Goal: Task Accomplishment & Management: Manage account settings

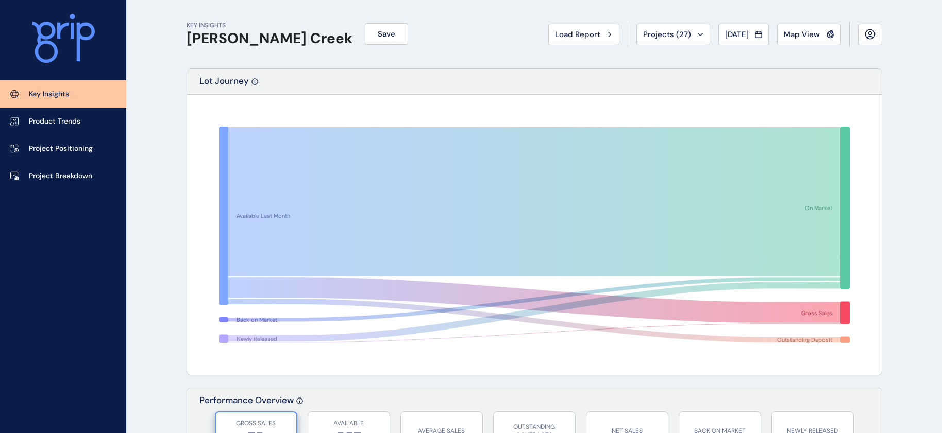
scroll to position [1336, 0]
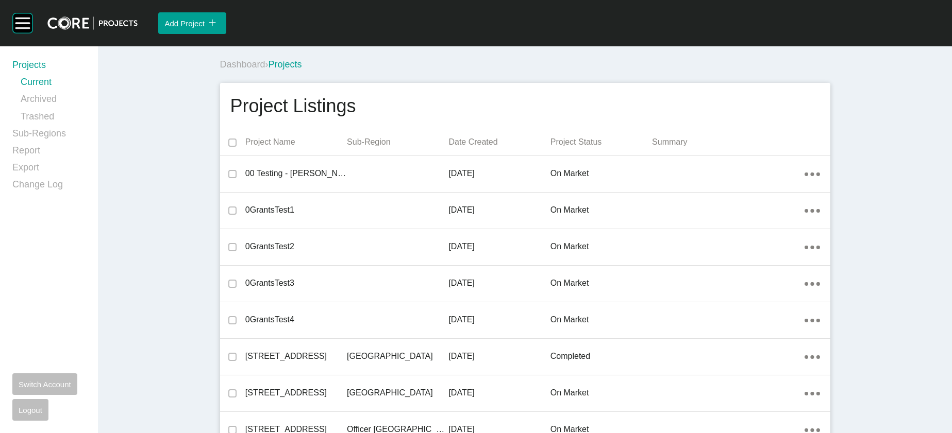
scroll to position [17962, 0]
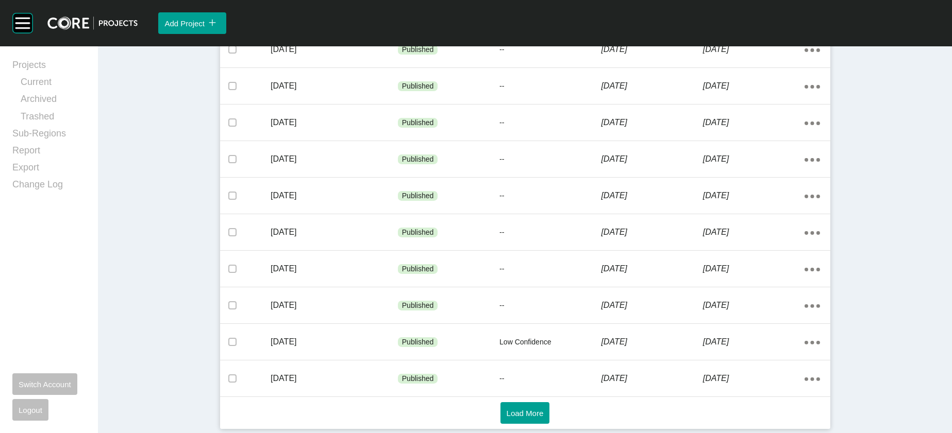
scroll to position [717, 0]
click at [500, 417] on button "Load More" at bounding box center [524, 413] width 49 height 22
click at [529, 409] on span "Load More" at bounding box center [524, 413] width 37 height 9
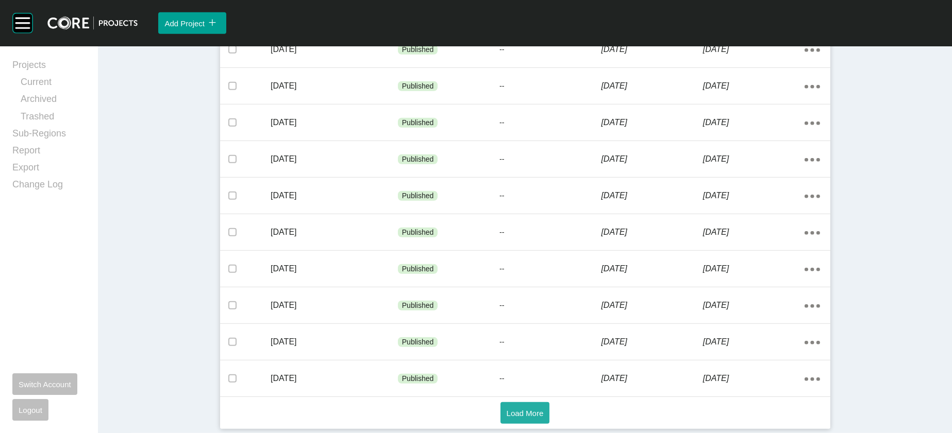
click at [500, 402] on button "Load More" at bounding box center [524, 413] width 49 height 22
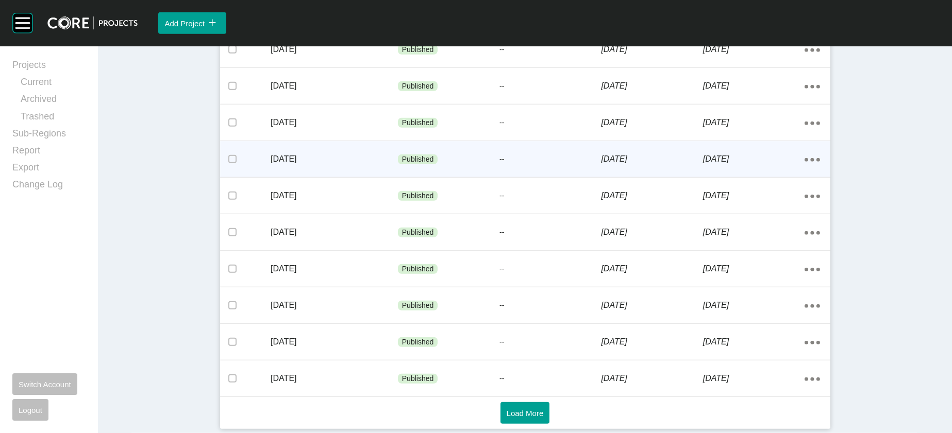
click at [763, 175] on div "[DATE]" at bounding box center [754, 159] width 102 height 32
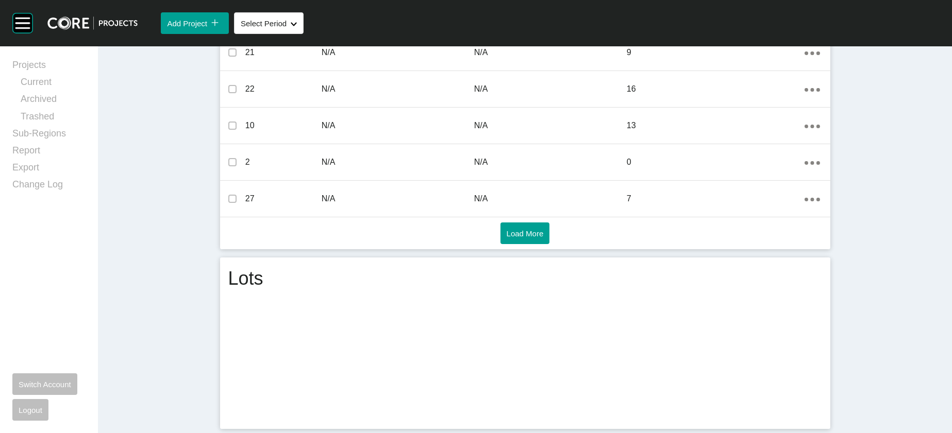
scroll to position [2473, 0]
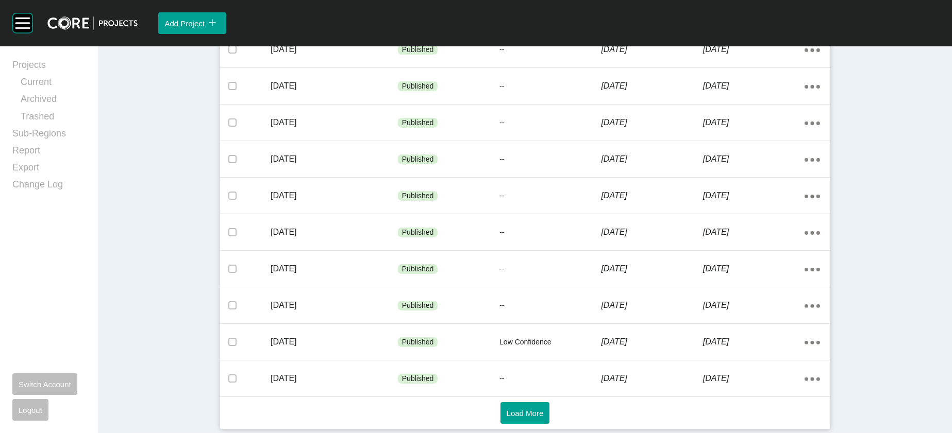
scroll to position [717, 0]
click at [515, 402] on button "Load More" at bounding box center [524, 413] width 49 height 22
click at [519, 411] on span "Load More" at bounding box center [524, 413] width 37 height 9
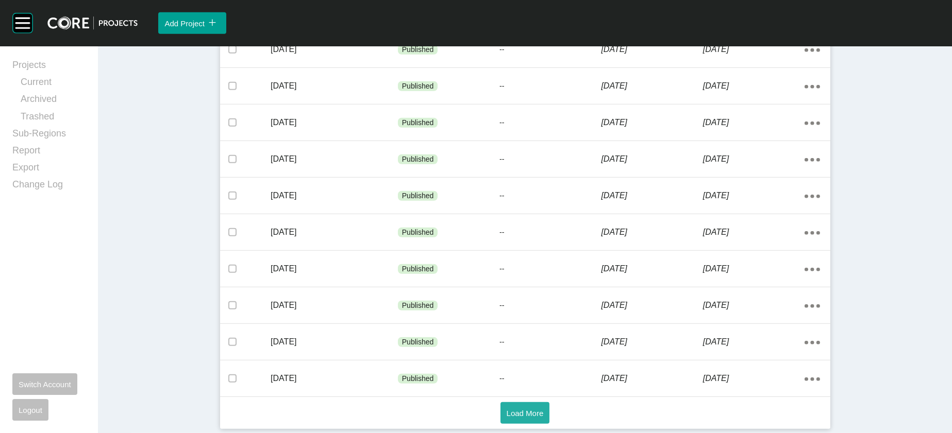
click at [500, 413] on button "Load More" at bounding box center [524, 413] width 49 height 22
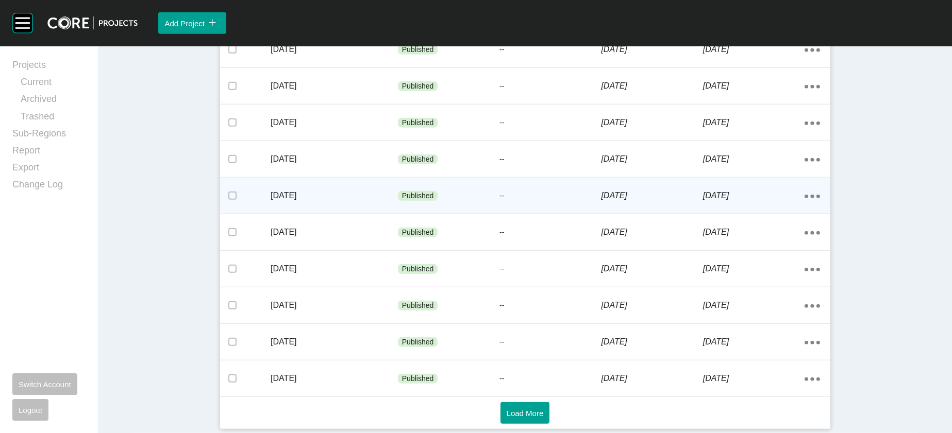
click at [399, 181] on div "Published" at bounding box center [449, 196] width 102 height 31
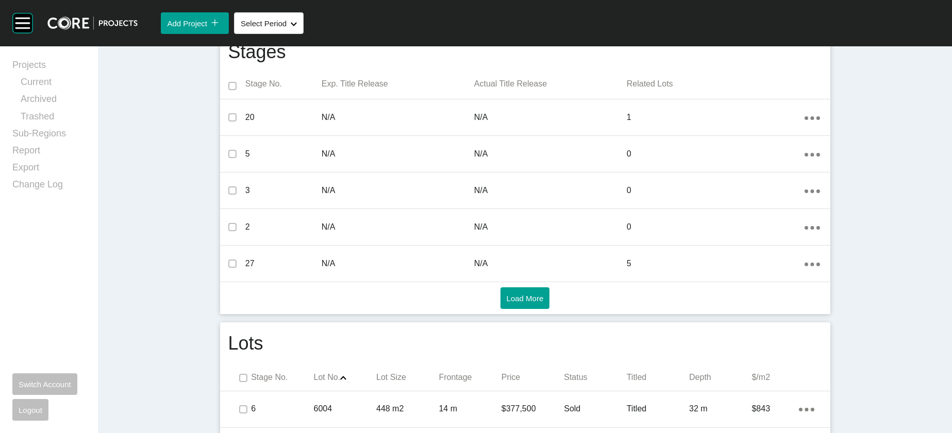
scroll to position [2769, 0]
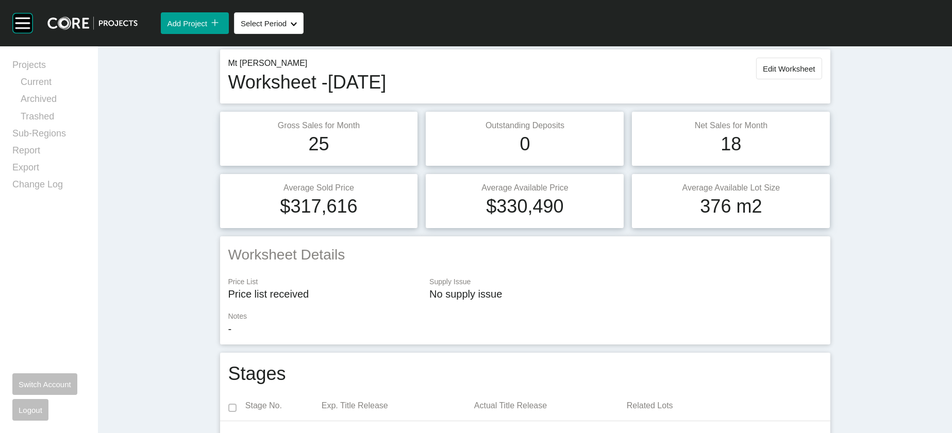
scroll to position [0, 0]
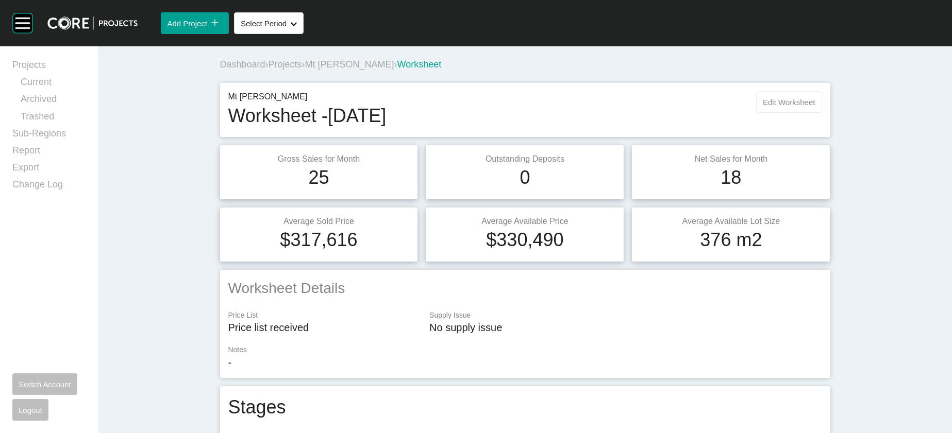
click at [815, 107] on span "Edit Worksheet" at bounding box center [789, 102] width 52 height 9
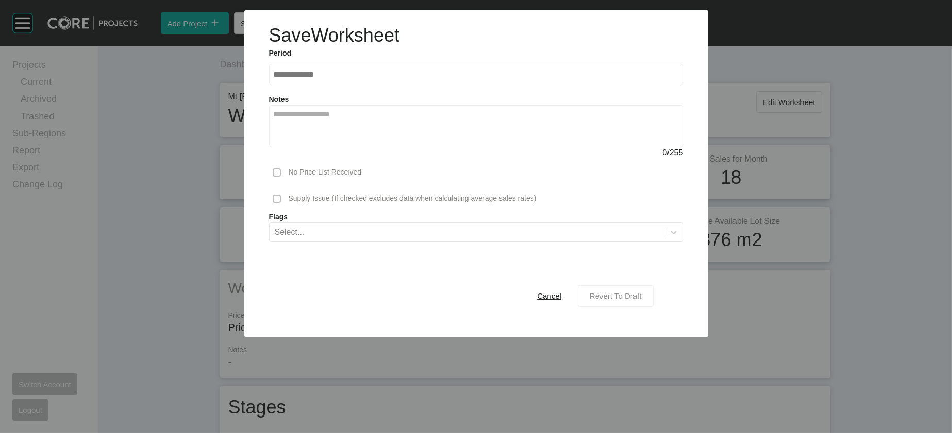
click at [641, 300] on span "Revert To Draft" at bounding box center [615, 296] width 52 height 9
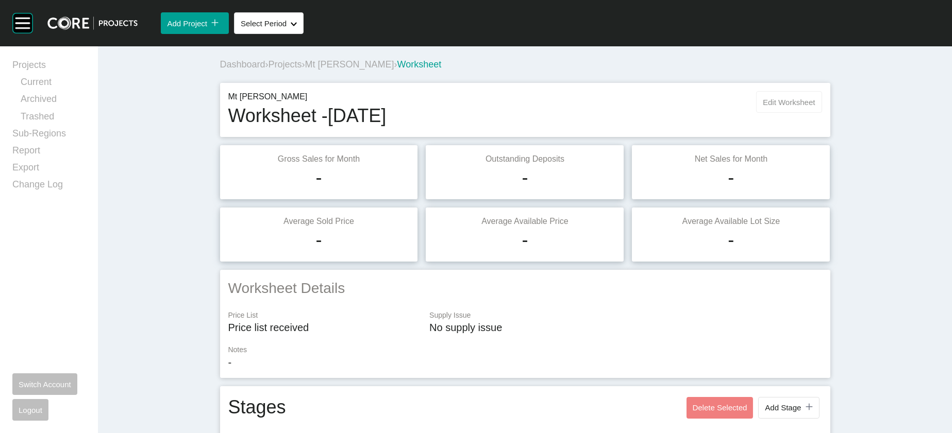
click at [815, 107] on span "Edit Worksheet" at bounding box center [789, 102] width 52 height 9
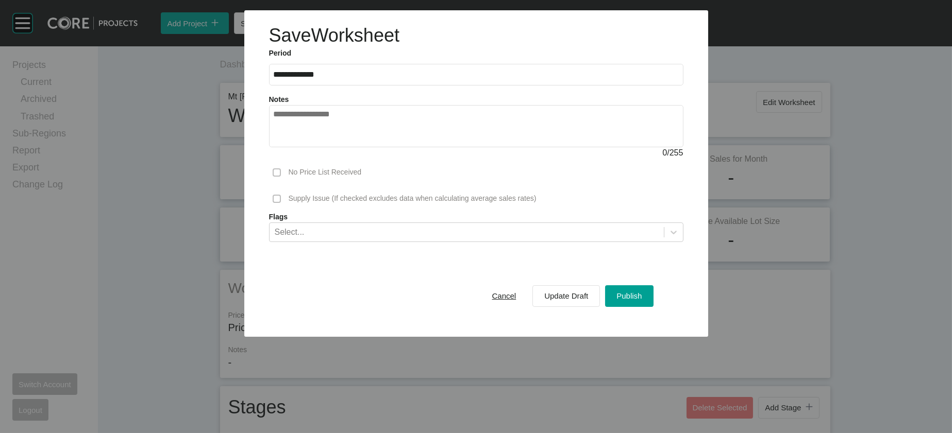
drag, startPoint x: 666, startPoint y: 358, endPoint x: 690, endPoint y: 331, distance: 36.5
click at [683, 325] on div "Cancel Update Draft Publish" at bounding box center [476, 296] width 414 height 57
click at [516, 300] on span "Cancel" at bounding box center [504, 296] width 24 height 9
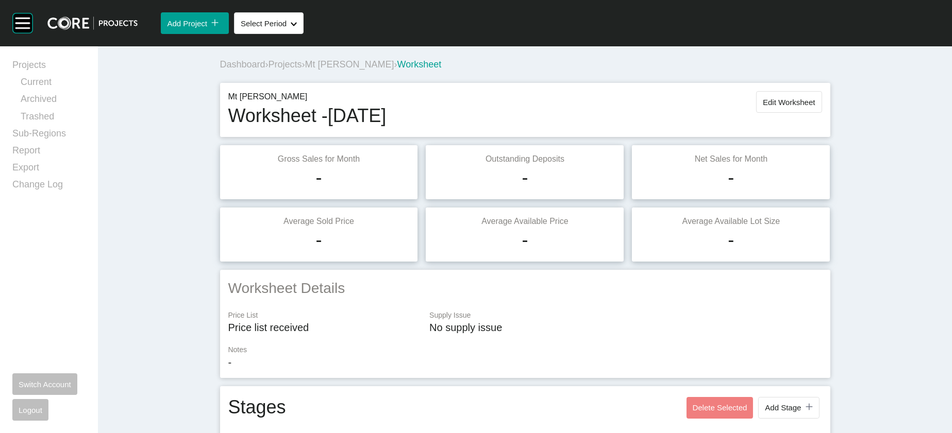
scroll to position [1378, 0]
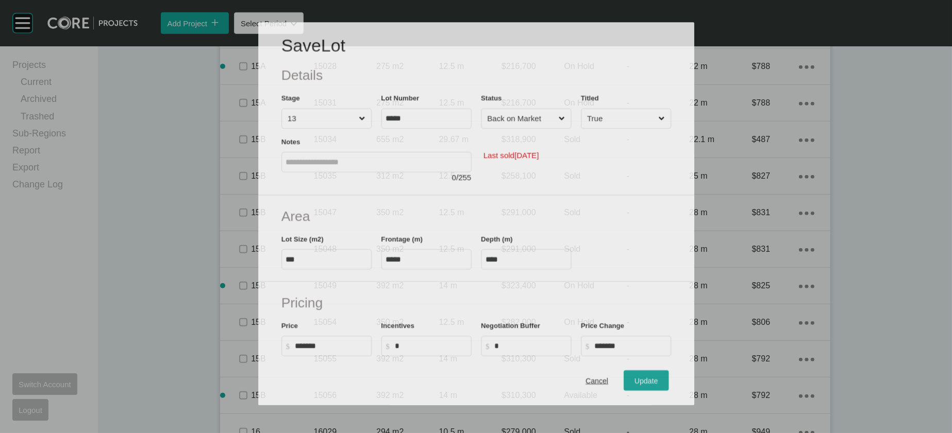
scroll to position [1339, 0]
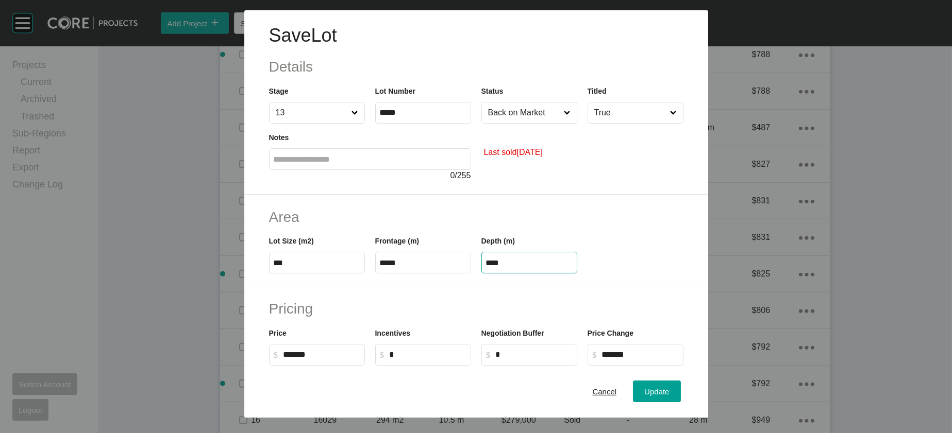
drag, startPoint x: 506, startPoint y: 321, endPoint x: 454, endPoint y: 307, distance: 53.9
click at [450, 274] on div "Lot Size (m2) *** Frontage (m) ***** Depth (m) ****" at bounding box center [476, 250] width 425 height 46
type input "**"
click at [686, 382] on div "Save Lot Details Stage 13 Lot Number ***** Status Back on Market Titled True No…" at bounding box center [476, 216] width 952 height 433
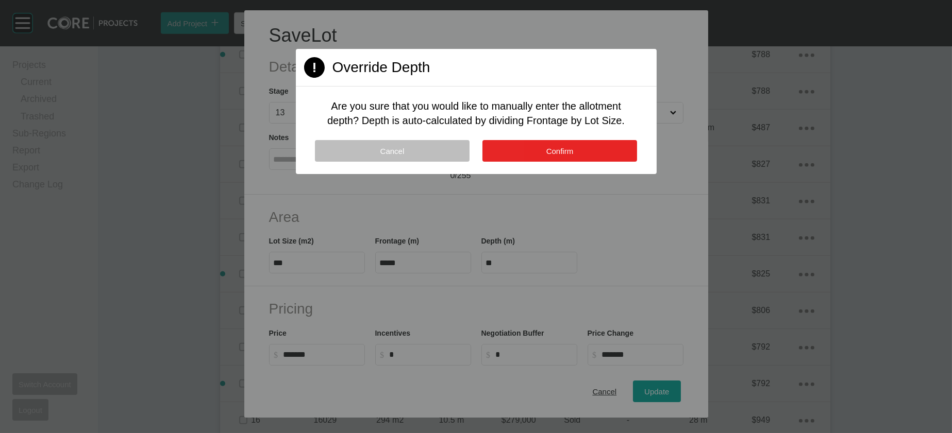
click at [528, 162] on button "Confirm" at bounding box center [559, 151] width 155 height 22
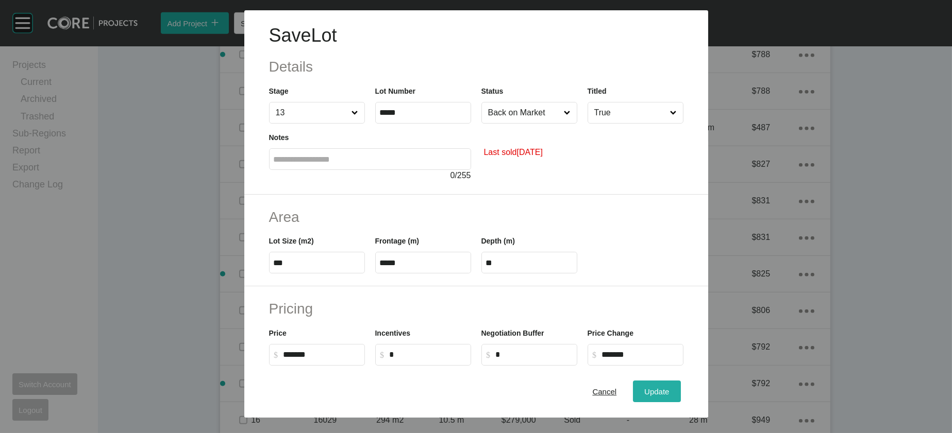
click at [671, 385] on div "Update" at bounding box center [656, 392] width 30 height 14
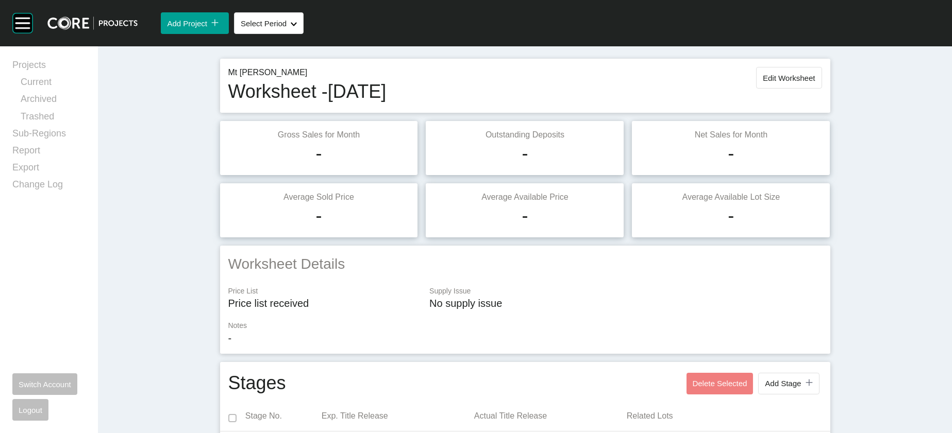
scroll to position [0, 0]
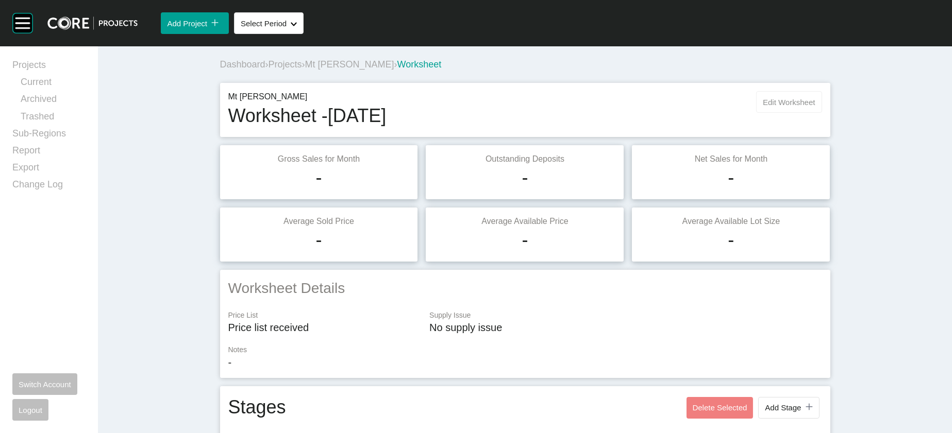
click at [821, 113] on button "Edit Worksheet" at bounding box center [788, 102] width 65 height 22
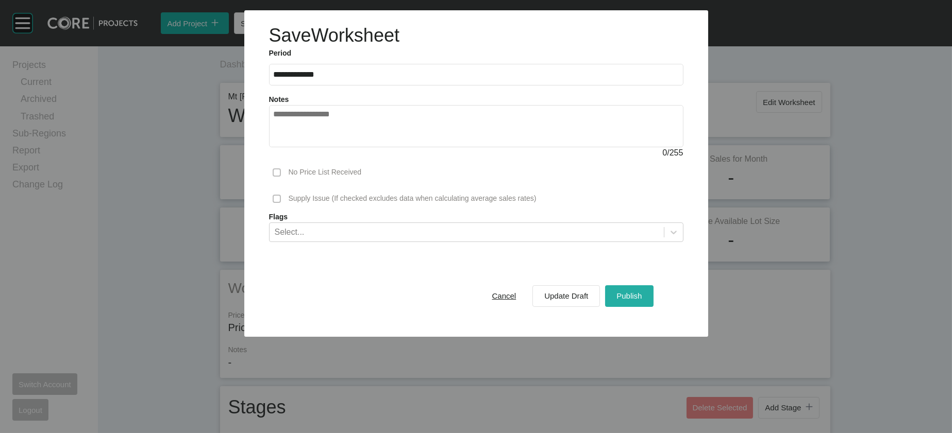
click at [641, 300] on span "Publish" at bounding box center [628, 296] width 25 height 9
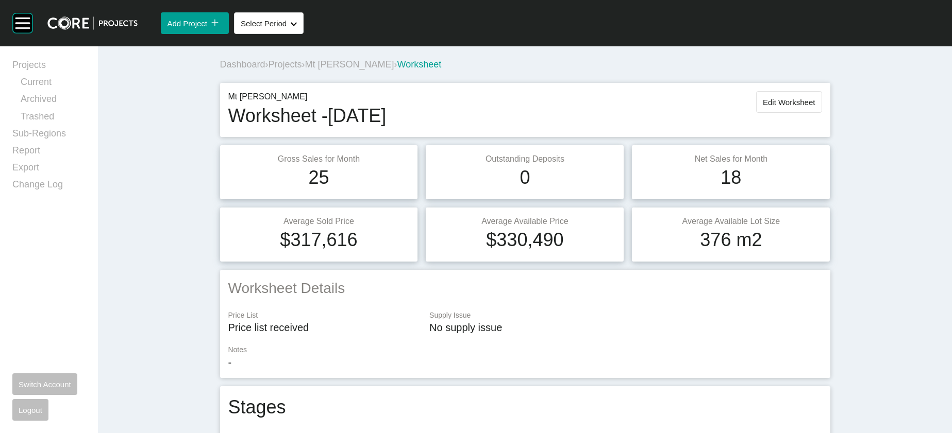
click at [305, 70] on span "Mt [PERSON_NAME]" at bounding box center [349, 64] width 89 height 10
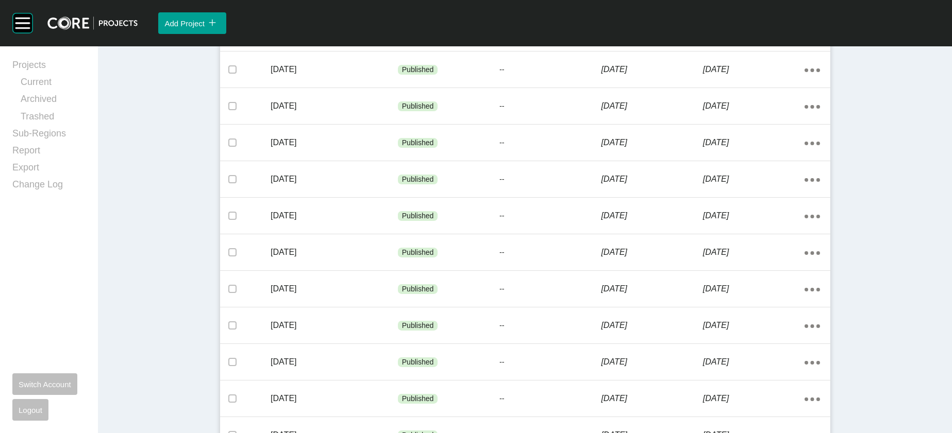
scroll to position [717, 0]
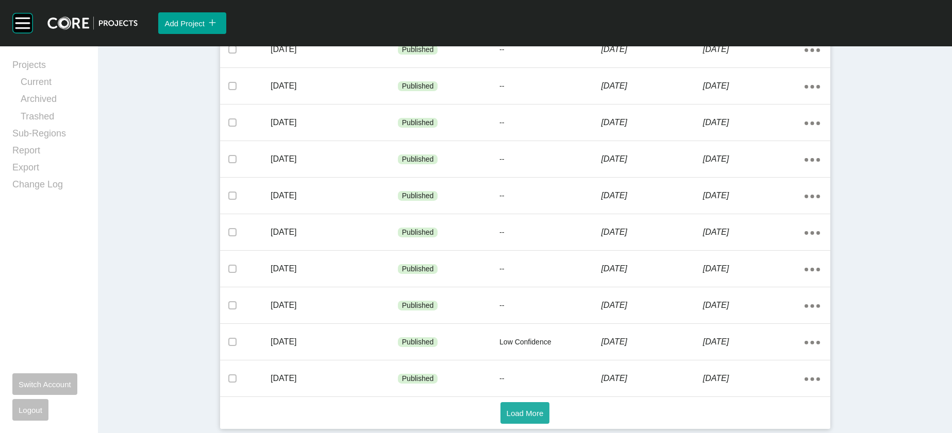
click at [534, 415] on button "Load More" at bounding box center [524, 413] width 49 height 22
click at [546, 412] on button "Load More" at bounding box center [524, 413] width 49 height 22
click at [544, 414] on button "Load More" at bounding box center [524, 413] width 49 height 22
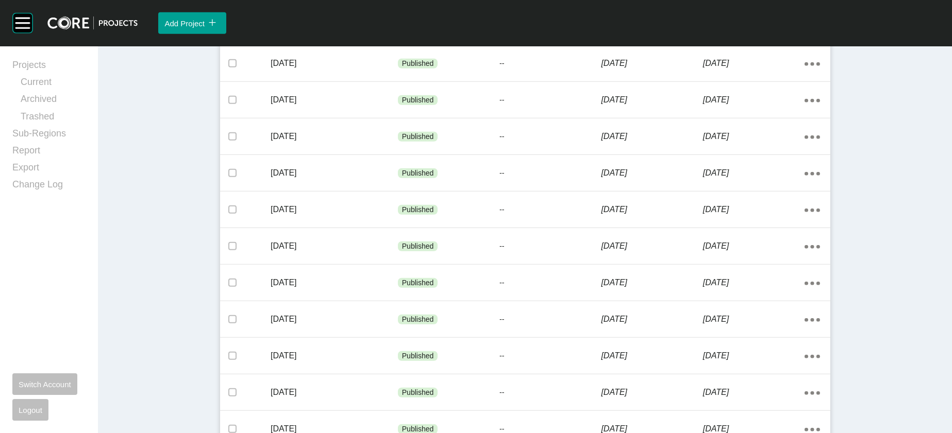
scroll to position [2464, 0]
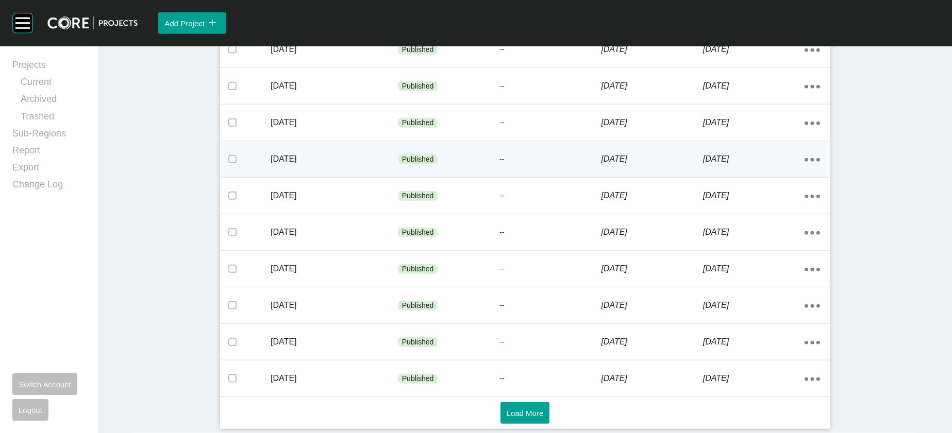
click at [830, 175] on div "Action Menu Dots Copy 6 Created with Sketch." at bounding box center [816, 159] width 25 height 32
click at [804, 175] on div "[DATE]" at bounding box center [754, 159] width 102 height 32
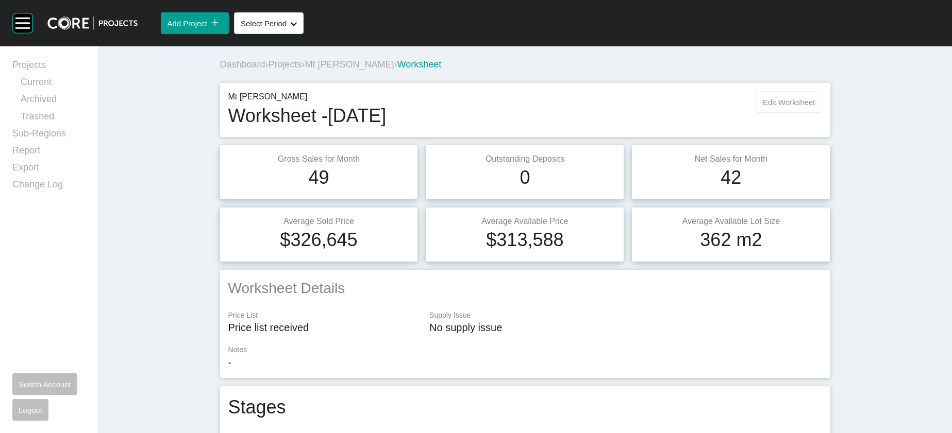
click at [815, 107] on span "Edit Worksheet" at bounding box center [789, 102] width 52 height 9
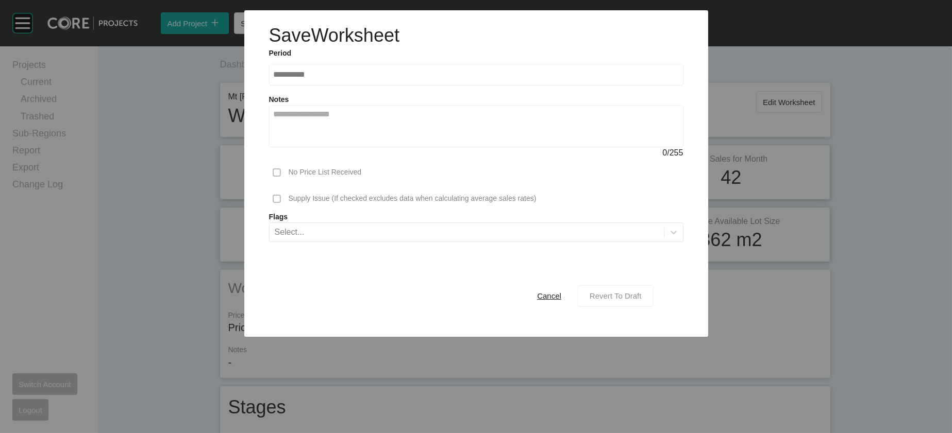
click at [641, 300] on span "Revert To Draft" at bounding box center [615, 296] width 52 height 9
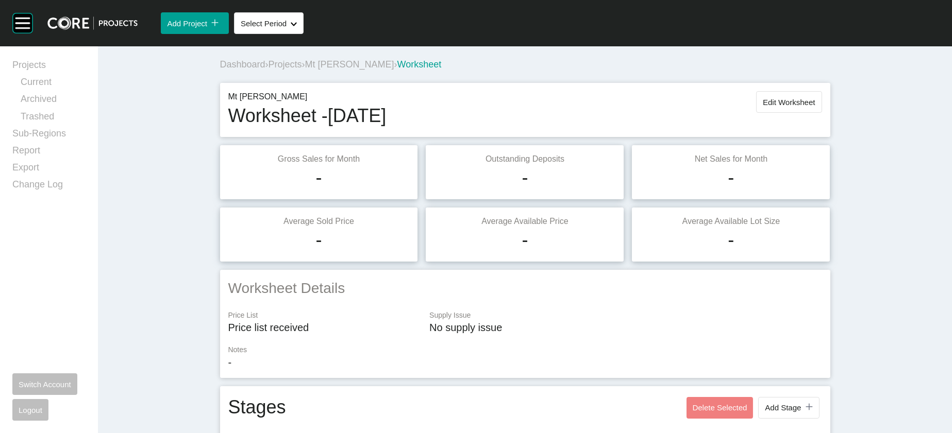
scroll to position [1743, 0]
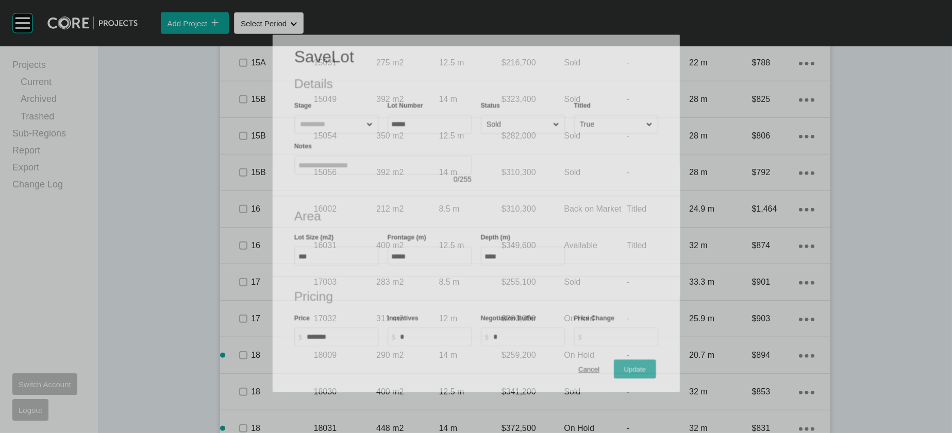
scroll to position [1703, 0]
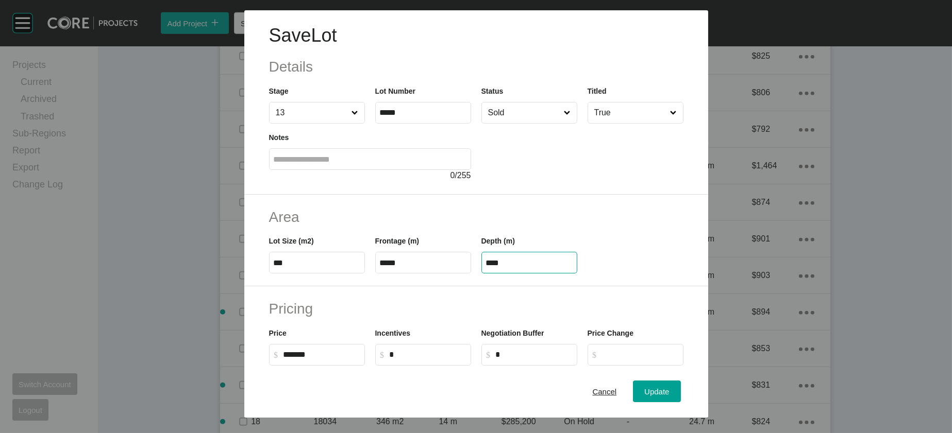
drag, startPoint x: 505, startPoint y: 326, endPoint x: 475, endPoint y: 322, distance: 30.7
click at [481, 274] on label "****" at bounding box center [529, 263] width 96 height 22
type input "**"
click at [669, 381] on div "Save Lot Details Stage 13 Lot Number ***** Status Sold Titled True Notes 0 / 25…" at bounding box center [476, 216] width 952 height 433
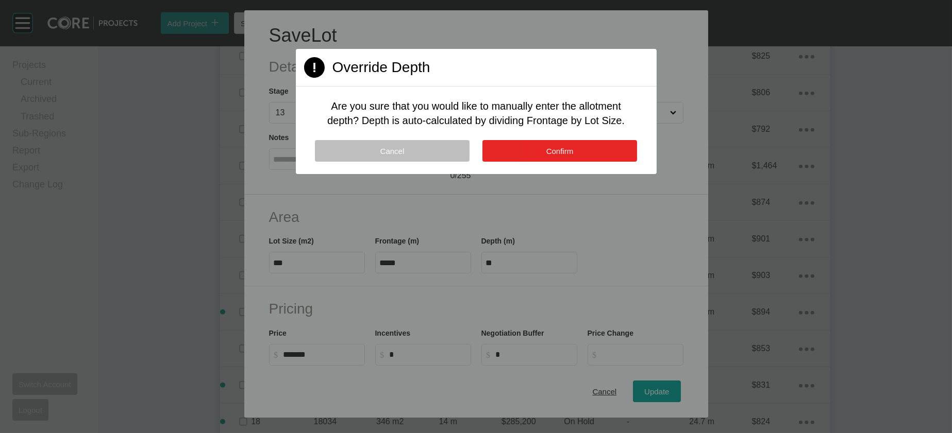
click at [512, 162] on button "Confirm" at bounding box center [559, 151] width 155 height 22
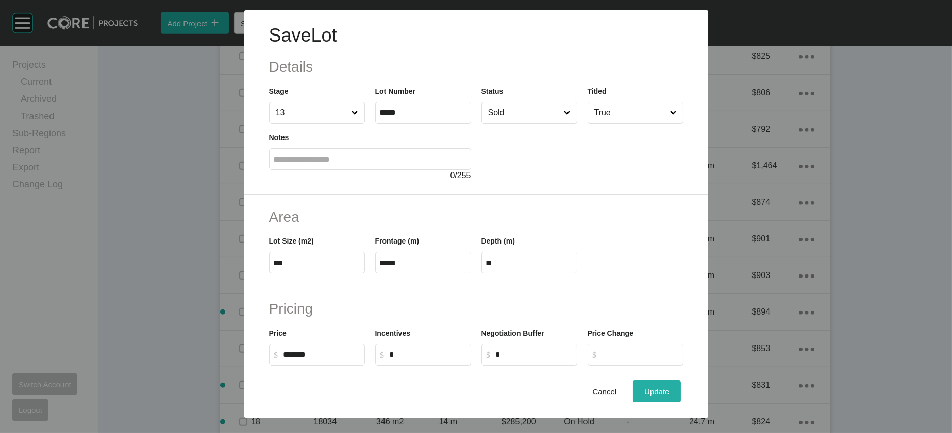
click at [671, 394] on div "Update" at bounding box center [656, 392] width 30 height 14
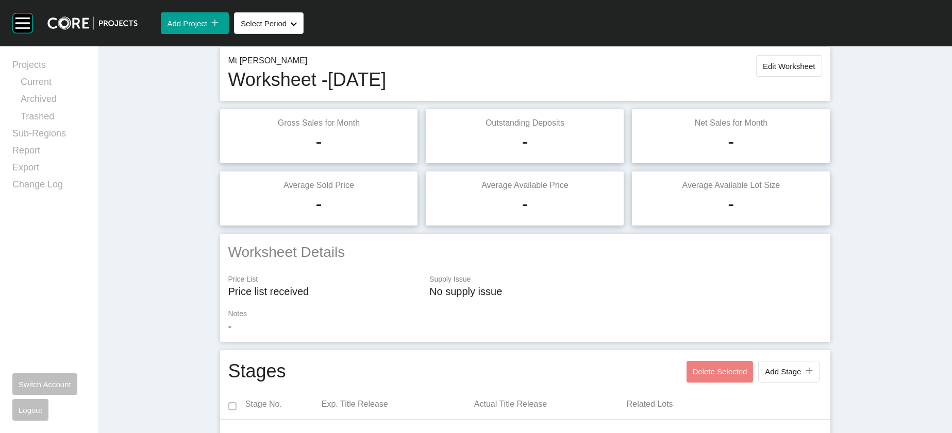
scroll to position [0, 0]
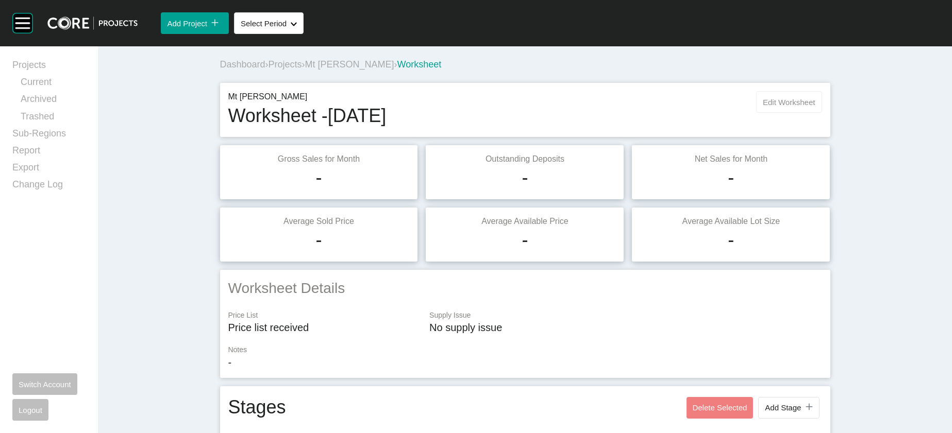
click at [821, 113] on button "Edit Worksheet" at bounding box center [788, 102] width 65 height 22
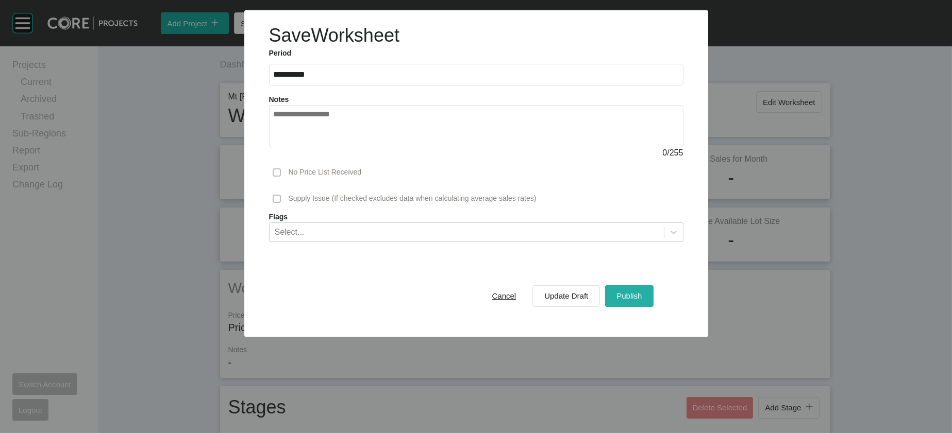
click at [641, 300] on span "Publish" at bounding box center [628, 296] width 25 height 9
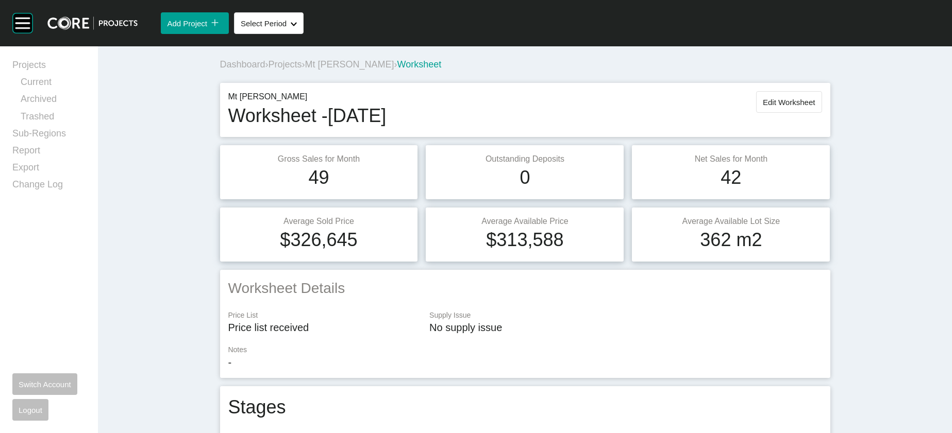
click at [268, 70] on span "Projects" at bounding box center [284, 64] width 33 height 10
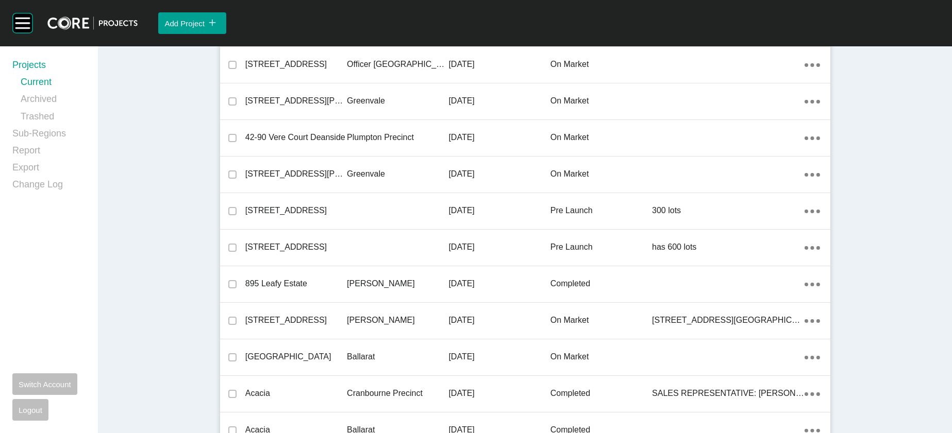
scroll to position [11260, 0]
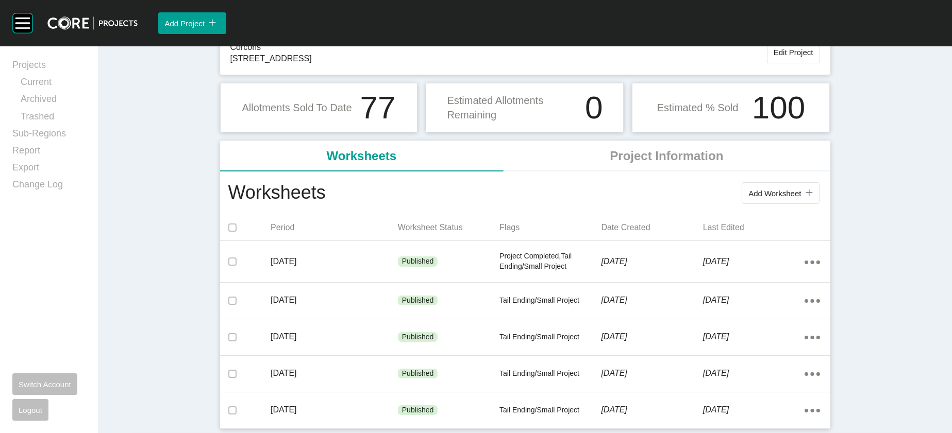
scroll to position [91, 0]
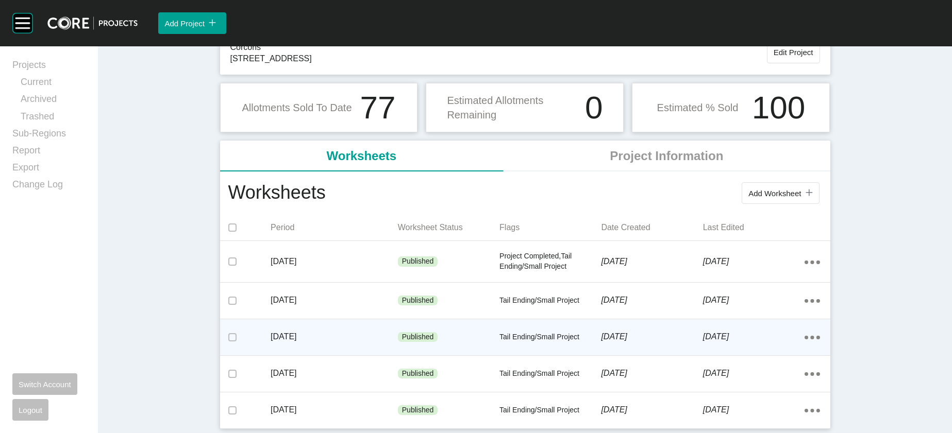
click at [555, 353] on div "Tail Ending/Small Project" at bounding box center [550, 337] width 102 height 31
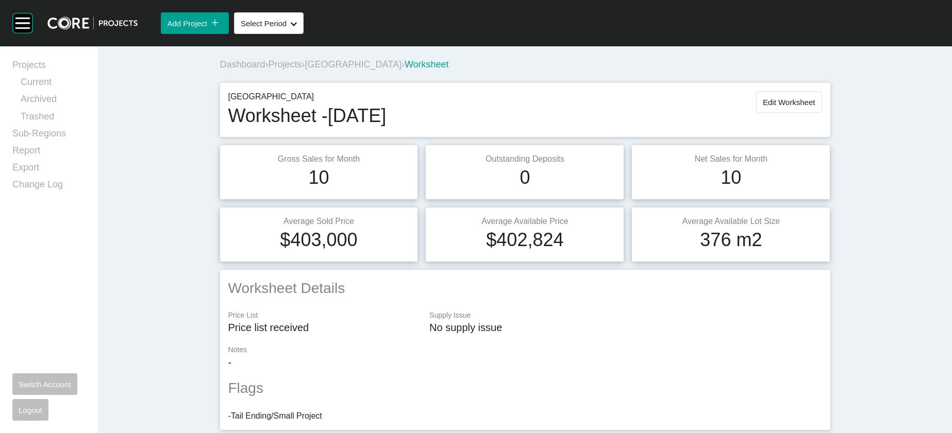
click at [830, 120] on div "Green Valley Worksheet - [DATE] Edit Worksheet" at bounding box center [525, 110] width 610 height 54
click at [815, 107] on span "Edit Worksheet" at bounding box center [789, 102] width 52 height 9
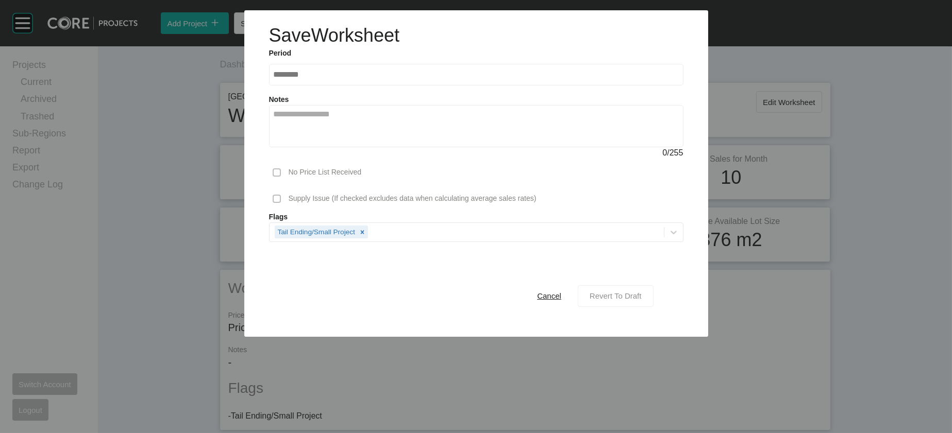
click at [641, 300] on span "Revert To Draft" at bounding box center [615, 296] width 52 height 9
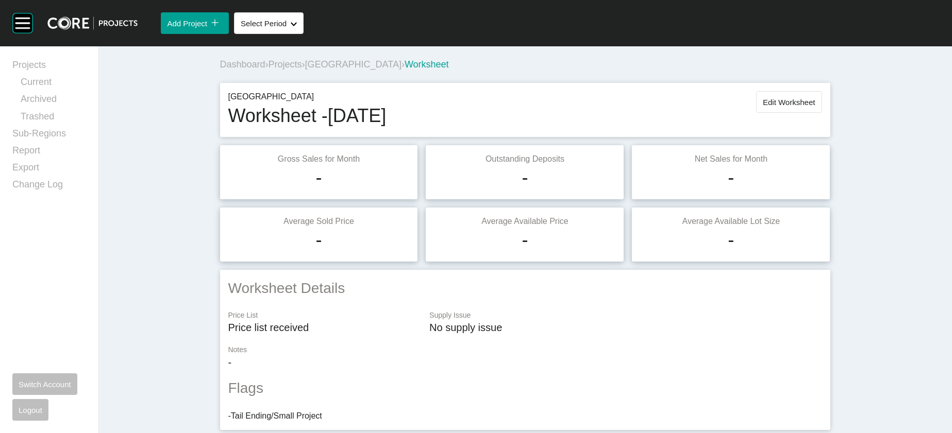
scroll to position [1404, 0]
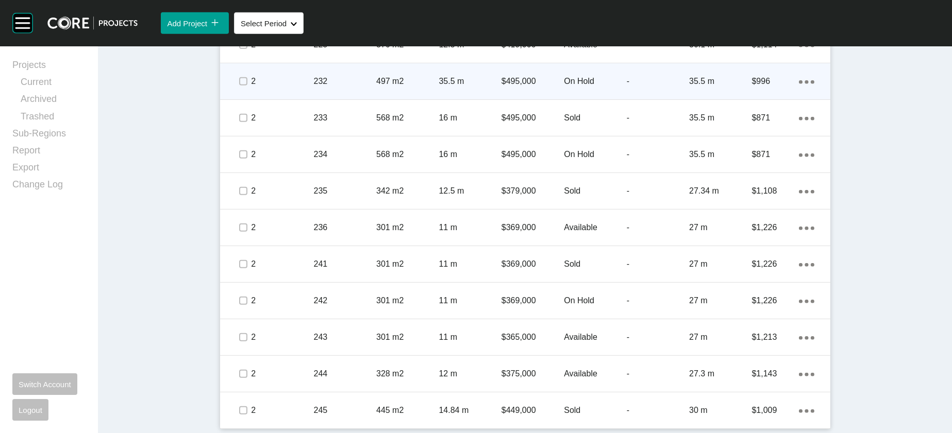
click at [626, 87] on p "On Hold" at bounding box center [595, 81] width 62 height 11
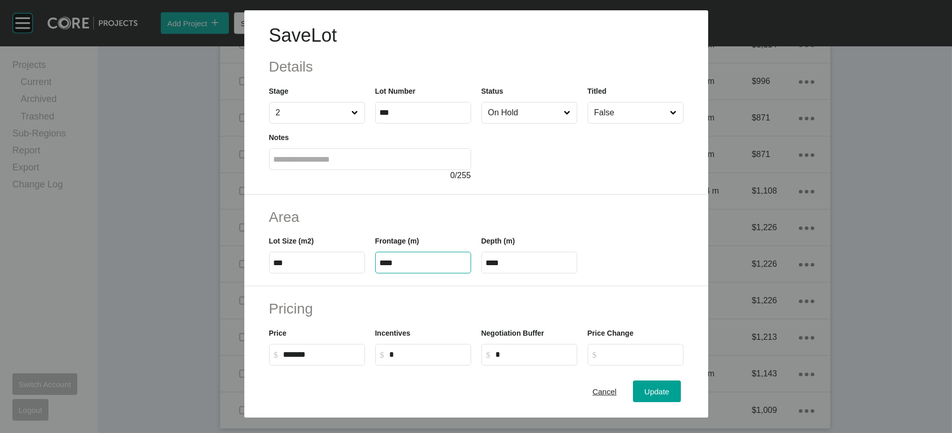
drag, startPoint x: 398, startPoint y: 327, endPoint x: 329, endPoint y: 322, distance: 68.8
click at [329, 274] on div "Lot Size (m2) *** Frontage (m) **** Depth (m) ****" at bounding box center [476, 250] width 425 height 46
type input "**"
click at [484, 274] on label "****" at bounding box center [529, 263] width 96 height 22
click at [486, 267] on input "****" at bounding box center [529, 263] width 87 height 9
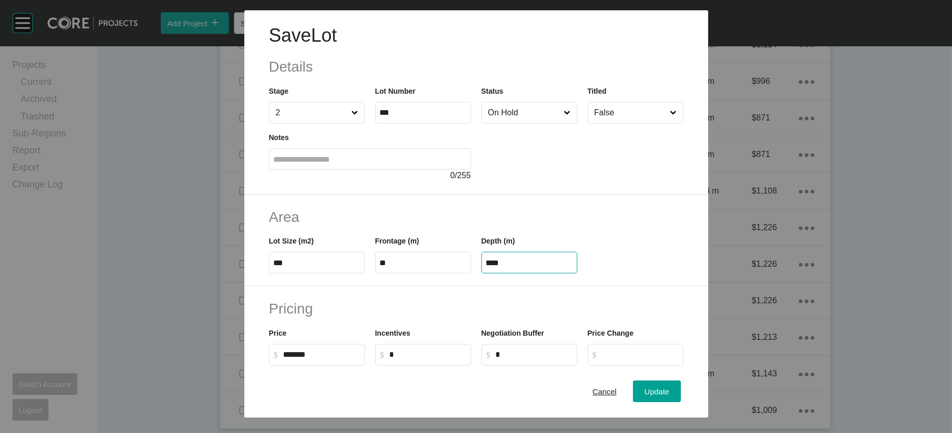
drag, startPoint x: 508, startPoint y: 323, endPoint x: 479, endPoint y: 327, distance: 29.1
click at [481, 274] on label "****" at bounding box center [529, 263] width 96 height 22
drag, startPoint x: 515, startPoint y: 331, endPoint x: 449, endPoint y: 329, distance: 66.5
click at [449, 274] on div "Lot Size (m2) *** Frontage (m) ** Depth (m) ****" at bounding box center [476, 250] width 425 height 46
type input "****"
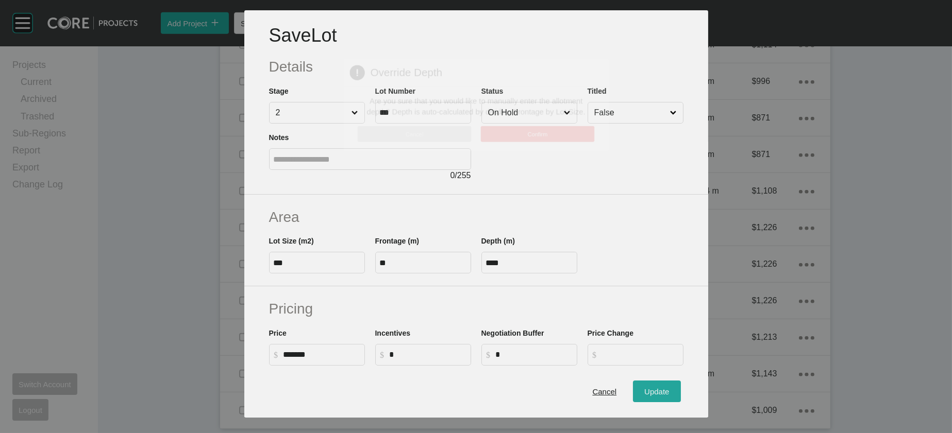
click at [692, 385] on div "Save Lot Details Stage 2 Lot Number *** Status On Hold Titled False Notes 0 / 2…" at bounding box center [476, 216] width 952 height 433
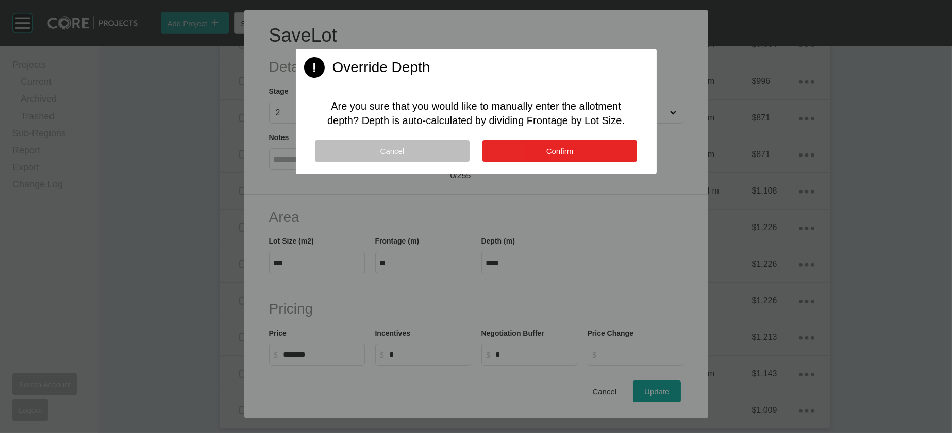
click at [543, 162] on button "Confirm" at bounding box center [559, 151] width 155 height 22
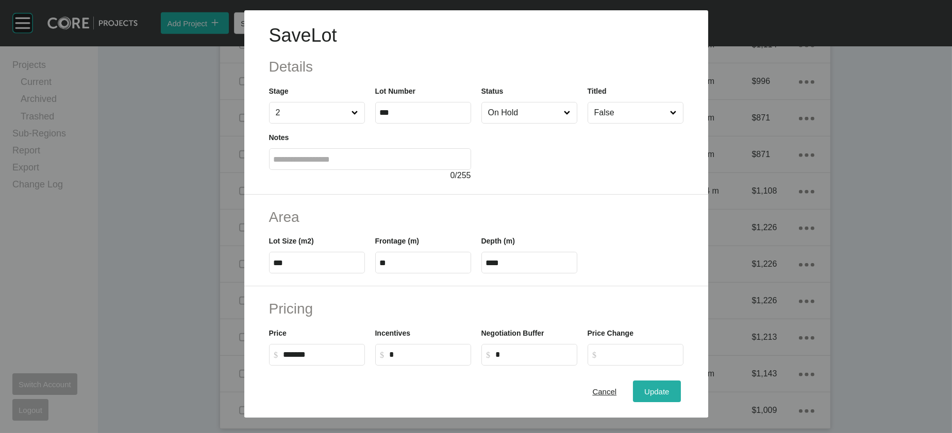
click at [671, 385] on div "Update" at bounding box center [656, 392] width 30 height 14
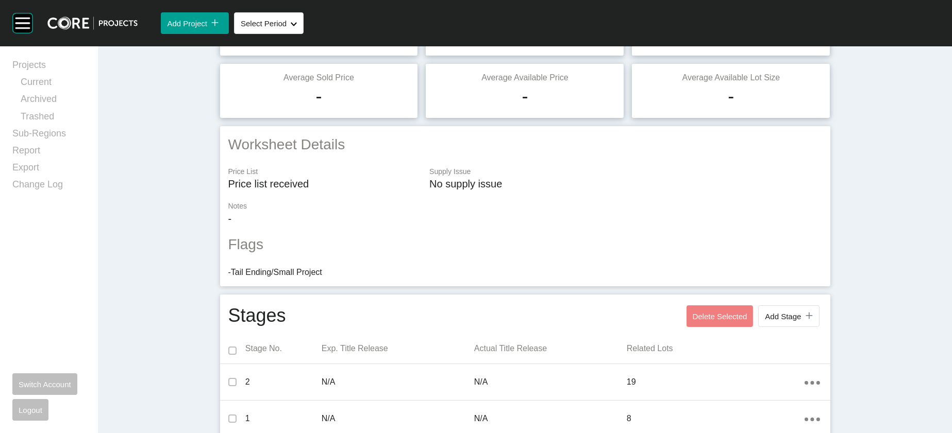
scroll to position [0, 0]
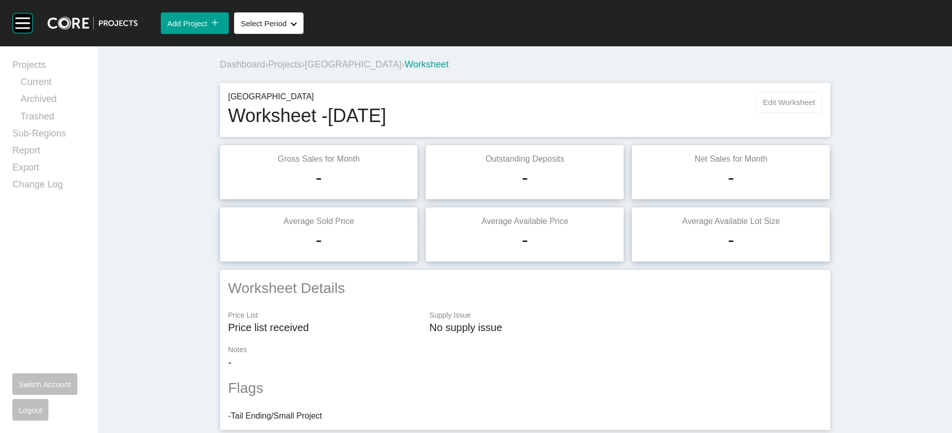
click at [821, 113] on button "Edit Worksheet" at bounding box center [788, 102] width 65 height 22
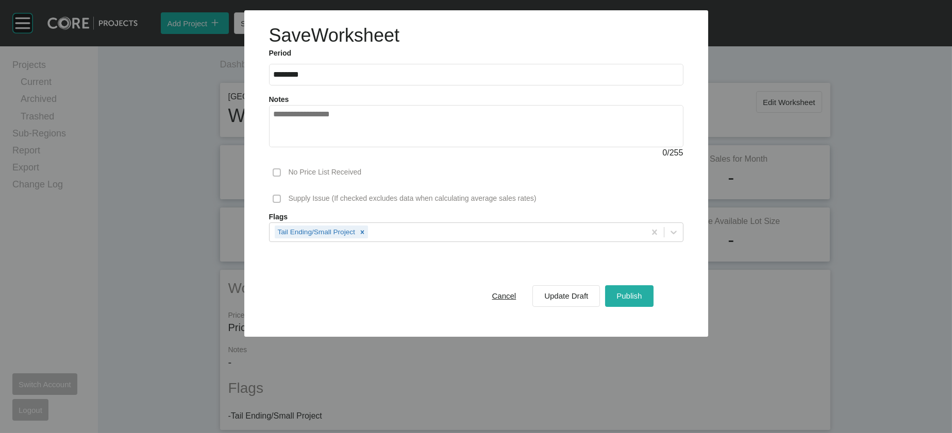
click at [641, 300] on span "Publish" at bounding box center [628, 296] width 25 height 9
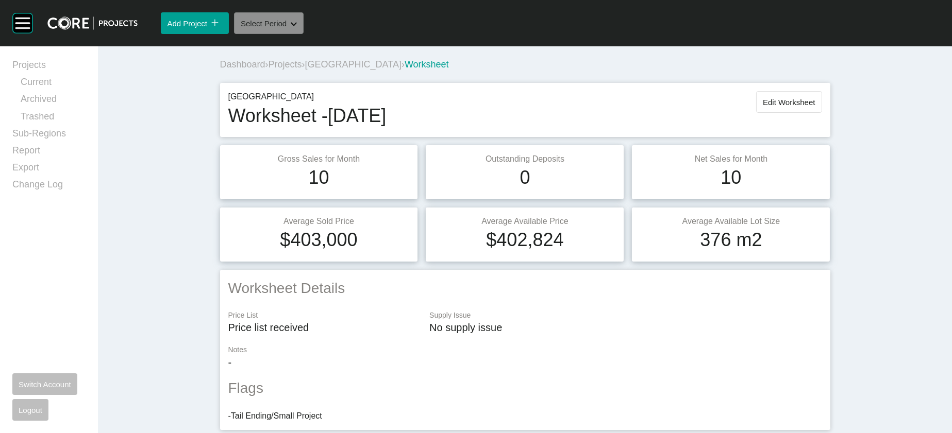
click at [303, 34] on button "Select Period Shape Created with Sketch." at bounding box center [269, 23] width 70 height 22
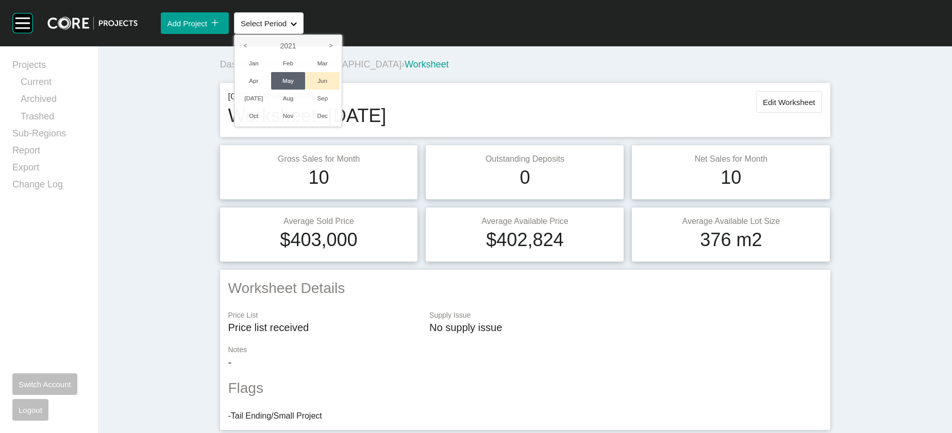
click at [340, 90] on li "Jun" at bounding box center [322, 81] width 35 height 18
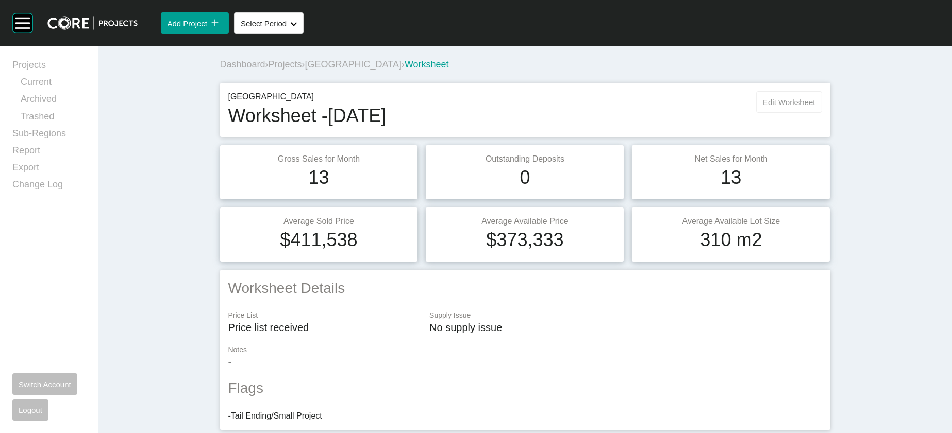
click at [815, 107] on span "Edit Worksheet" at bounding box center [789, 102] width 52 height 9
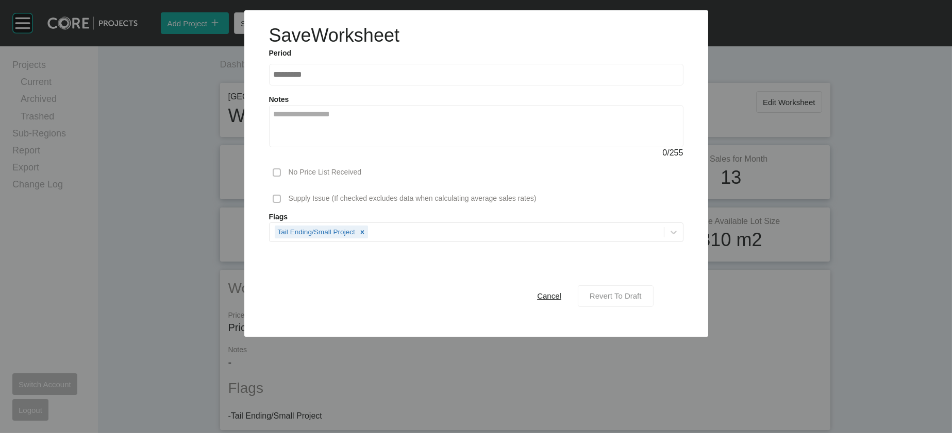
click at [610, 307] on button "Revert To Draft" at bounding box center [616, 296] width 76 height 22
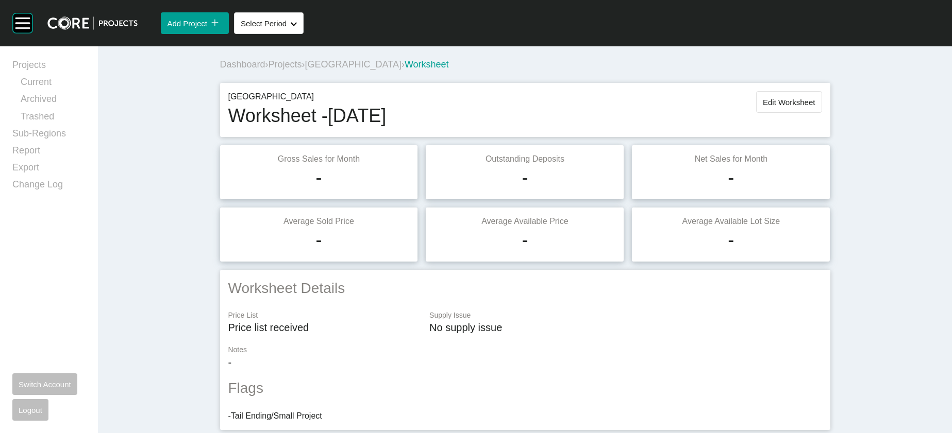
scroll to position [1131, 0]
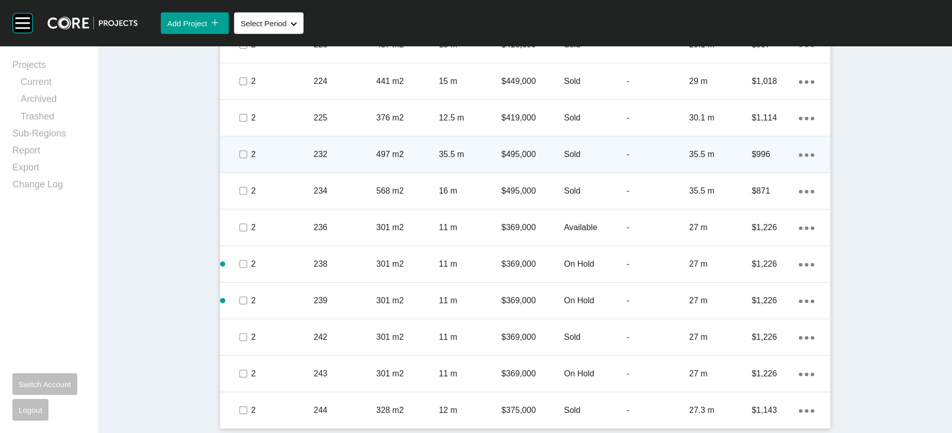
click at [689, 171] on div "-" at bounding box center [658, 155] width 62 height 32
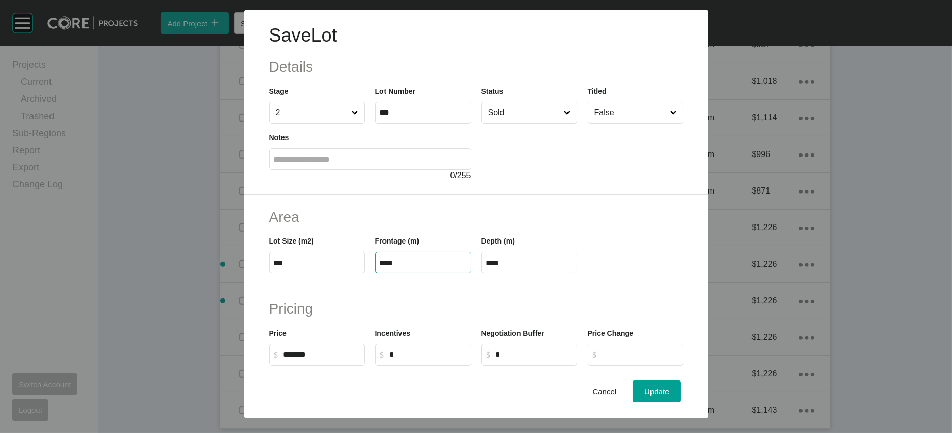
drag, startPoint x: 376, startPoint y: 326, endPoint x: 312, endPoint y: 327, distance: 63.9
click at [318, 274] on div "Lot Size (m2) *** Frontage (m) **** Depth (m) ****" at bounding box center [476, 250] width 425 height 46
type input "**"
click at [546, 287] on div "Area Lot Size (m2) *** Frontage (m) ** Depth (m) ****" at bounding box center [476, 241] width 464 height 92
drag, startPoint x: 521, startPoint y: 330, endPoint x: 449, endPoint y: 323, distance: 72.5
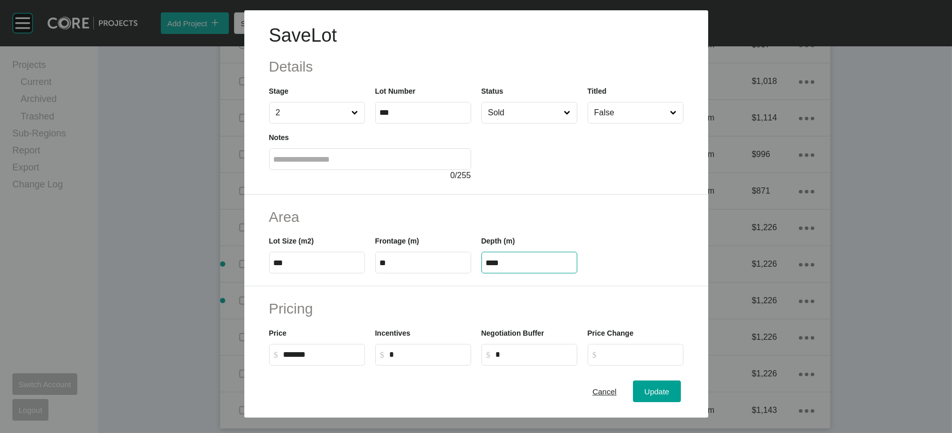
click at [442, 274] on div "Lot Size (m2) *** Frontage (m) ** Depth (m) ****" at bounding box center [476, 250] width 425 height 46
paste input "text"
type input "****"
click at [671, 382] on div "Save Lot Details Stage 2 Lot Number *** Status Sold Titled False Notes 0 / 255 …" at bounding box center [476, 216] width 952 height 433
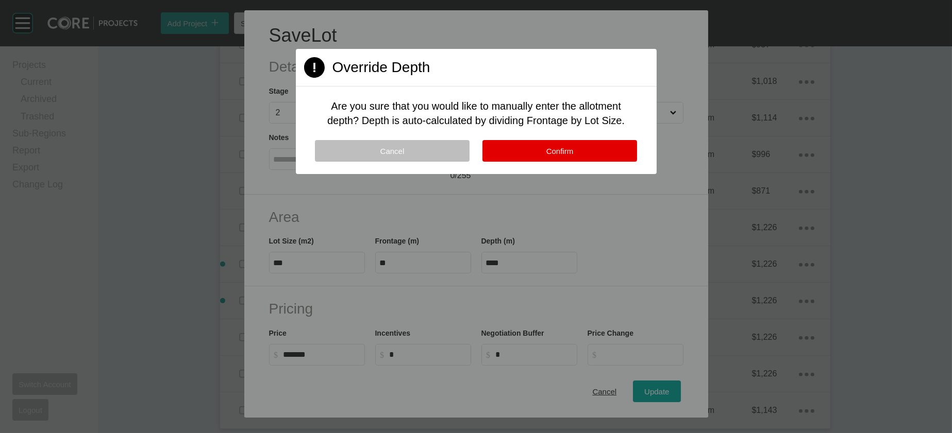
click at [549, 156] on span "Confirm" at bounding box center [559, 151] width 27 height 9
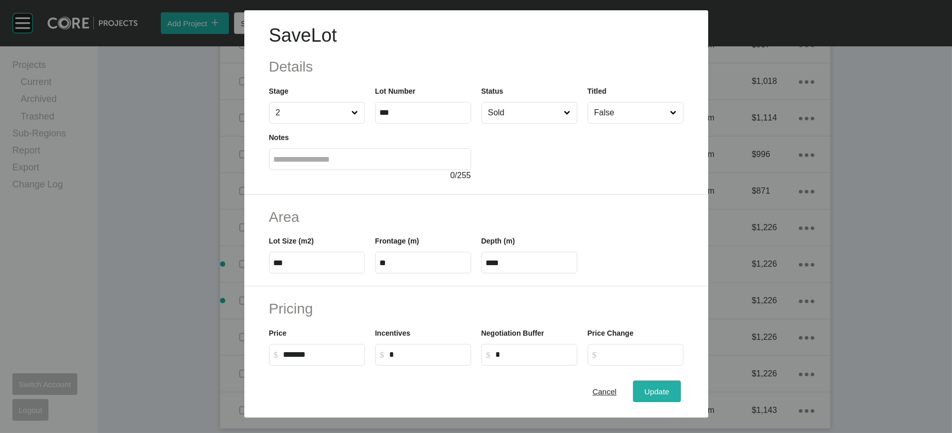
click at [672, 381] on button "Update" at bounding box center [656, 392] width 47 height 22
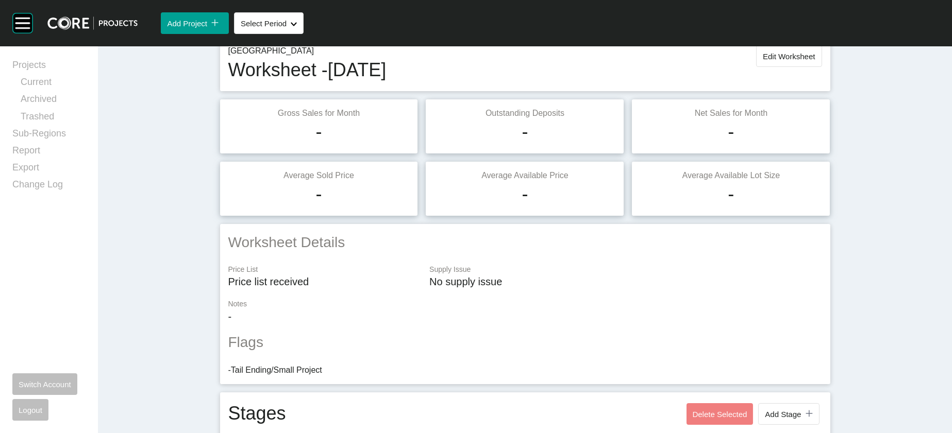
scroll to position [0, 0]
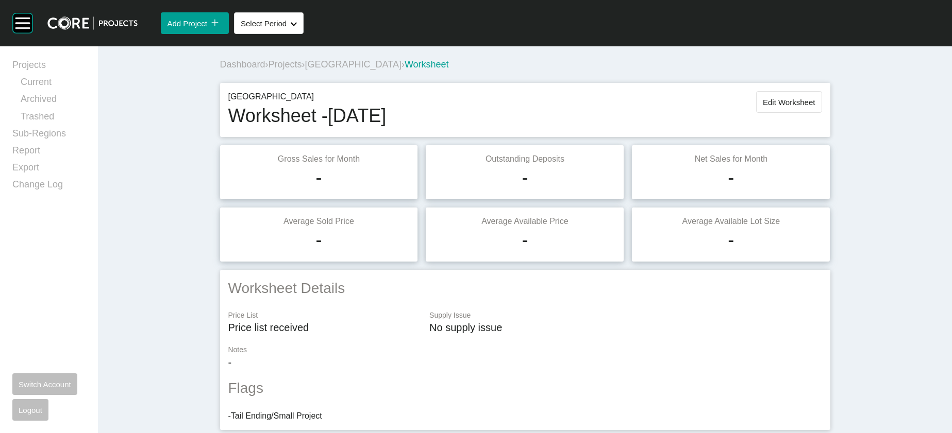
click at [821, 113] on button "Edit Worksheet" at bounding box center [788, 102] width 65 height 22
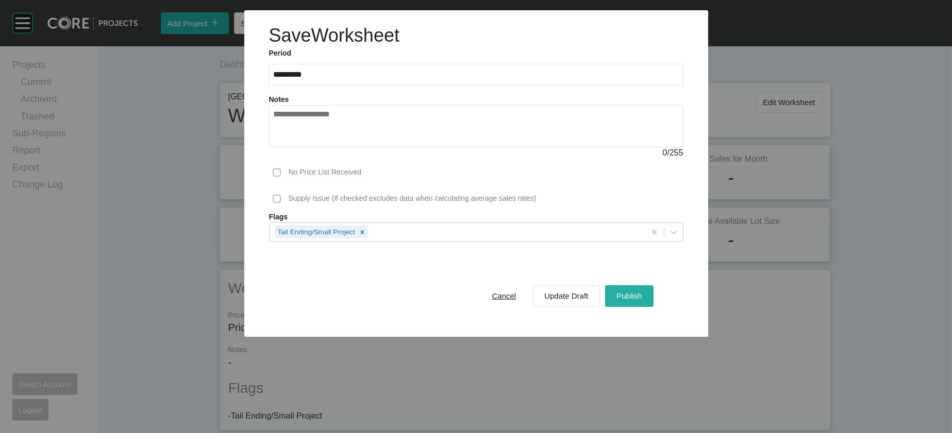
click at [641, 300] on span "Publish" at bounding box center [628, 296] width 25 height 9
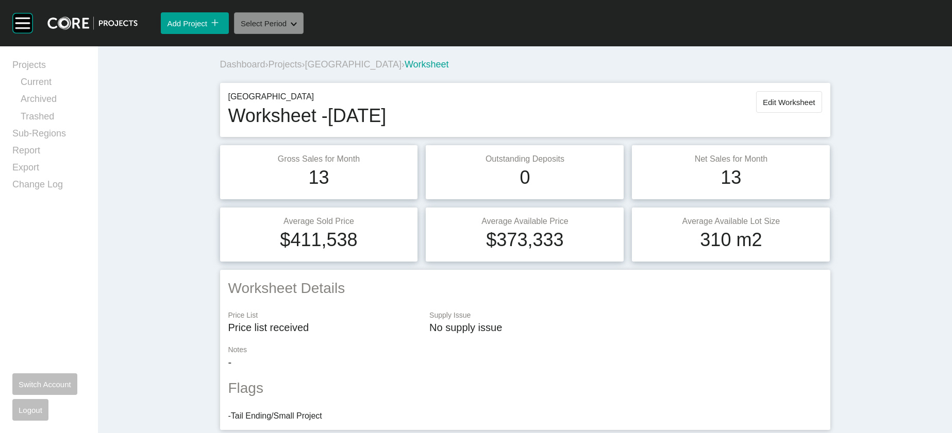
click at [290, 34] on button "Select Period Shape Created with Sketch." at bounding box center [269, 23] width 70 height 22
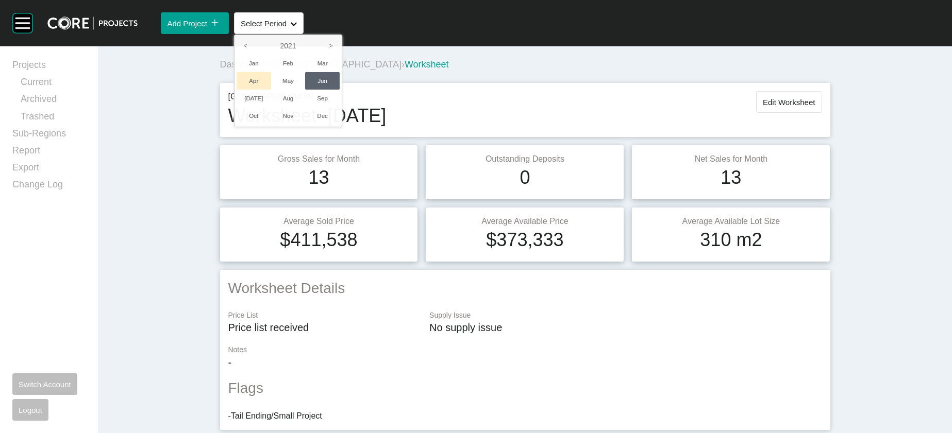
click at [271, 90] on li "Apr" at bounding box center [253, 81] width 35 height 18
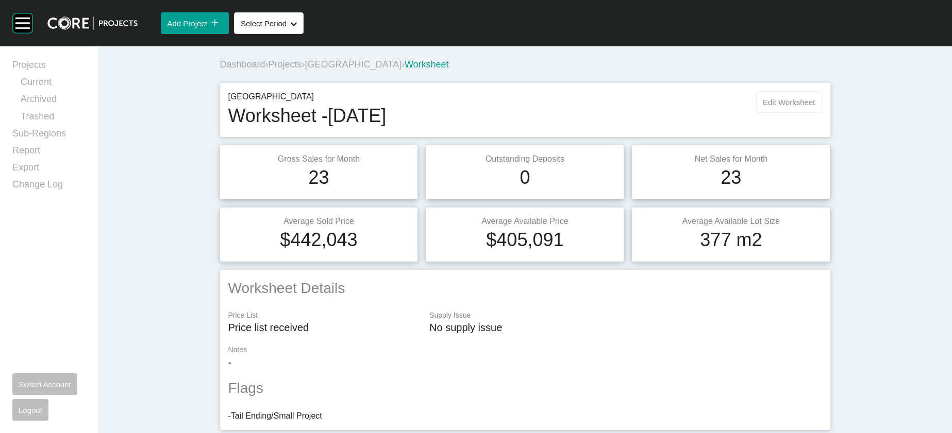
click at [815, 107] on span "Edit Worksheet" at bounding box center [789, 102] width 52 height 9
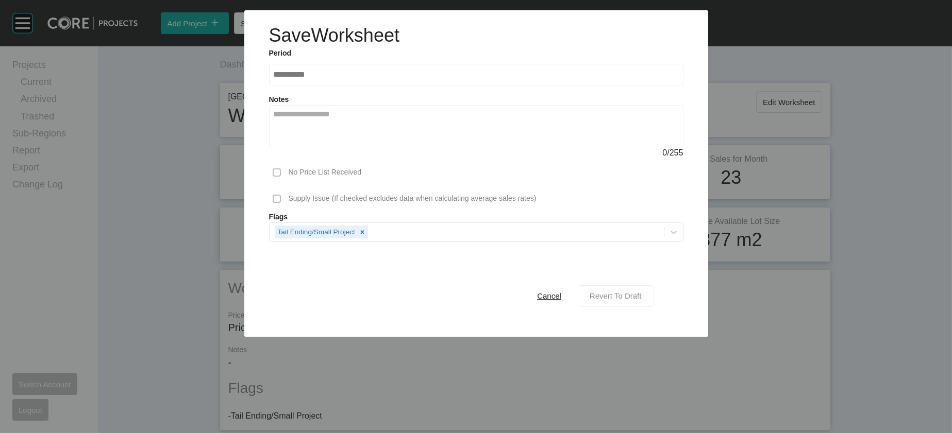
click at [641, 300] on span "Revert To Draft" at bounding box center [615, 296] width 52 height 9
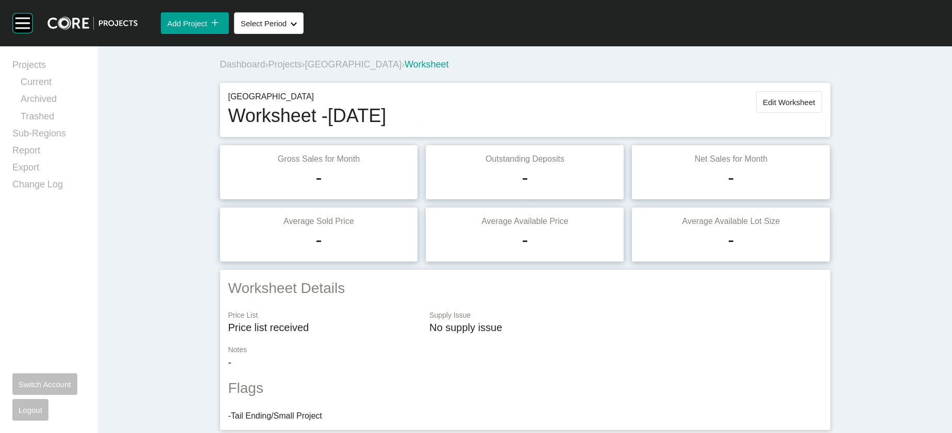
scroll to position [2134, 0]
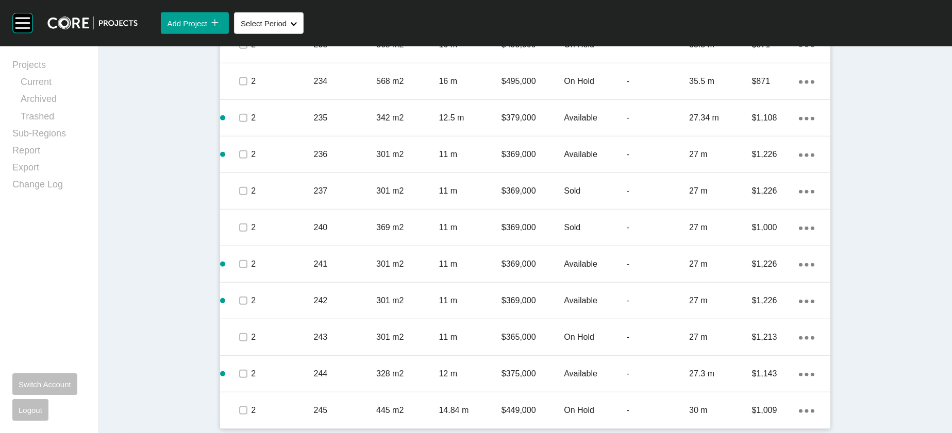
click at [647, 14] on p "-" at bounding box center [658, 8] width 62 height 11
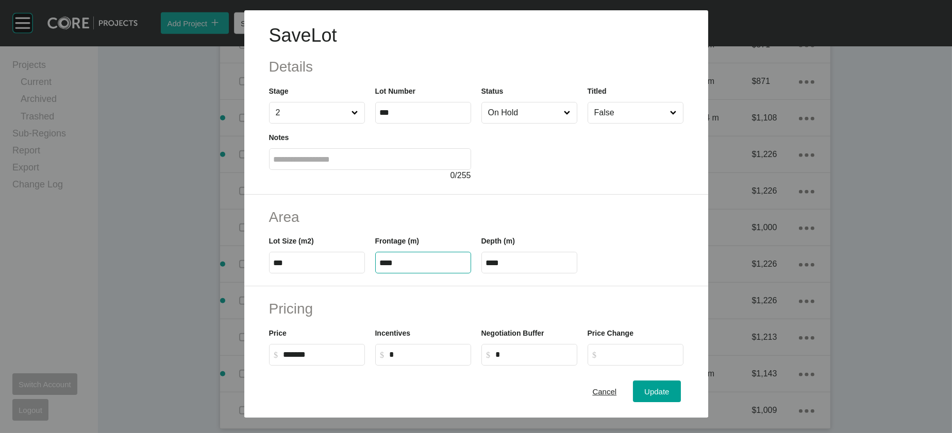
drag, startPoint x: 359, startPoint y: 327, endPoint x: 317, endPoint y: 325, distance: 41.3
click at [318, 274] on div "Lot Size (m2) *** Frontage (m) **** Depth (m) ****" at bounding box center [476, 250] width 425 height 46
type input "**"
click at [487, 267] on input "****" at bounding box center [529, 263] width 87 height 9
drag, startPoint x: 487, startPoint y: 325, endPoint x: 515, endPoint y: 325, distance: 28.3
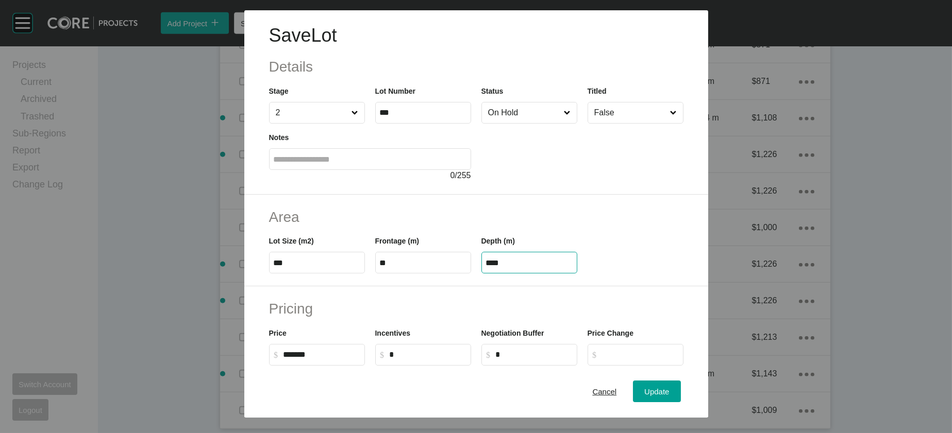
click at [515, 267] on input "****" at bounding box center [529, 263] width 87 height 9
drag, startPoint x: 512, startPoint y: 324, endPoint x: 444, endPoint y: 315, distance: 68.5
click at [437, 274] on div "Lot Size (m2) *** Frontage (m) ** Depth (m) ****" at bounding box center [476, 250] width 425 height 46
type input "****"
click at [690, 378] on div "Save Lot Details Stage 2 Lot Number *** Status On Hold Titled False Notes 0 / 2…" at bounding box center [476, 216] width 952 height 433
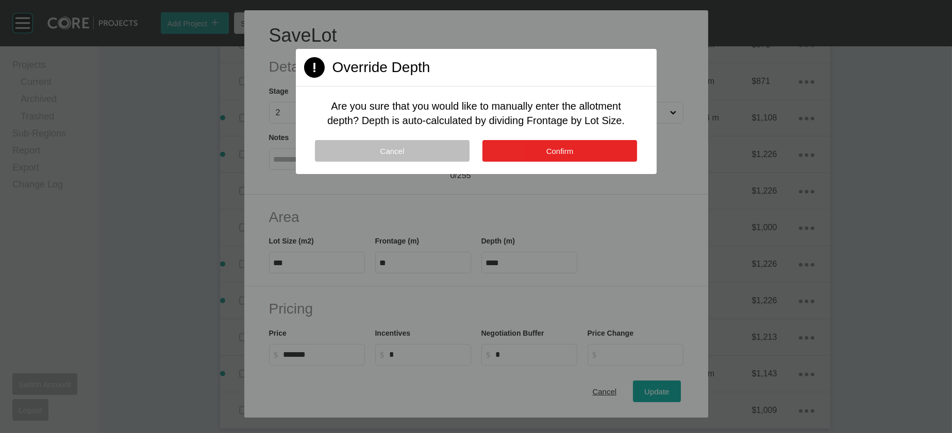
click at [560, 156] on span "Confirm" at bounding box center [559, 151] width 27 height 9
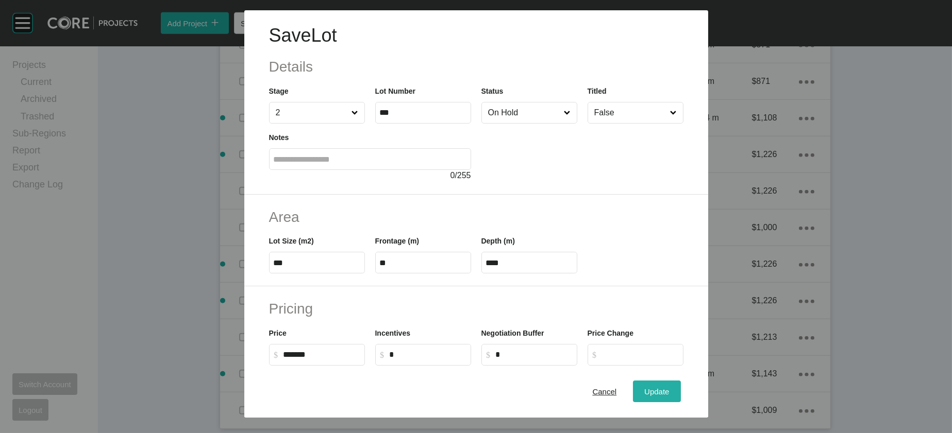
click at [669, 391] on span "Update" at bounding box center [656, 391] width 25 height 9
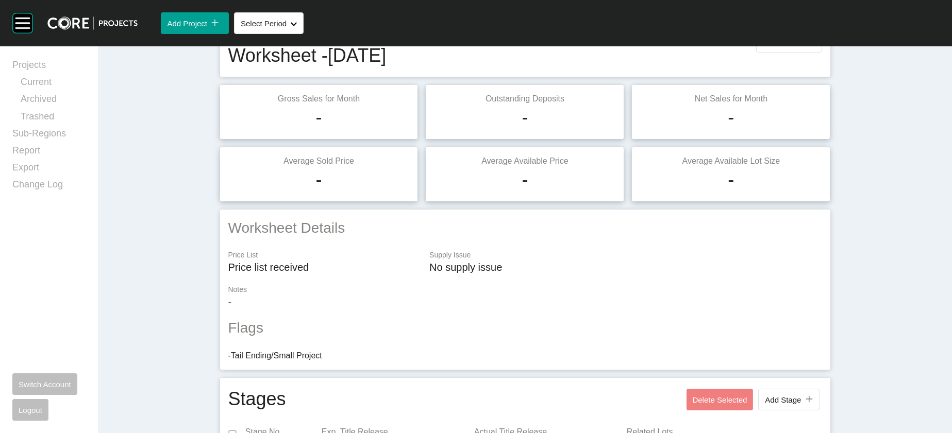
scroll to position [58, 0]
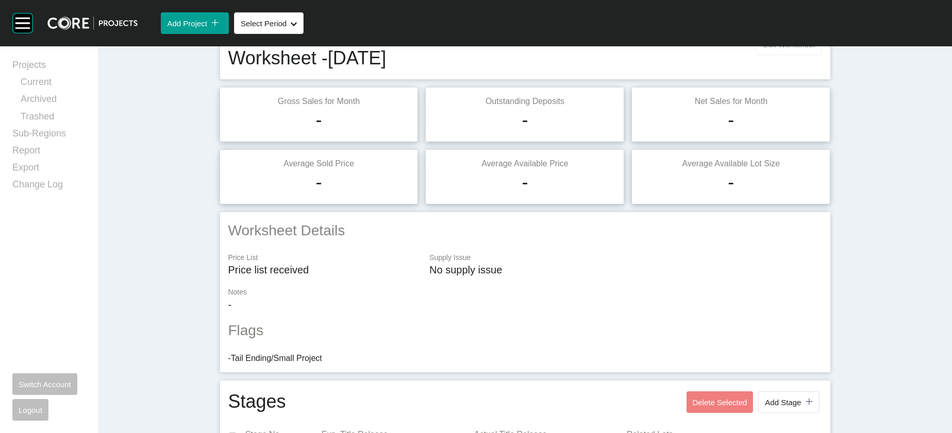
click at [822, 71] on div "Green Valley Worksheet - [DATE] Edit Worksheet" at bounding box center [525, 52] width 594 height 38
click at [815, 49] on span "Edit Worksheet" at bounding box center [789, 44] width 52 height 9
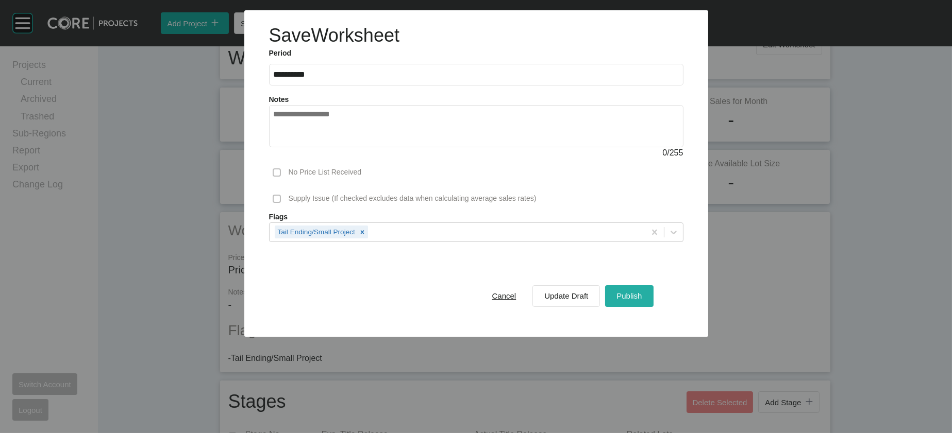
click at [653, 307] on button "Publish" at bounding box center [629, 296] width 48 height 22
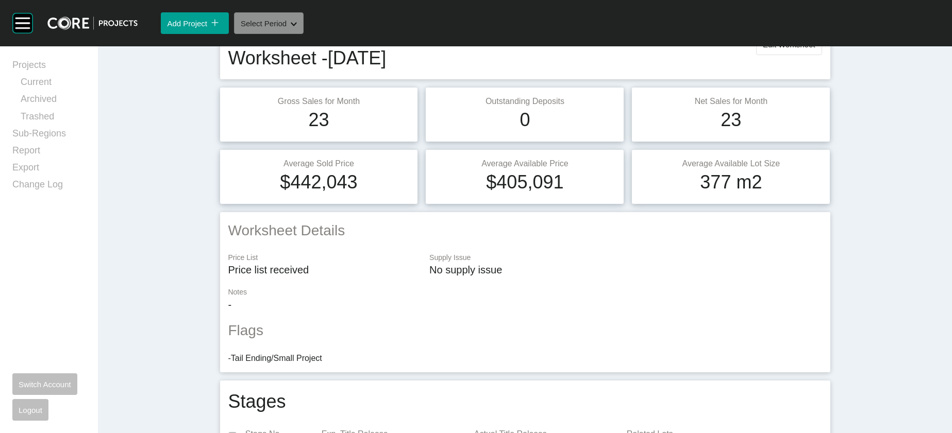
click at [303, 34] on button "Select Period Shape Created with Sketch." at bounding box center [269, 23] width 70 height 22
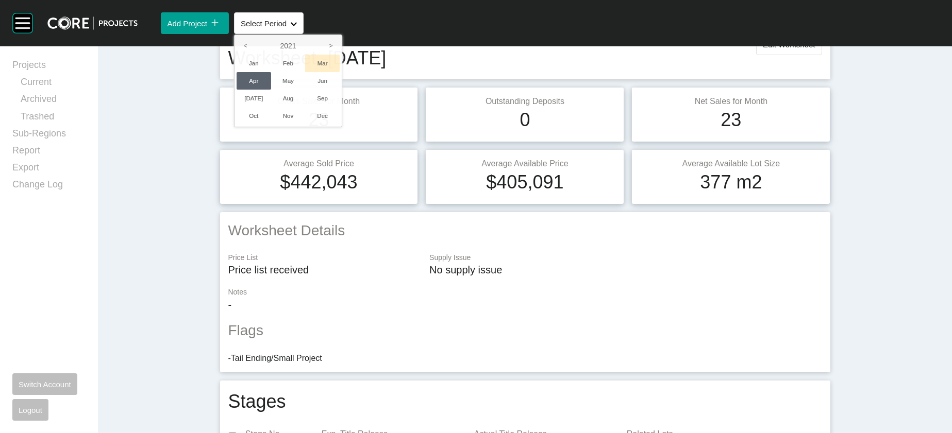
click at [340, 72] on li "Mar" at bounding box center [322, 64] width 35 height 18
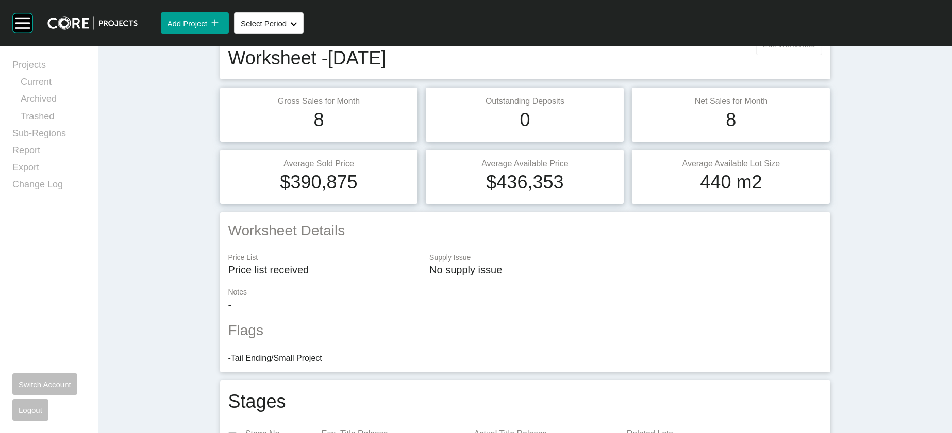
click at [815, 49] on span "Edit Worksheet" at bounding box center [789, 44] width 52 height 9
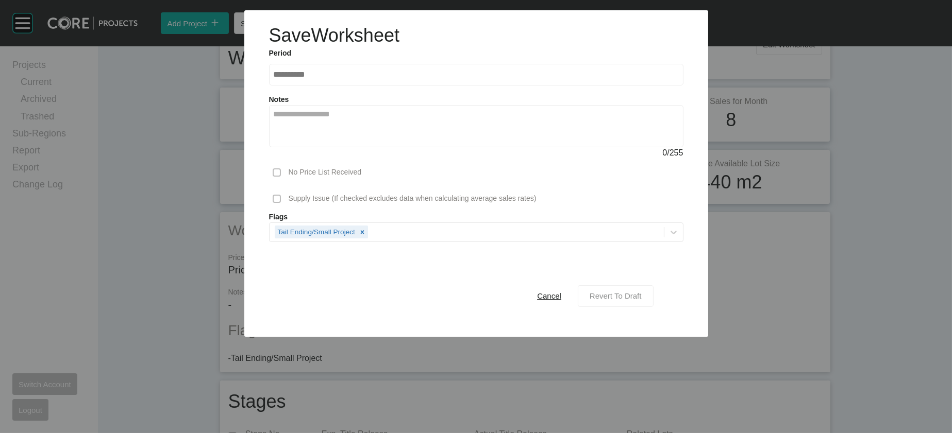
click at [641, 300] on span "Revert To Draft" at bounding box center [615, 296] width 52 height 9
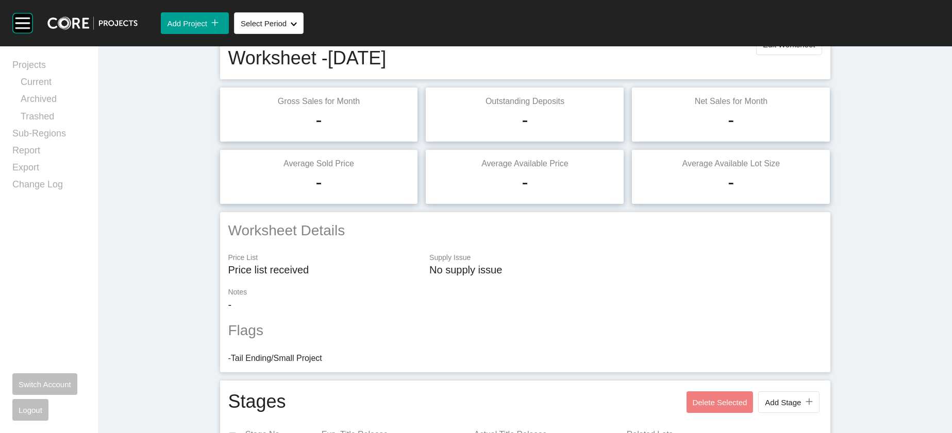
scroll to position [2225, 0]
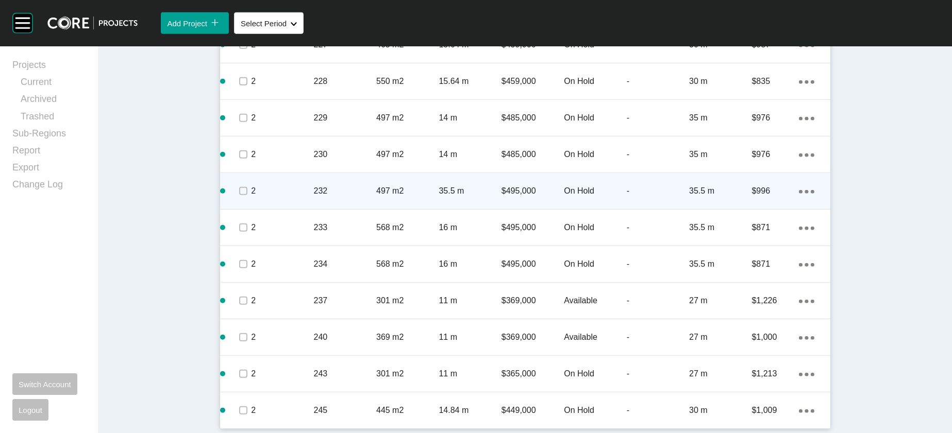
click at [751, 197] on p "35.5 m" at bounding box center [720, 190] width 62 height 11
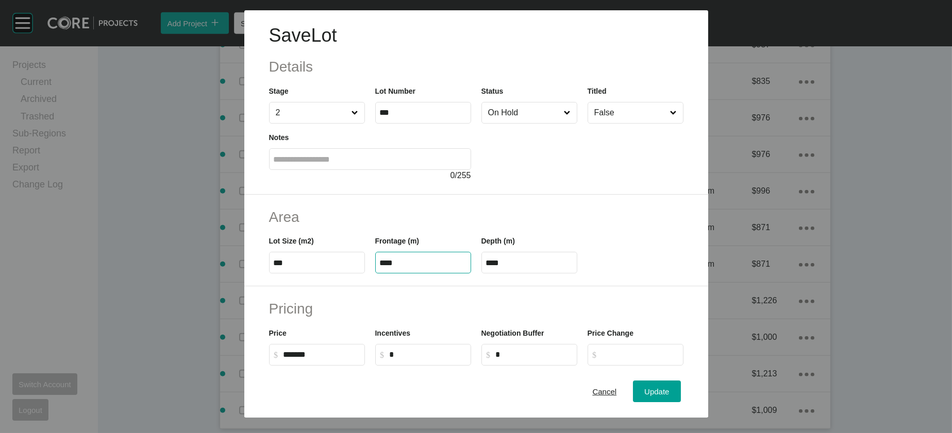
drag, startPoint x: 374, startPoint y: 330, endPoint x: 298, endPoint y: 319, distance: 76.4
click at [303, 274] on div "Lot Size (m2) *** Frontage (m) **** Depth (m) ****" at bounding box center [476, 250] width 425 height 46
type input "**"
click at [511, 274] on label "****" at bounding box center [529, 263] width 96 height 22
click at [511, 267] on input "****" at bounding box center [529, 263] width 87 height 9
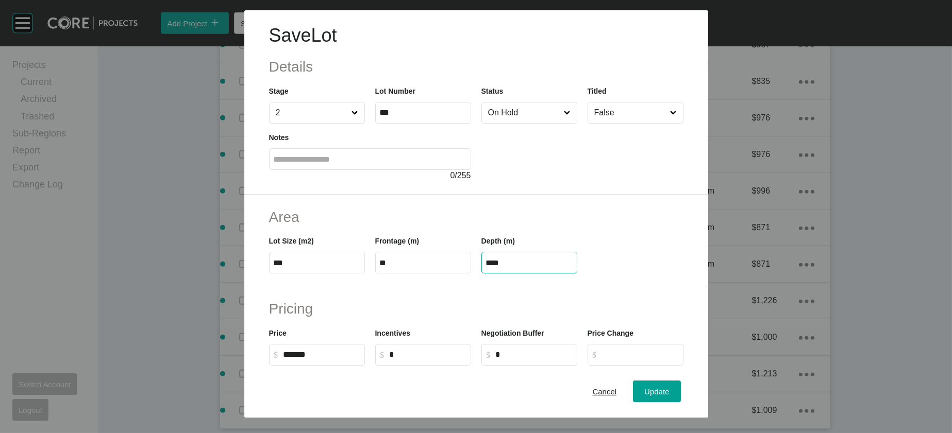
drag, startPoint x: 465, startPoint y: 326, endPoint x: 454, endPoint y: 326, distance: 10.8
click at [452, 274] on div "Lot Size (m2) *** Frontage (m) ** Depth (m) ****" at bounding box center [476, 250] width 425 height 46
paste input "text"
type input "****"
click at [696, 387] on div "Save Lot Details Stage 2 Lot Number *** Status On Hold Titled False Notes 0 / 2…" at bounding box center [476, 216] width 952 height 433
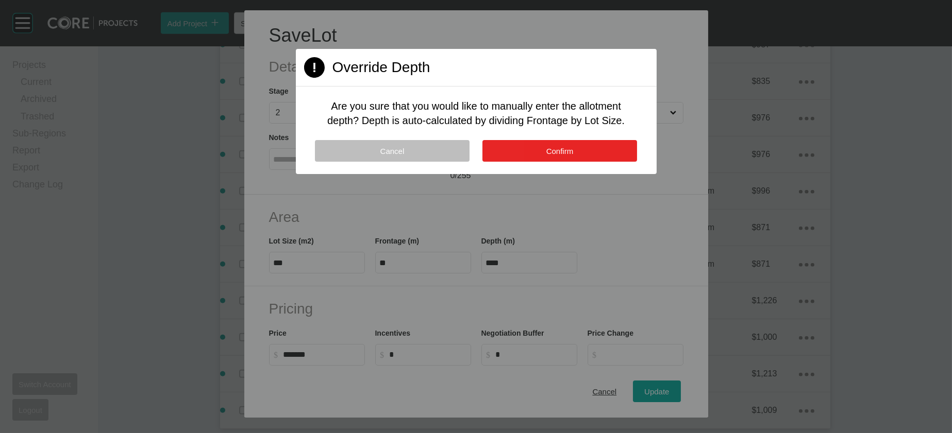
click at [572, 156] on span "Confirm" at bounding box center [559, 151] width 27 height 9
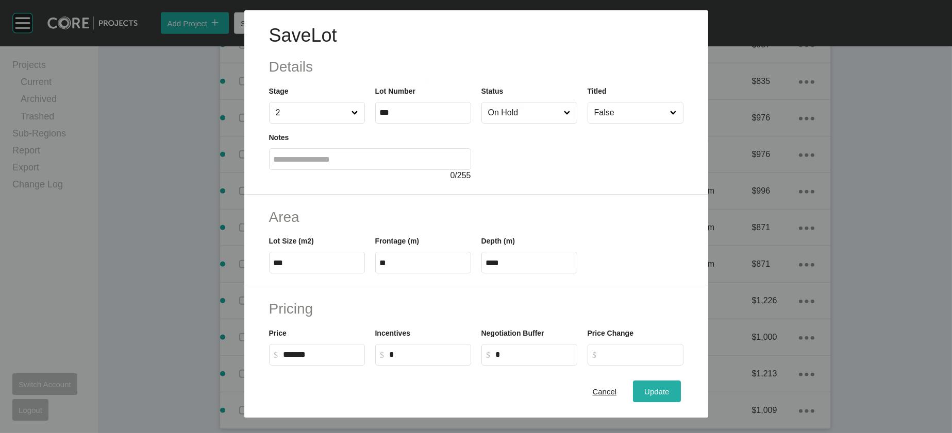
click at [671, 385] on div "Update" at bounding box center [656, 392] width 30 height 14
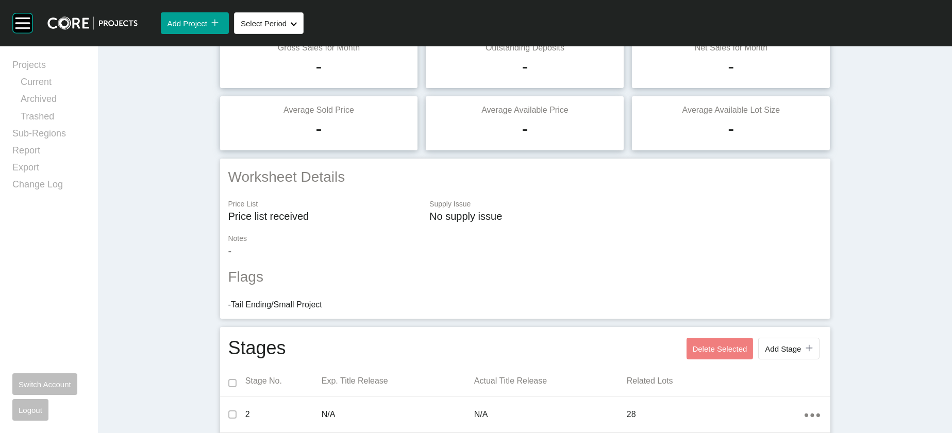
scroll to position [42, 0]
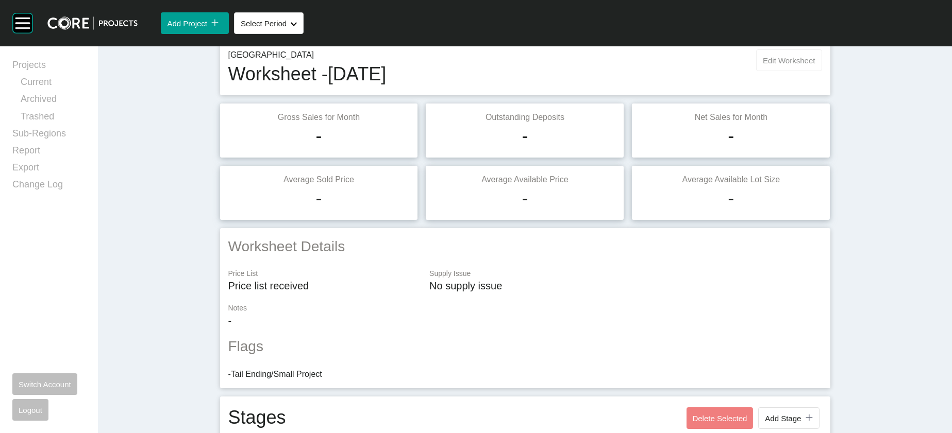
drag, startPoint x: 867, startPoint y: 74, endPoint x: 869, endPoint y: 83, distance: 9.0
click at [821, 71] on button "Edit Worksheet" at bounding box center [788, 60] width 65 height 22
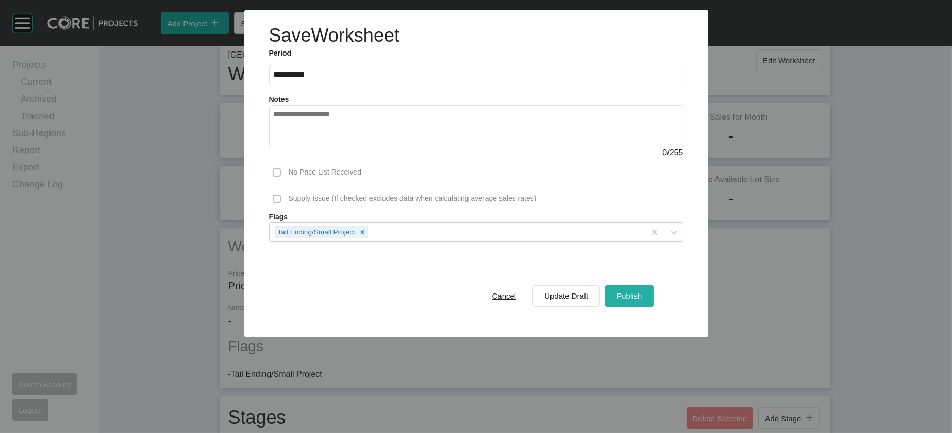
click at [644, 303] on div "Publish" at bounding box center [629, 296] width 30 height 14
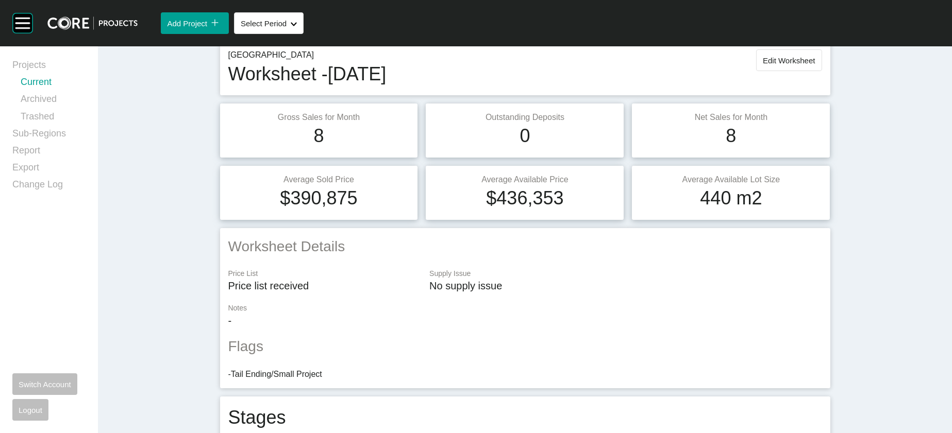
click at [46, 93] on link "Current" at bounding box center [53, 84] width 65 height 17
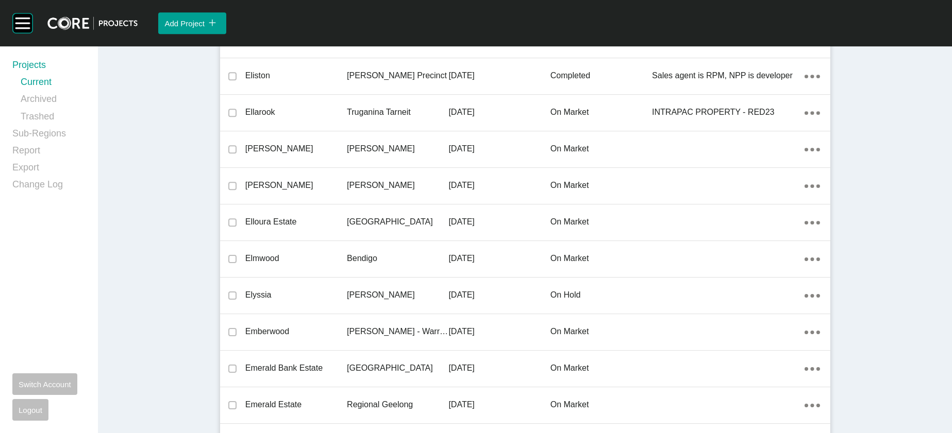
scroll to position [8708, 0]
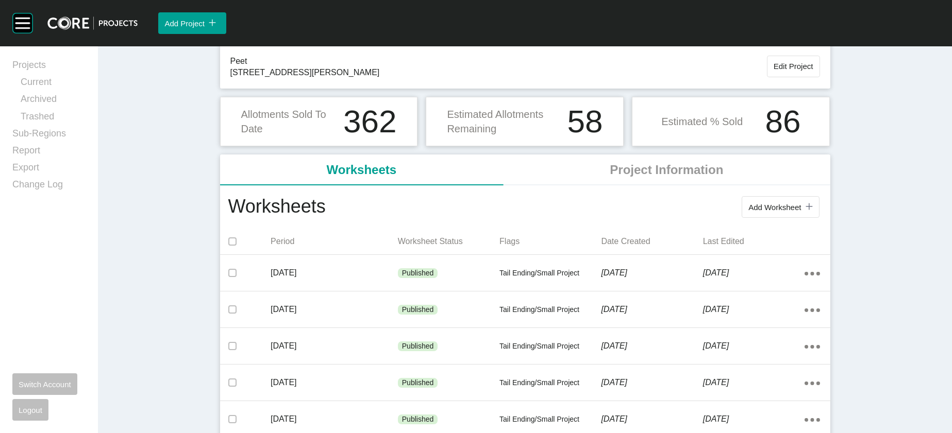
scroll to position [73, 0]
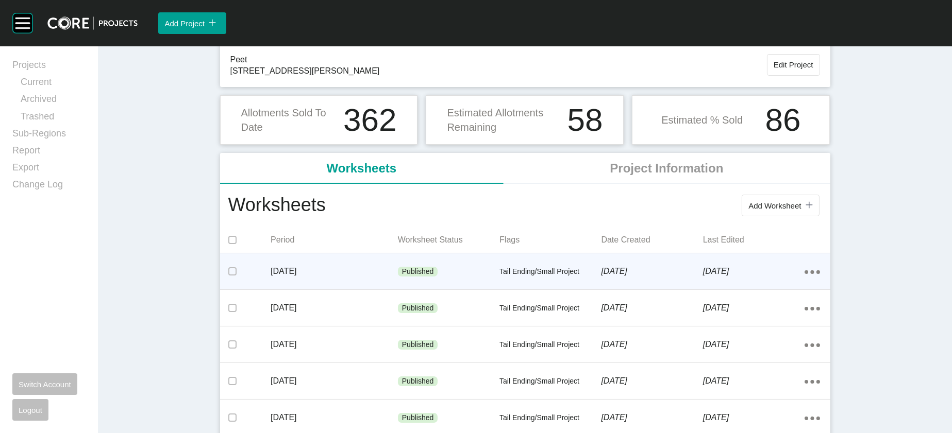
click at [438, 288] on div "Published" at bounding box center [449, 272] width 102 height 31
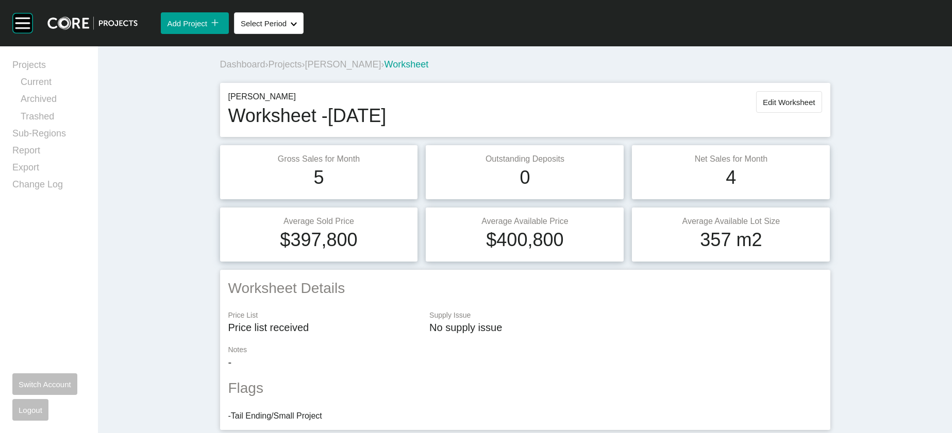
click at [268, 70] on span "Projects" at bounding box center [284, 64] width 33 height 10
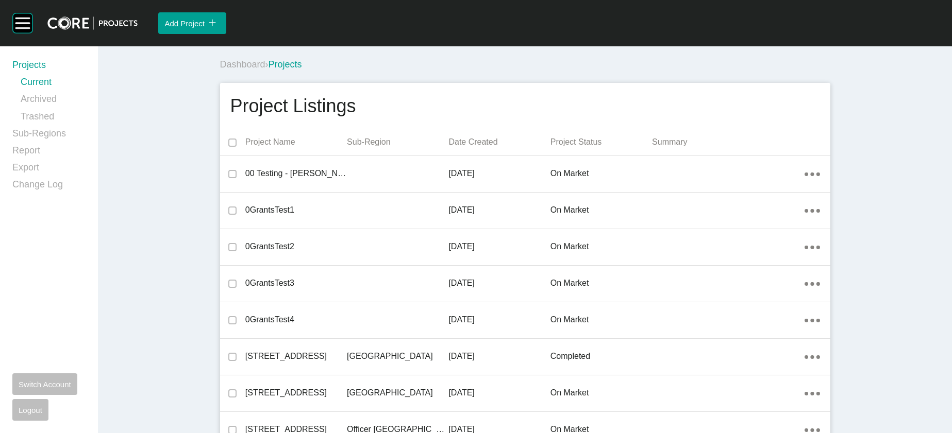
scroll to position [4787, 0]
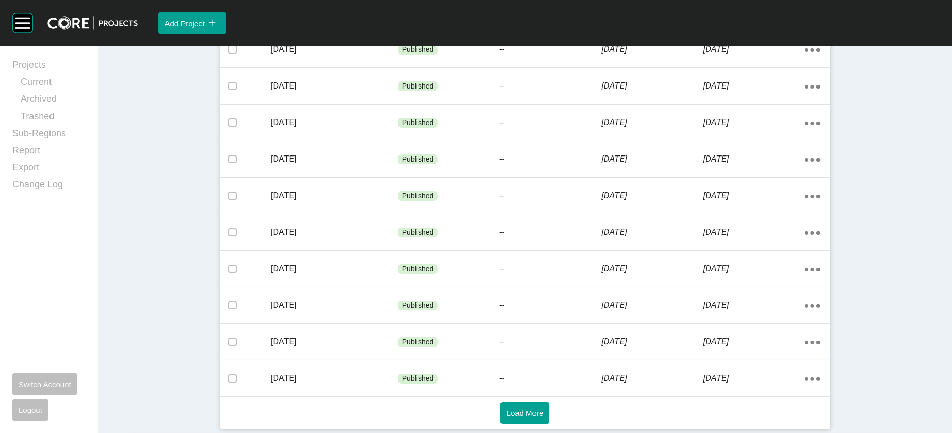
scroll to position [703, 0]
click at [519, 412] on span "Load More" at bounding box center [524, 413] width 37 height 9
click at [521, 409] on span "Load More" at bounding box center [524, 413] width 37 height 9
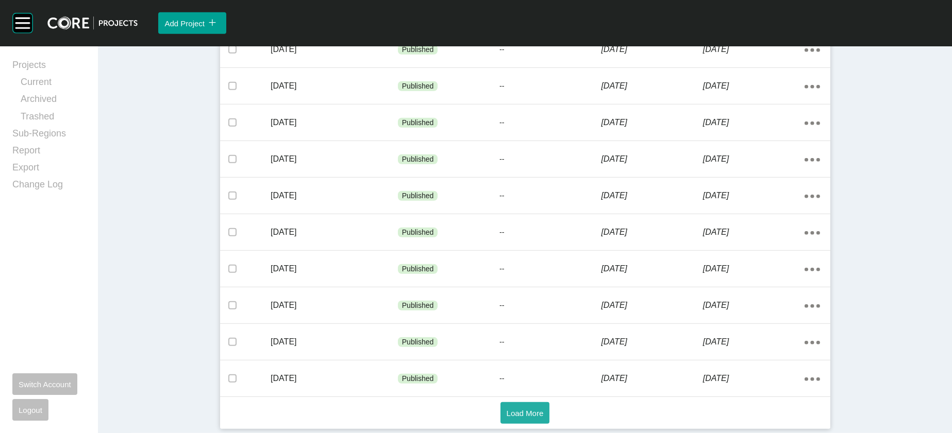
click at [516, 415] on button "Load More" at bounding box center [524, 413] width 49 height 22
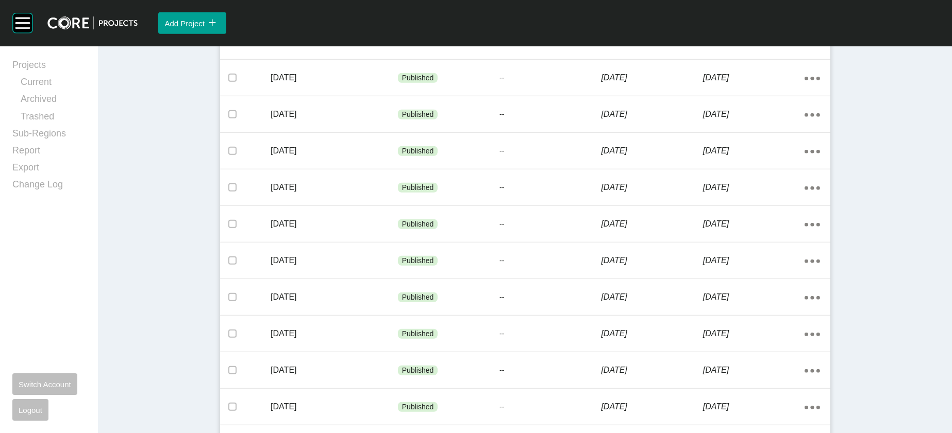
scroll to position [2449, 0]
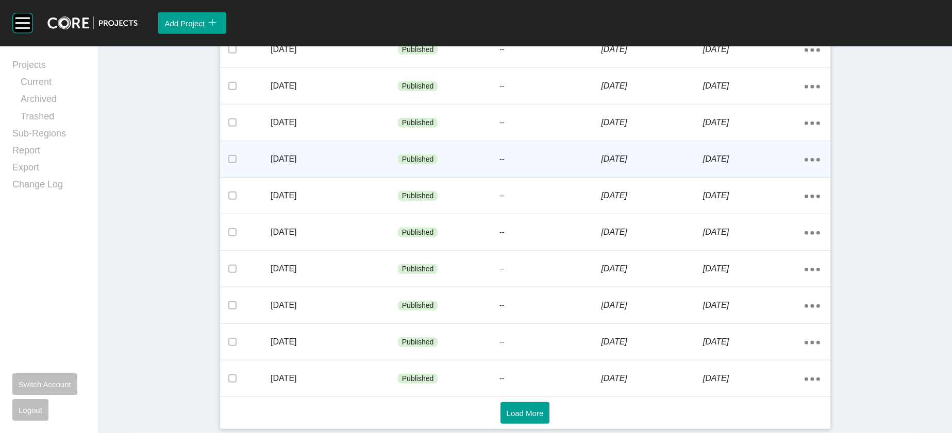
click at [561, 175] on div "--" at bounding box center [550, 159] width 102 height 31
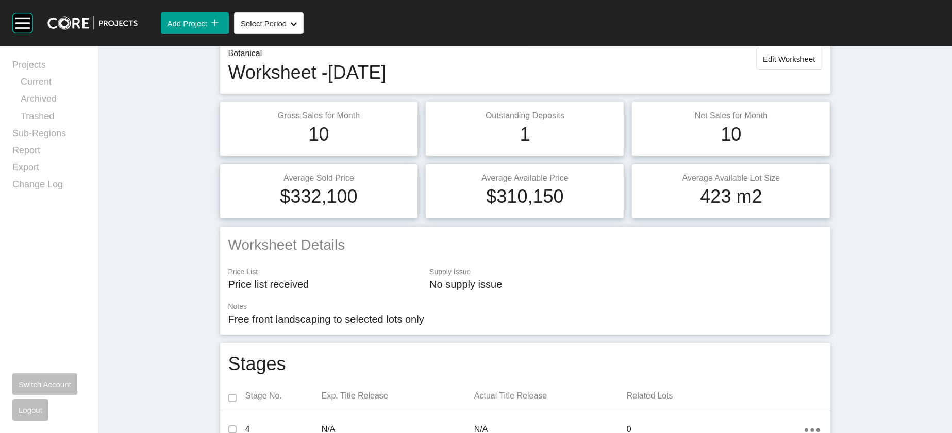
scroll to position [32, 0]
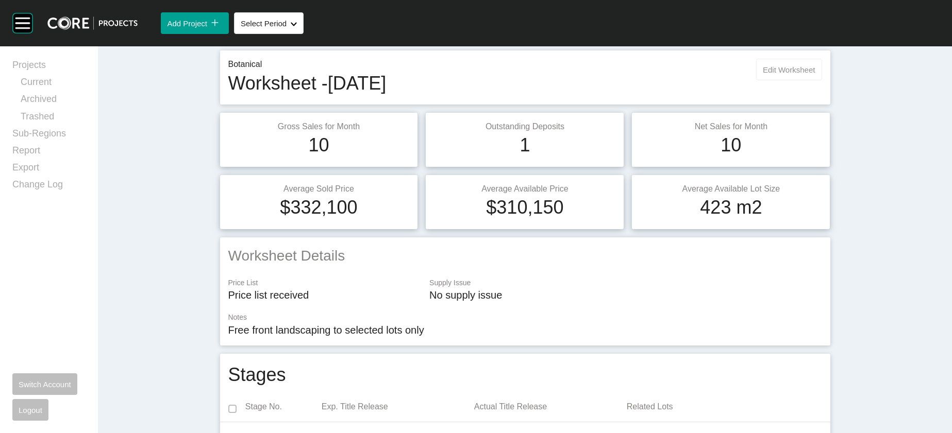
click at [815, 74] on span "Edit Worksheet" at bounding box center [789, 69] width 52 height 9
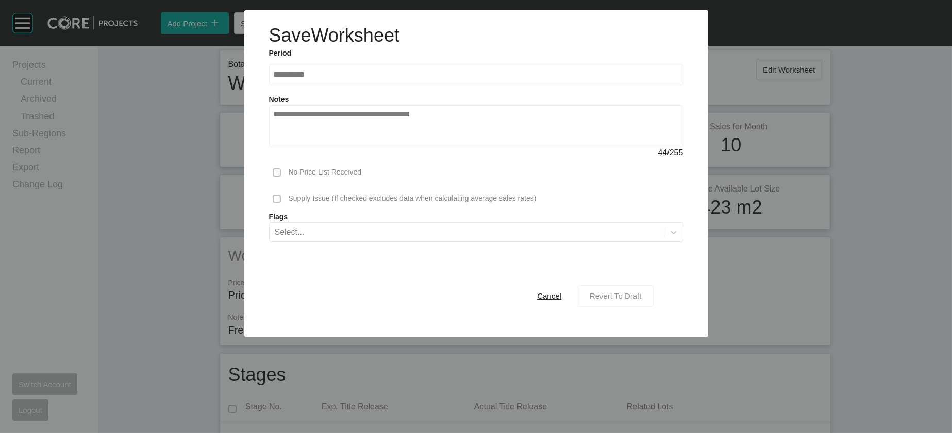
click at [644, 303] on div "Revert To Draft" at bounding box center [615, 296] width 57 height 14
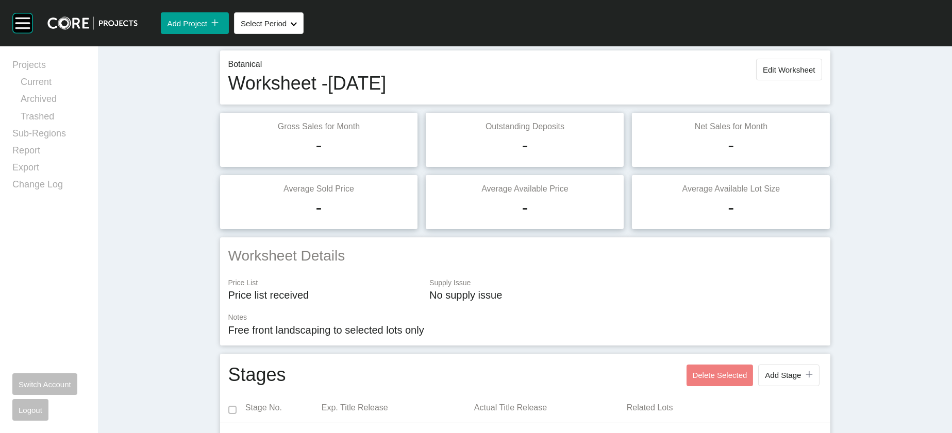
scroll to position [1053, 0]
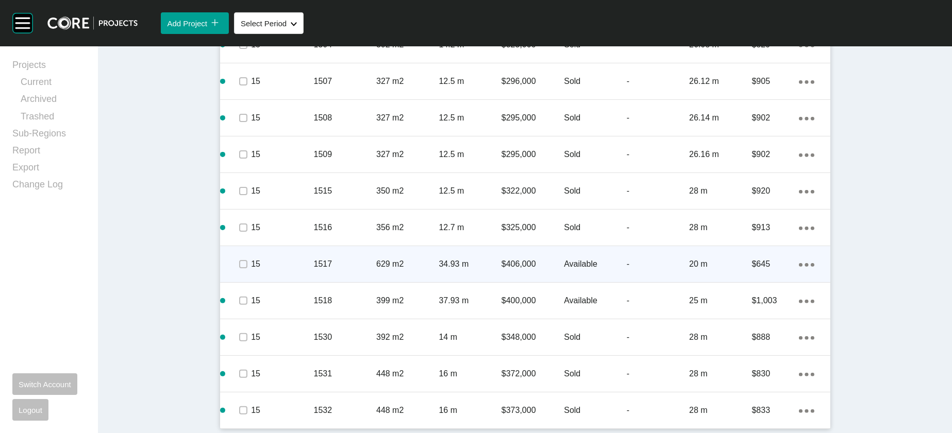
click at [689, 259] on p "-" at bounding box center [658, 264] width 62 height 11
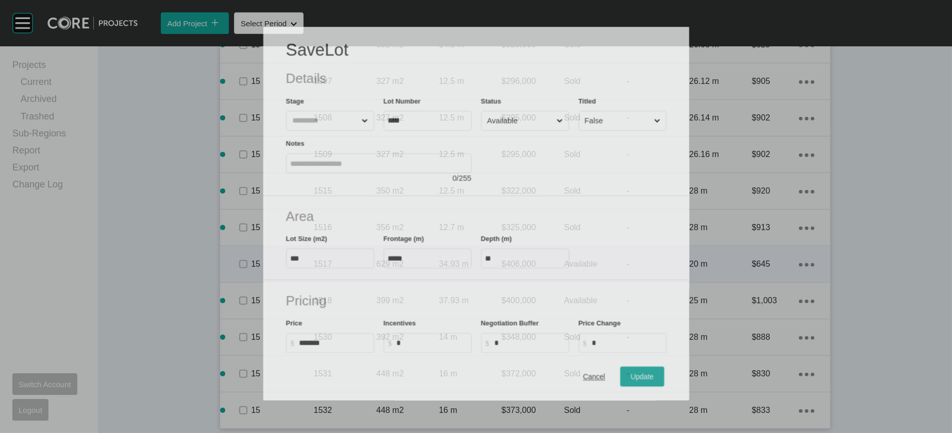
scroll to position [1013, 0]
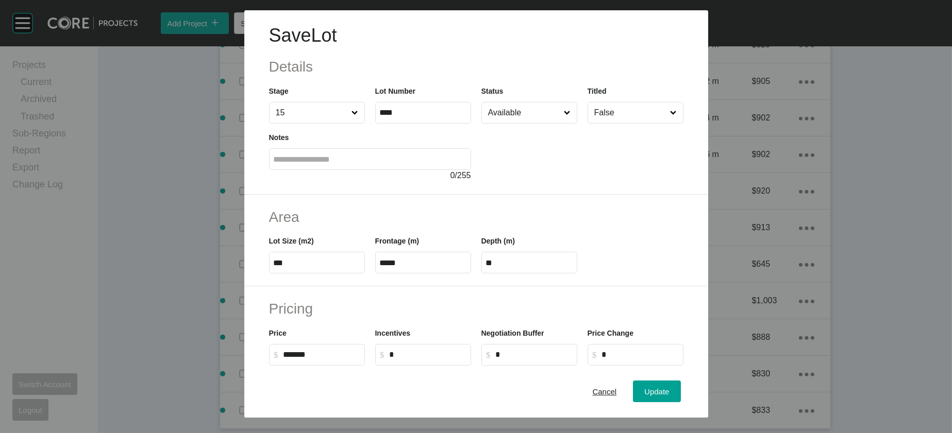
drag, startPoint x: 518, startPoint y: 323, endPoint x: 471, endPoint y: 320, distance: 47.5
click at [476, 274] on div "Depth (m) **" at bounding box center [529, 250] width 106 height 46
type input "**"
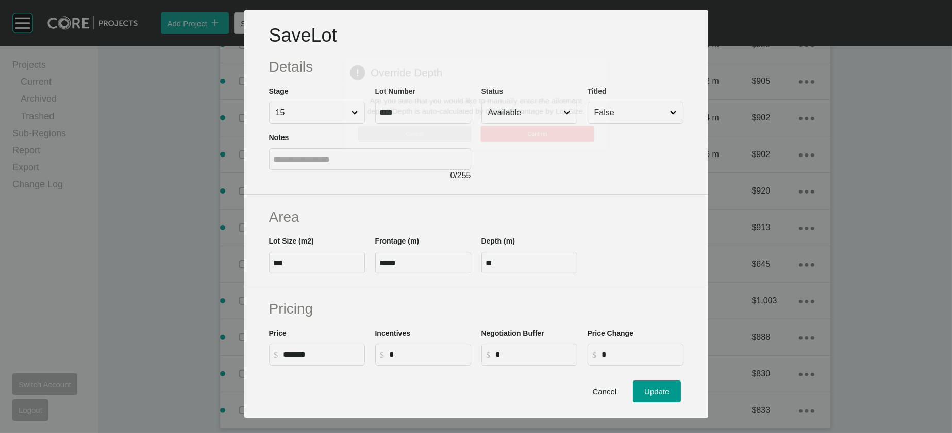
click at [692, 390] on div "Save Lot Details Stage 15 Lot Number **** Status Available Titled False Notes 0…" at bounding box center [476, 216] width 952 height 433
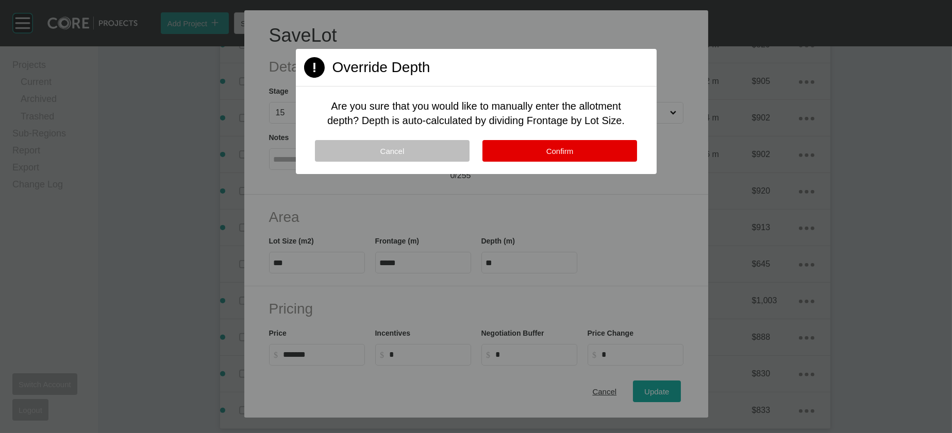
drag, startPoint x: 545, startPoint y: 184, endPoint x: 554, endPoint y: 199, distance: 17.2
click at [546, 156] on span "Confirm" at bounding box center [559, 151] width 27 height 9
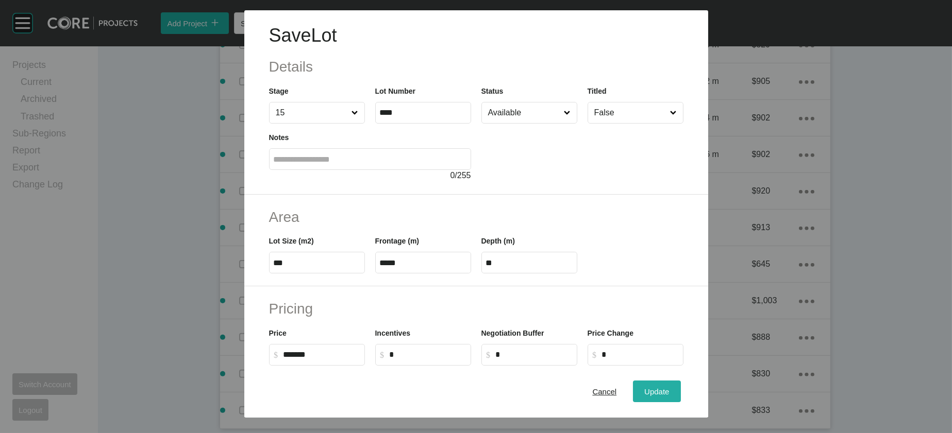
click at [671, 385] on div "Update" at bounding box center [656, 392] width 30 height 14
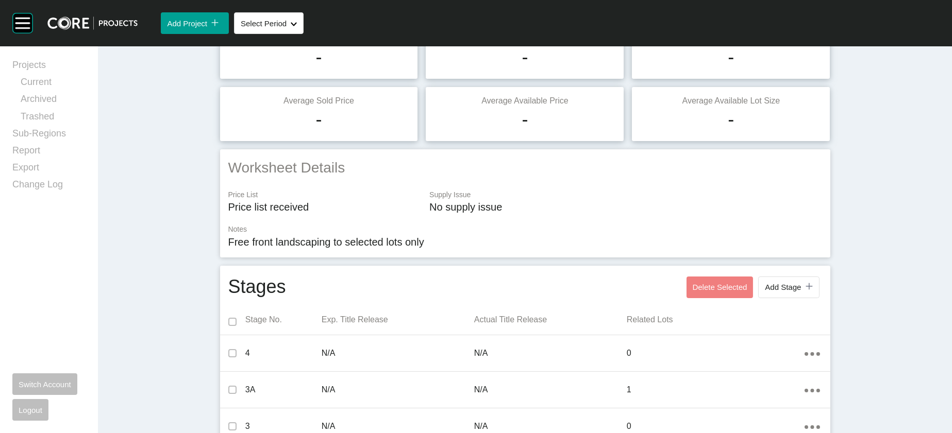
scroll to position [0, 0]
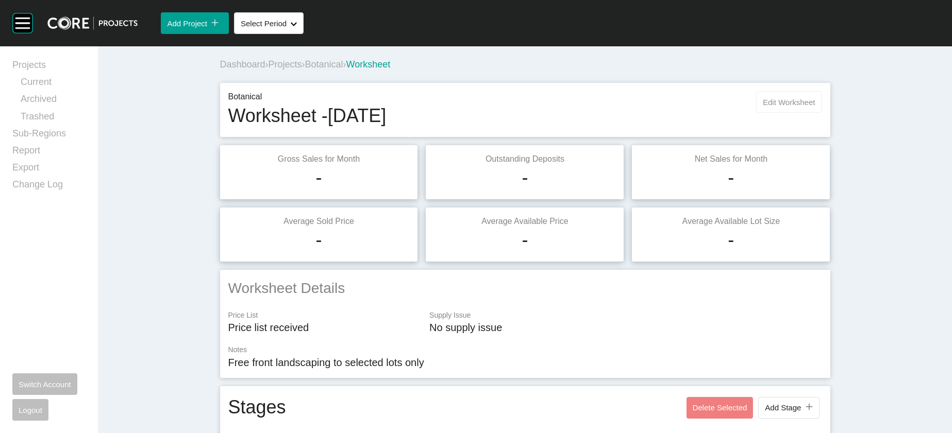
click at [815, 107] on span "Edit Worksheet" at bounding box center [789, 102] width 52 height 9
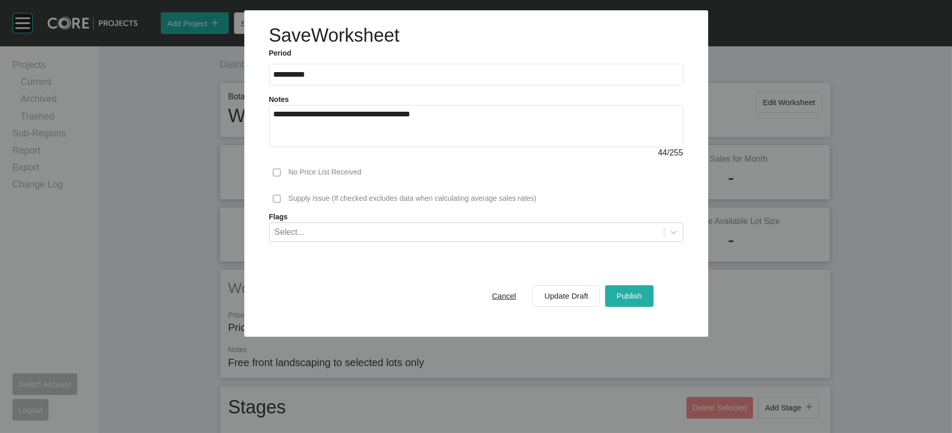
click at [641, 300] on span "Publish" at bounding box center [628, 296] width 25 height 9
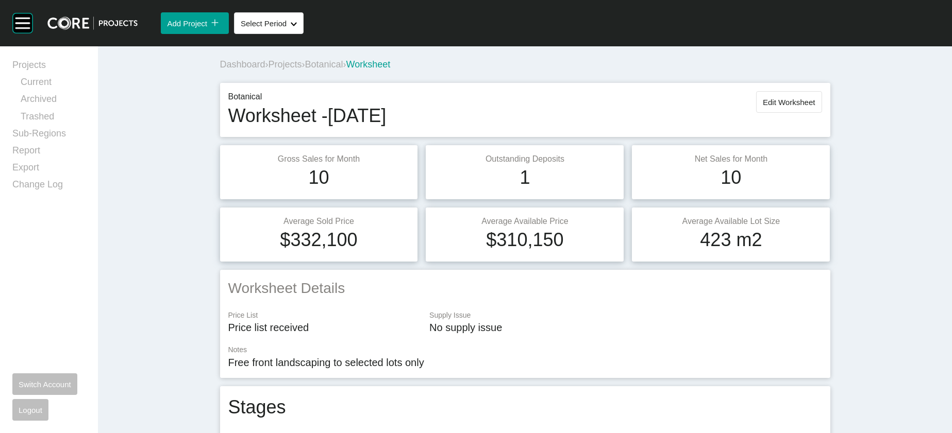
click at [305, 70] on span "Botanical" at bounding box center [324, 64] width 38 height 10
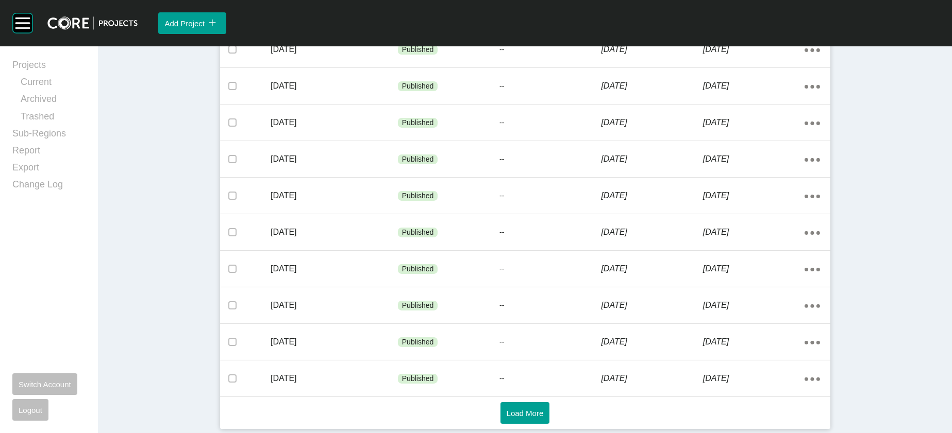
scroll to position [703, 0]
click at [535, 409] on span "Load More" at bounding box center [524, 413] width 37 height 9
click at [544, 420] on button "Load More" at bounding box center [524, 413] width 49 height 22
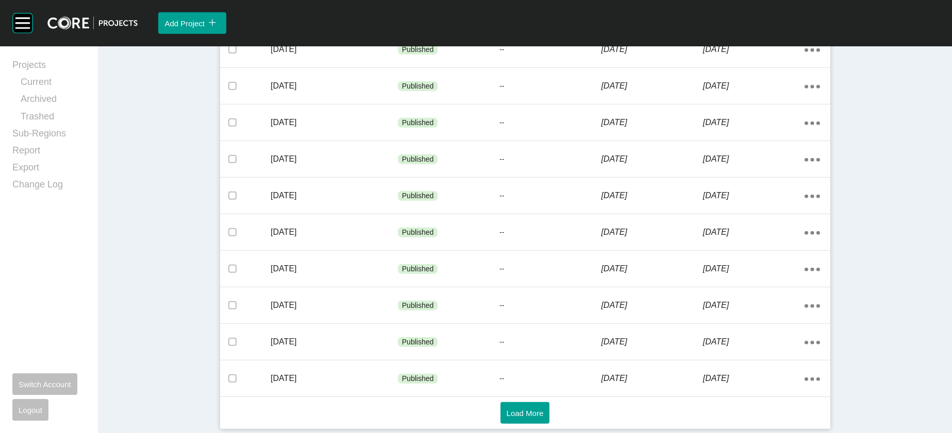
scroll to position [2071, 0]
click at [537, 411] on span "Load More" at bounding box center [524, 413] width 37 height 9
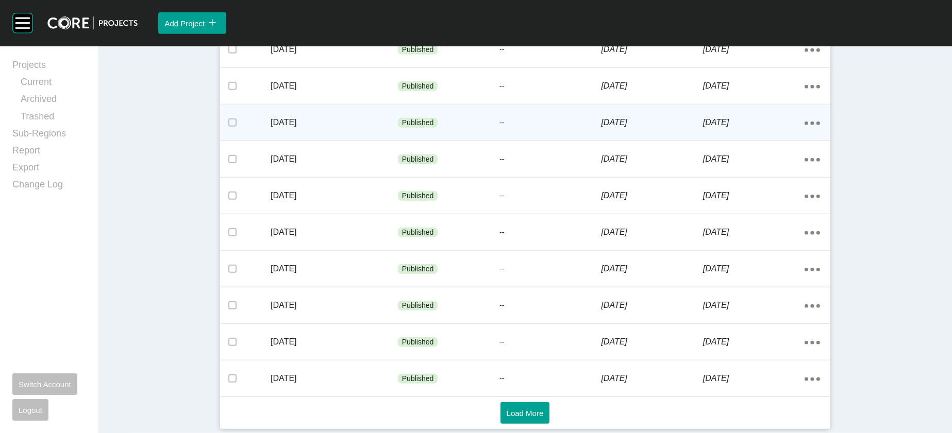
click at [804, 139] on div "[DATE]" at bounding box center [754, 123] width 102 height 32
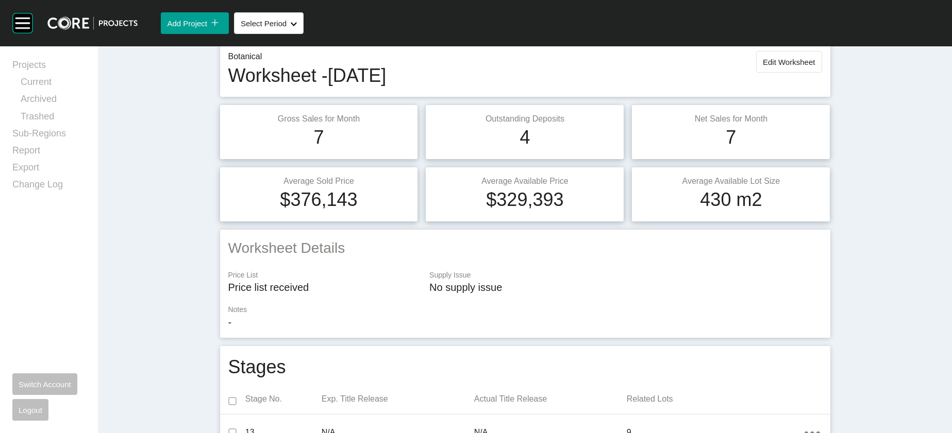
scroll to position [22, 0]
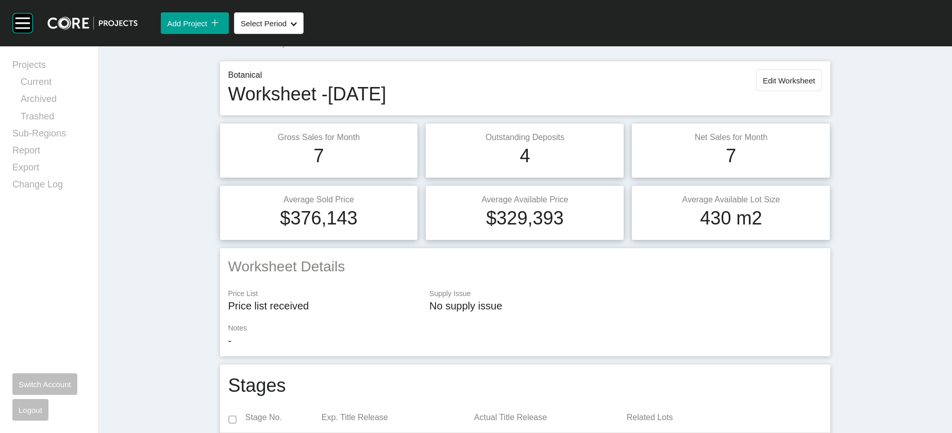
click at [820, 91] on button "Edit Worksheet" at bounding box center [788, 81] width 65 height 22
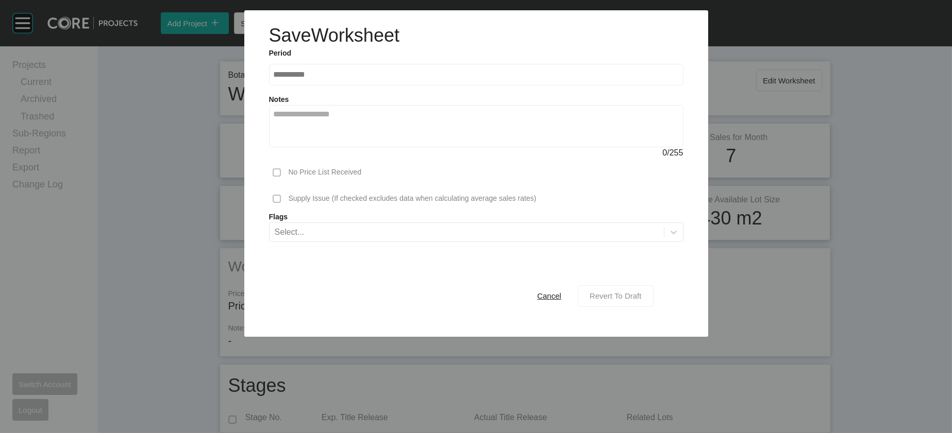
click at [647, 307] on button "Revert To Draft" at bounding box center [616, 296] width 76 height 22
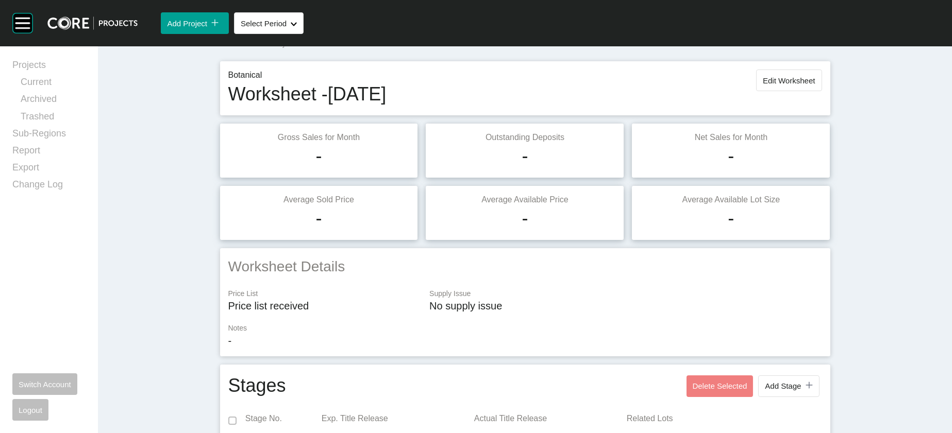
scroll to position [1007, 0]
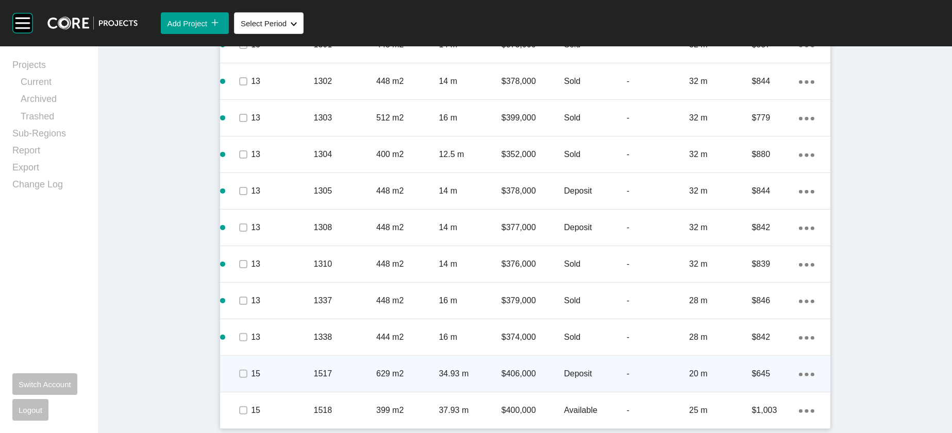
click at [626, 358] on div "Deposit" at bounding box center [595, 374] width 62 height 32
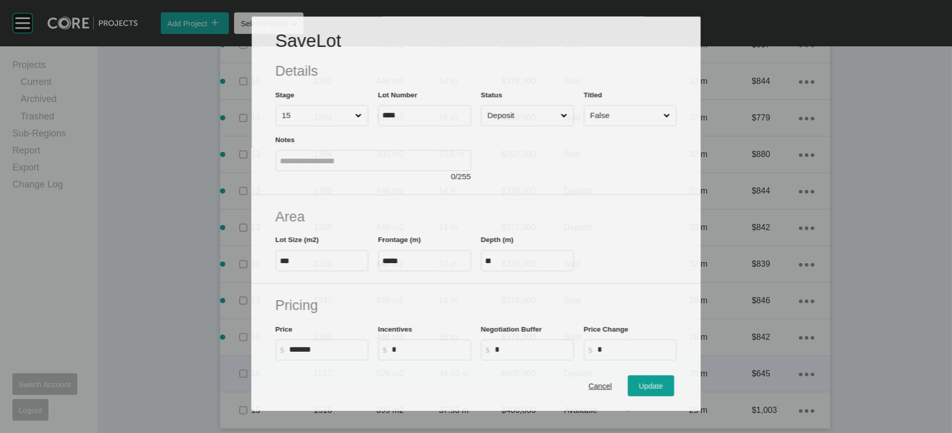
scroll to position [967, 0]
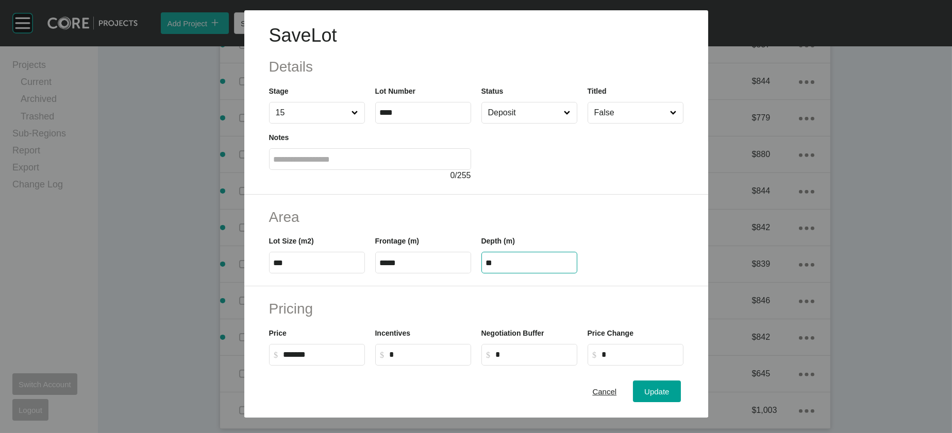
drag, startPoint x: 524, startPoint y: 324, endPoint x: 470, endPoint y: 319, distance: 53.8
click at [476, 274] on div "Depth (m) **" at bounding box center [529, 250] width 106 height 46
paste input "text"
type input "**"
click at [681, 387] on div "Save Lot Details Stage 15 Lot Number **** Status Deposit Titled False Notes 0 /…" at bounding box center [476, 216] width 952 height 433
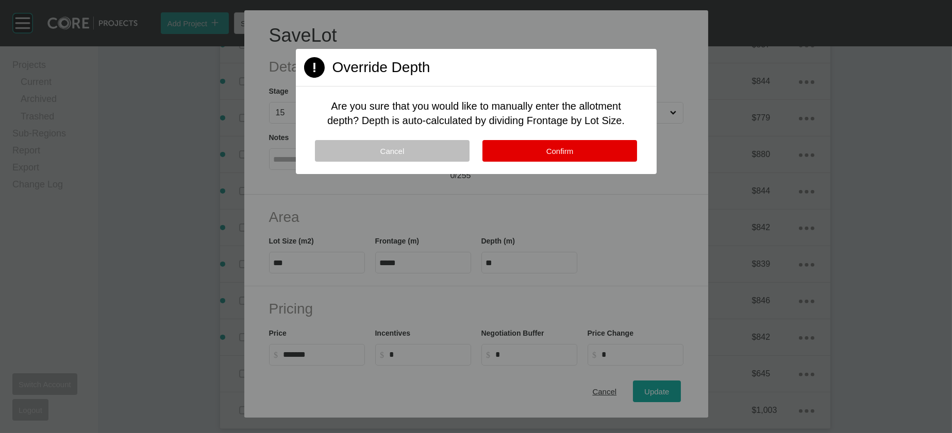
drag, startPoint x: 592, startPoint y: 195, endPoint x: 589, endPoint y: 201, distance: 6.5
click at [589, 162] on button "Confirm" at bounding box center [559, 151] width 155 height 22
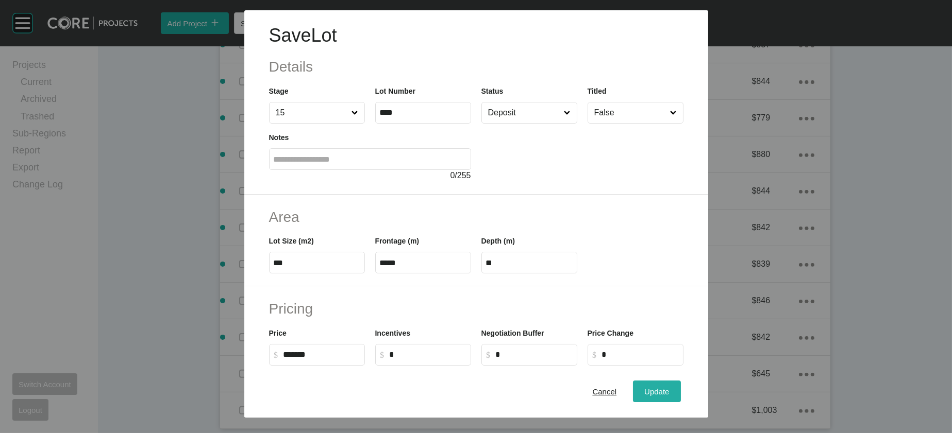
click at [679, 381] on button "Update" at bounding box center [656, 392] width 47 height 22
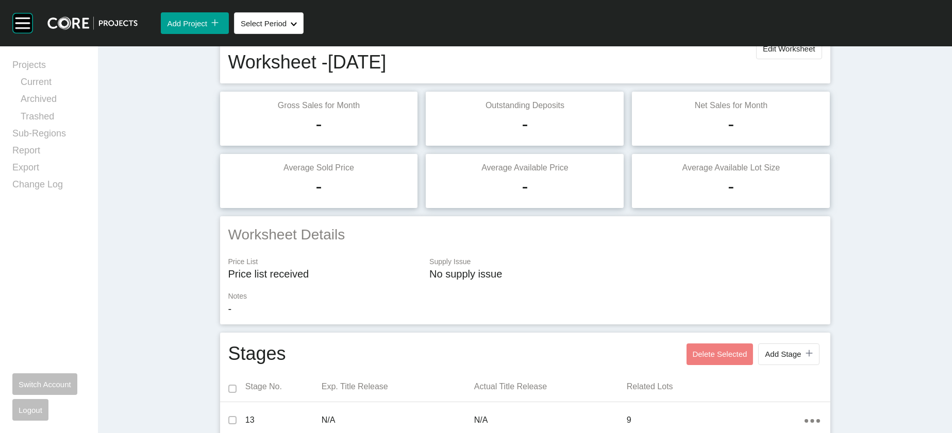
scroll to position [0, 0]
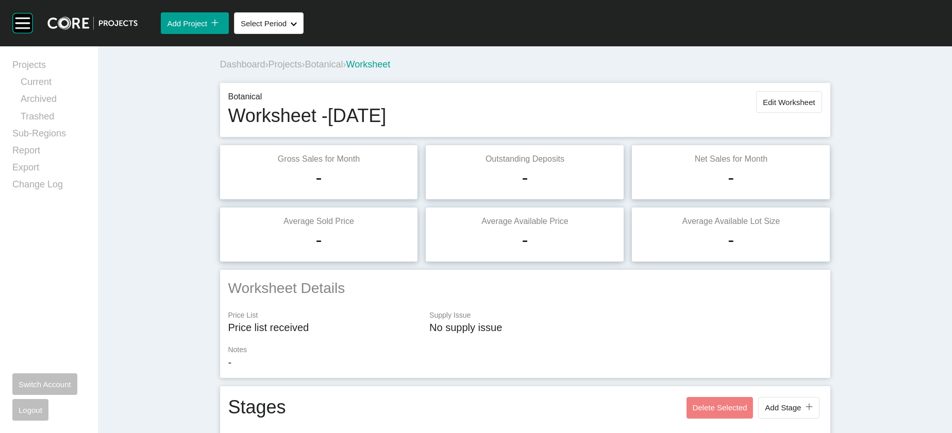
click at [815, 129] on div "Botanical Worksheet - [DATE] Edit Worksheet" at bounding box center [525, 110] width 594 height 38
click at [815, 107] on span "Edit Worksheet" at bounding box center [789, 102] width 52 height 9
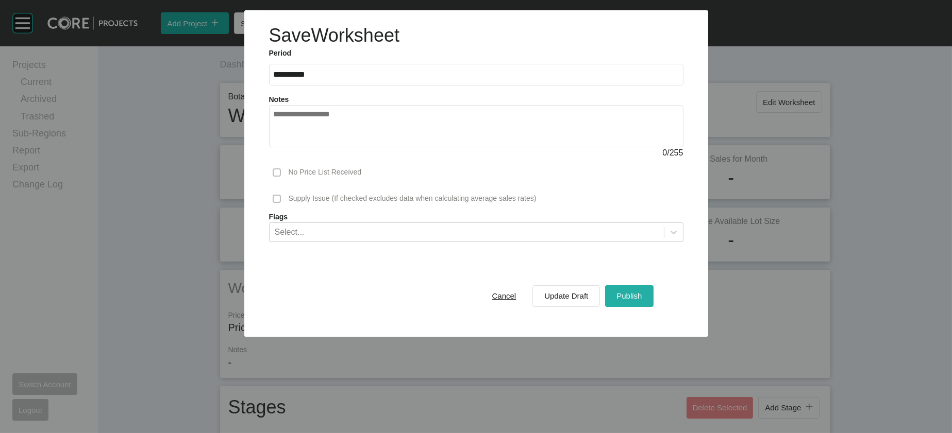
click at [641, 300] on span "Publish" at bounding box center [628, 296] width 25 height 9
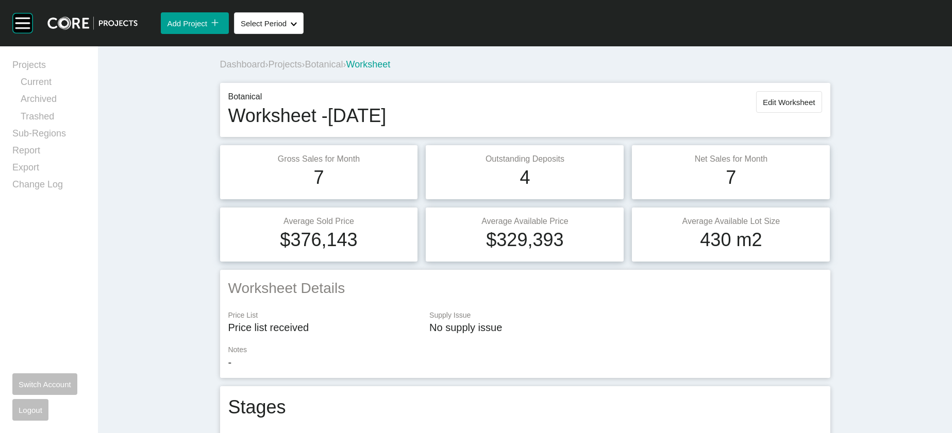
click at [305, 70] on span "Botanical" at bounding box center [324, 64] width 38 height 10
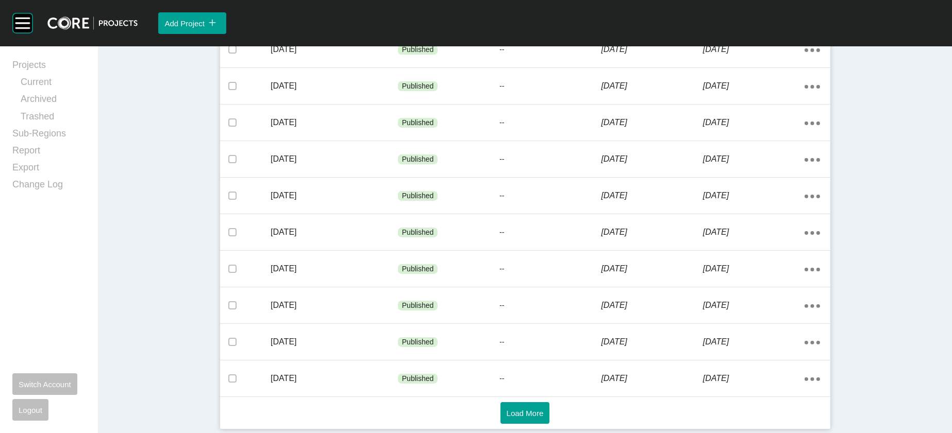
scroll to position [703, 0]
click at [552, 402] on div "Load More" at bounding box center [525, 413] width 600 height 22
click at [535, 402] on button "Load More" at bounding box center [524, 413] width 49 height 22
click at [517, 413] on span "Load More" at bounding box center [524, 413] width 37 height 9
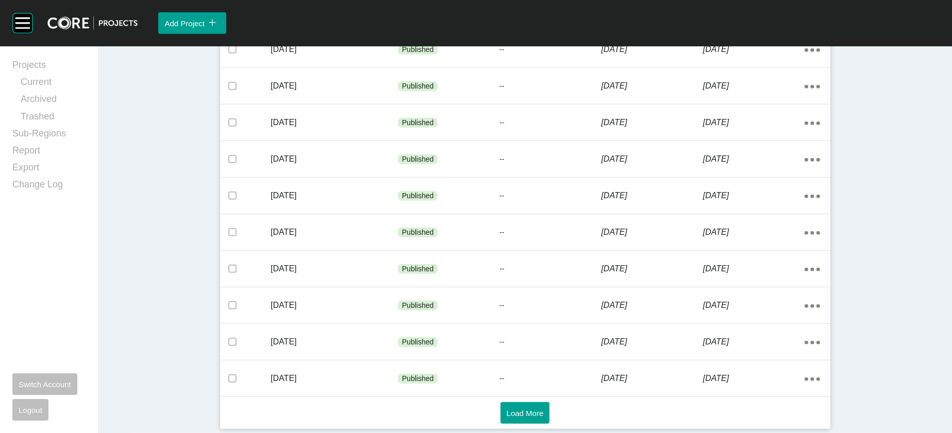
scroll to position [2071, 0]
click at [530, 414] on button "Load More" at bounding box center [524, 413] width 49 height 22
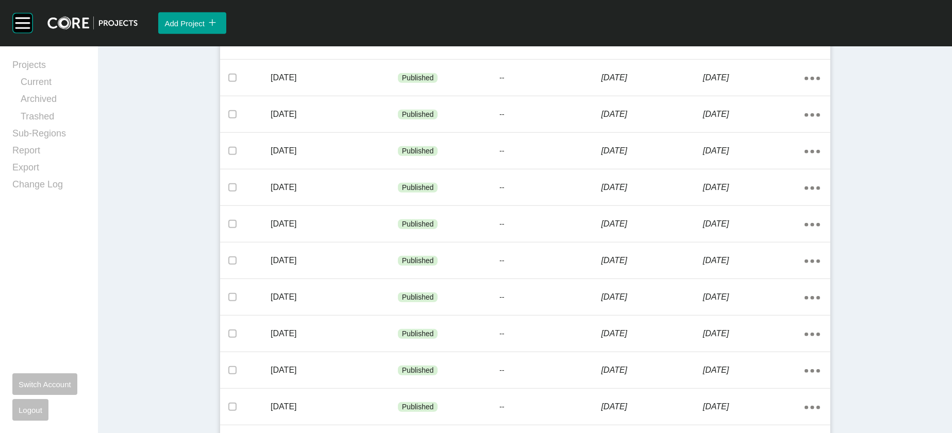
scroll to position [2449, 0]
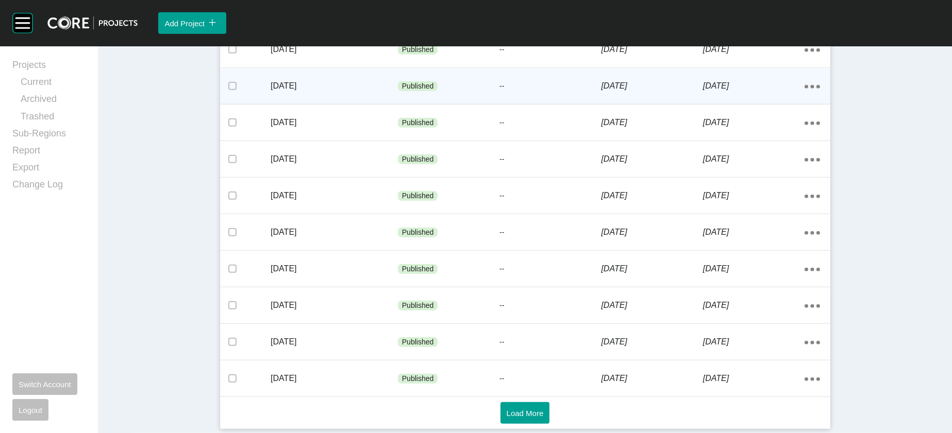
click at [702, 102] on div "[DATE]" at bounding box center [652, 86] width 102 height 32
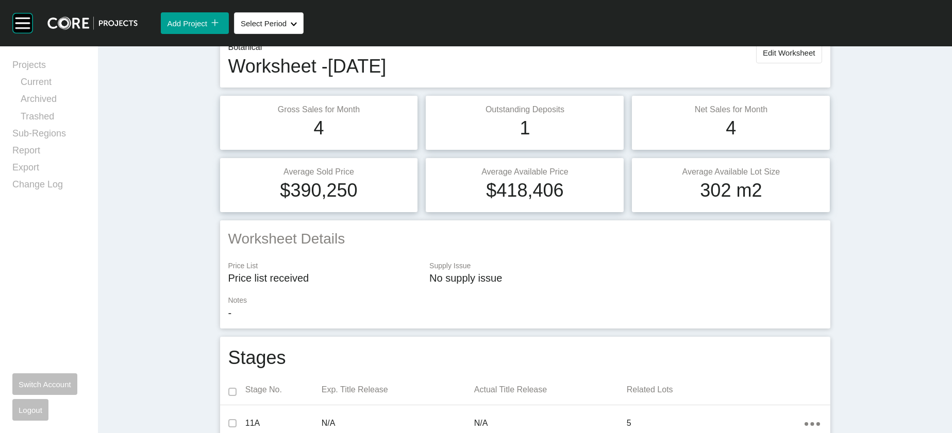
scroll to position [4, 0]
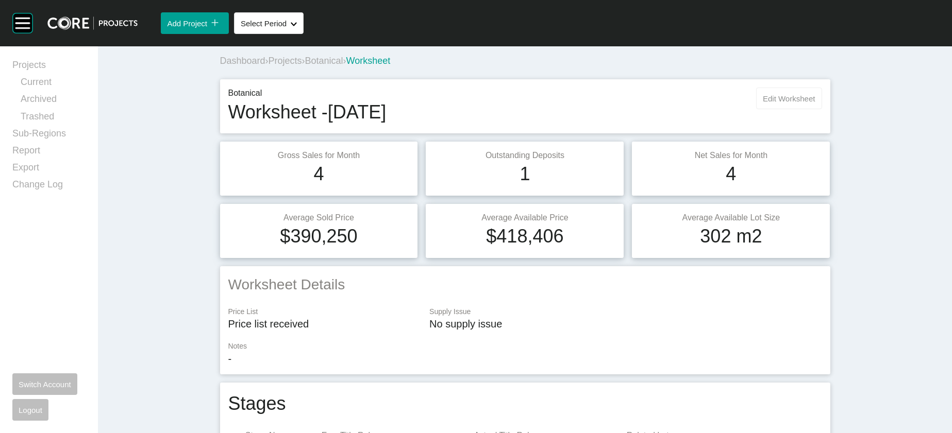
click at [815, 103] on span "Edit Worksheet" at bounding box center [789, 98] width 52 height 9
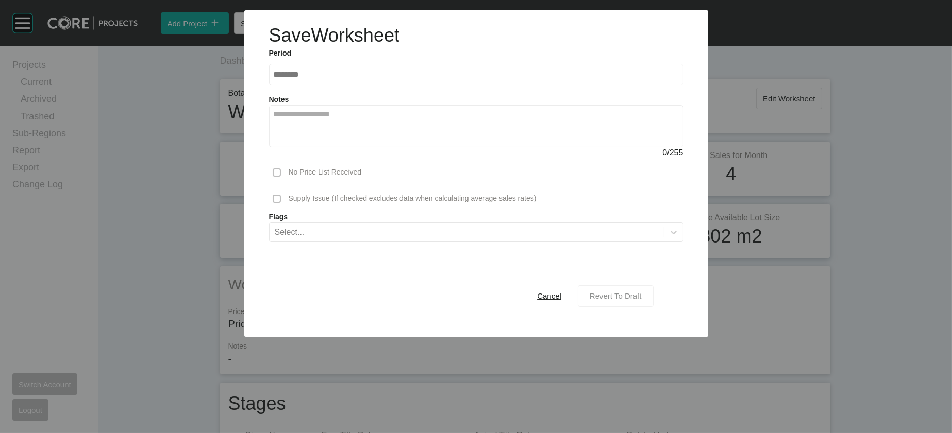
click at [641, 300] on span "Revert To Draft" at bounding box center [615, 296] width 52 height 9
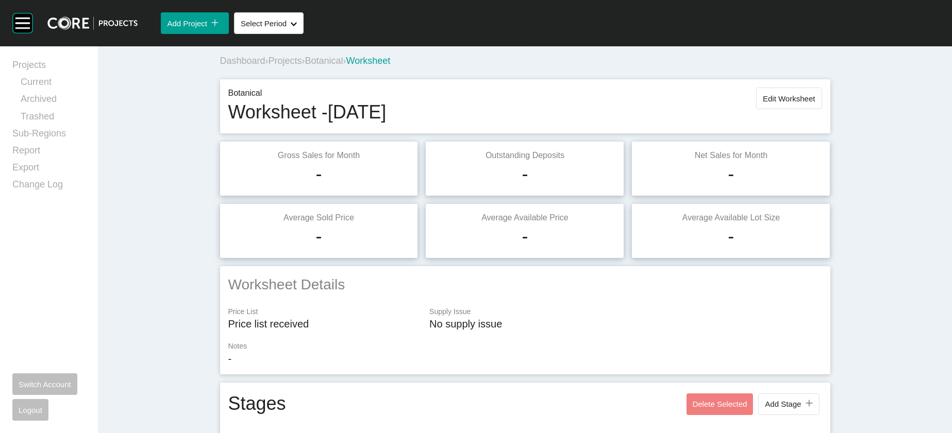
scroll to position [916, 0]
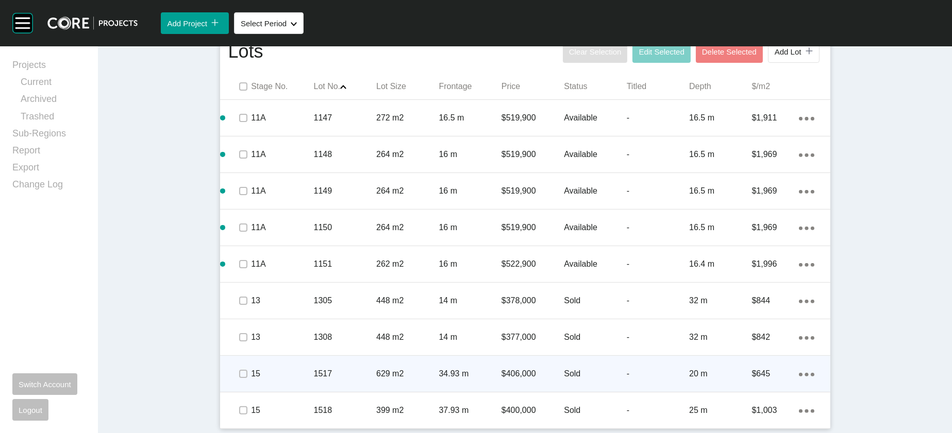
click at [734, 358] on div "20 m" at bounding box center [720, 374] width 62 height 32
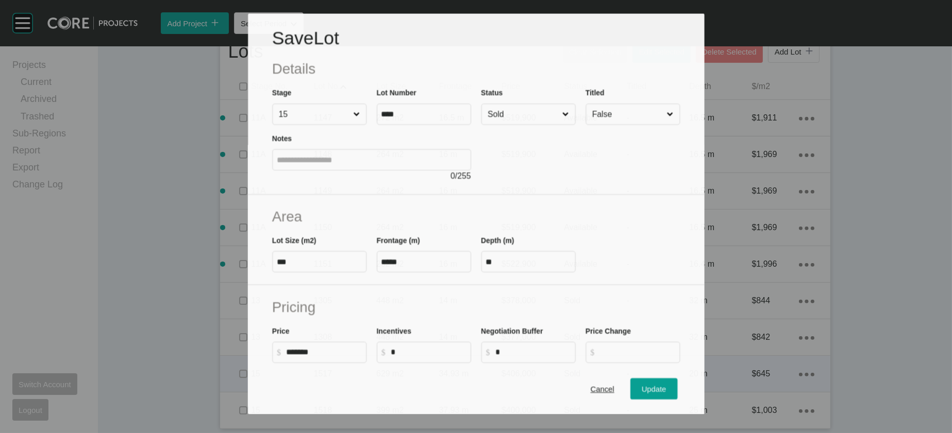
scroll to position [876, 0]
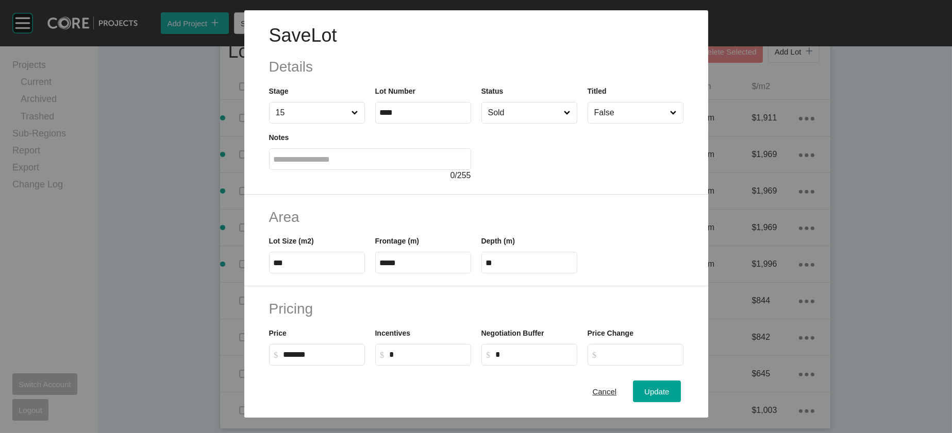
drag, startPoint x: 542, startPoint y: 333, endPoint x: 485, endPoint y: 331, distance: 56.7
click at [484, 274] on label "**" at bounding box center [529, 263] width 96 height 22
click at [531, 274] on label "**" at bounding box center [529, 263] width 96 height 22
click at [531, 267] on input "**" at bounding box center [529, 263] width 87 height 9
drag, startPoint x: 522, startPoint y: 326, endPoint x: 443, endPoint y: 323, distance: 79.4
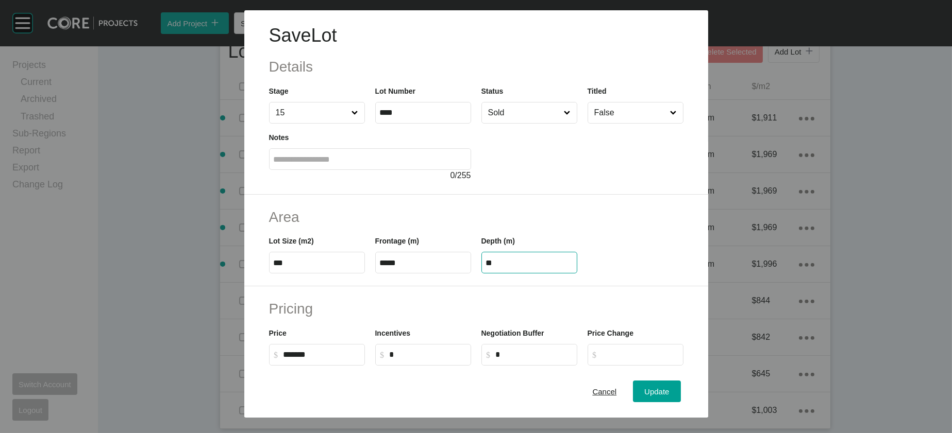
click at [443, 274] on div "Lot Size (m2) *** Frontage (m) ***** Depth (m) **" at bounding box center [476, 250] width 425 height 46
type input "**"
click at [689, 384] on div "Save Lot Details Stage 15 Lot Number **** Status Sold Titled False Notes 0 / 25…" at bounding box center [476, 216] width 952 height 433
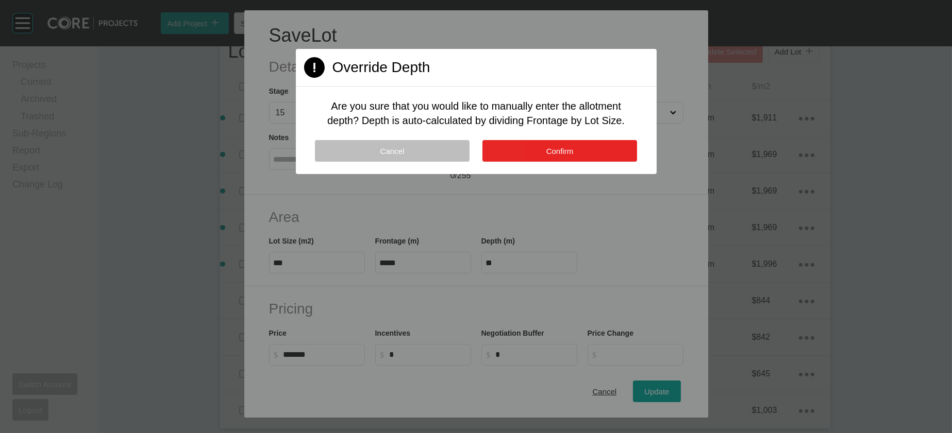
click at [549, 156] on span "Confirm" at bounding box center [559, 151] width 27 height 9
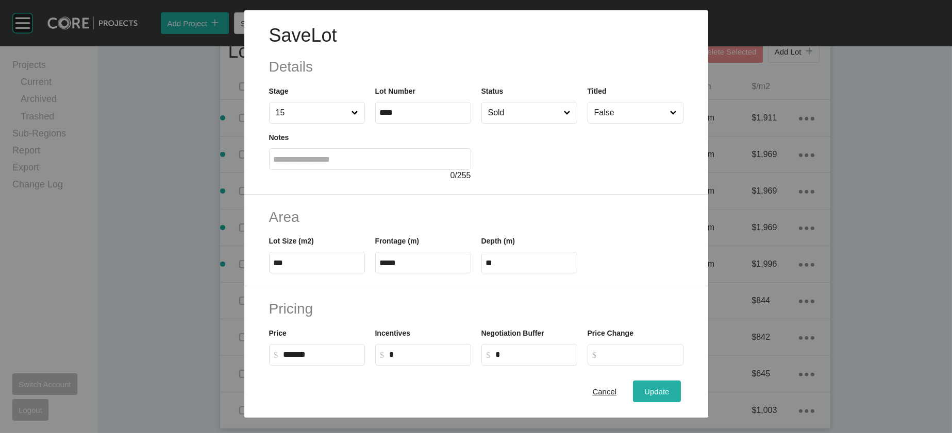
click at [670, 381] on button "Update" at bounding box center [656, 392] width 47 height 22
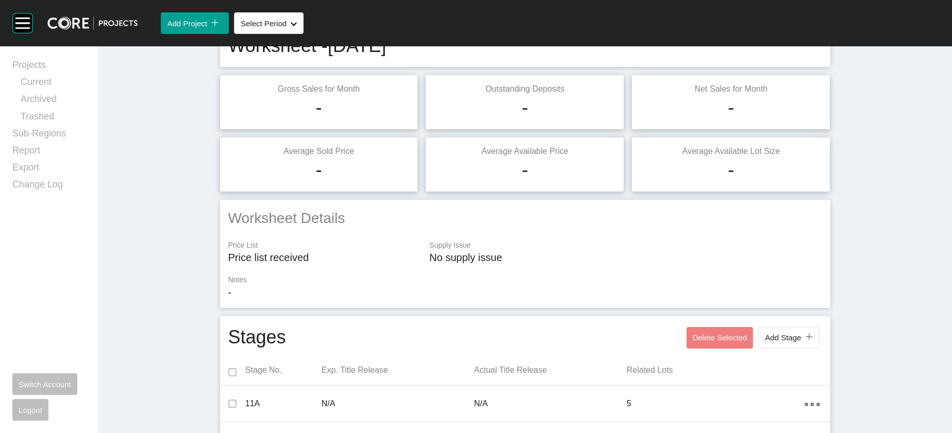
scroll to position [0, 0]
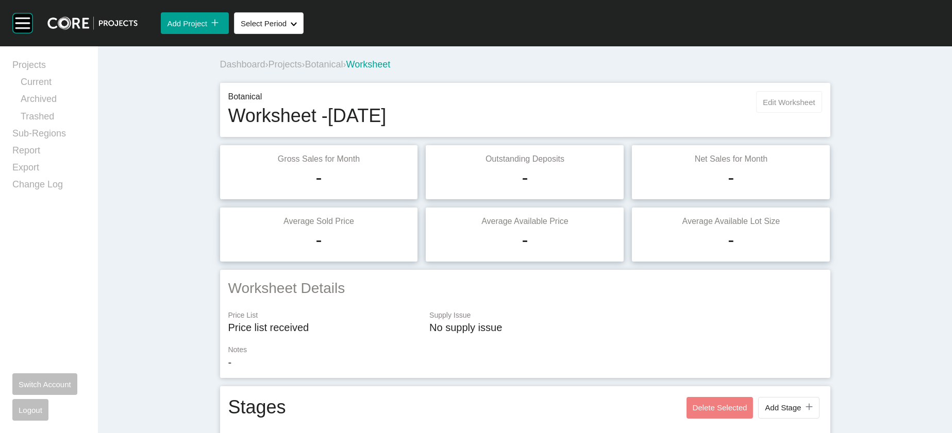
click at [821, 113] on button "Edit Worksheet" at bounding box center [788, 102] width 65 height 22
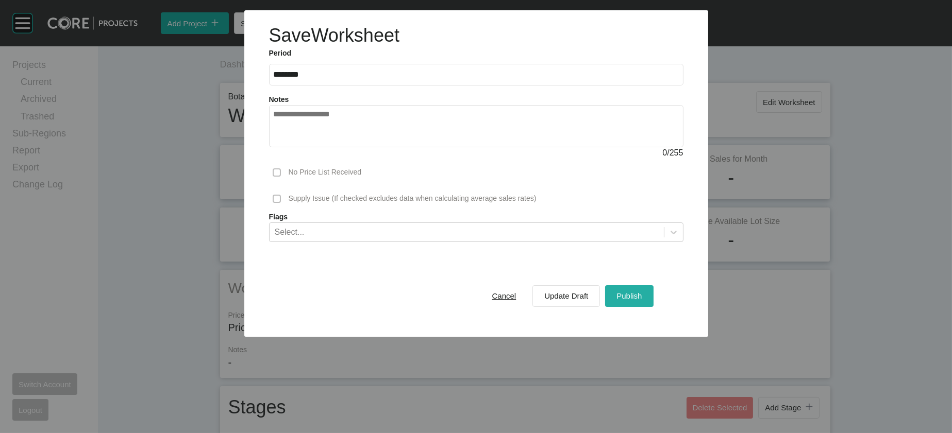
click at [641, 300] on span "Publish" at bounding box center [628, 296] width 25 height 9
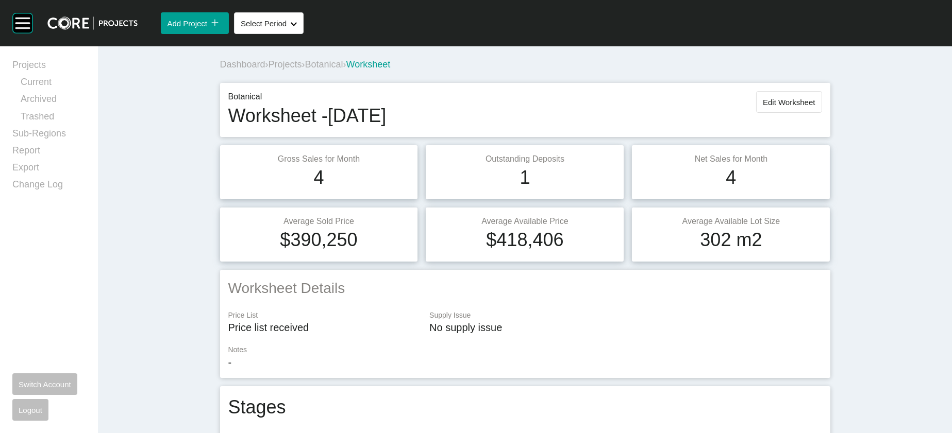
click at [268, 70] on span "Projects" at bounding box center [284, 64] width 33 height 10
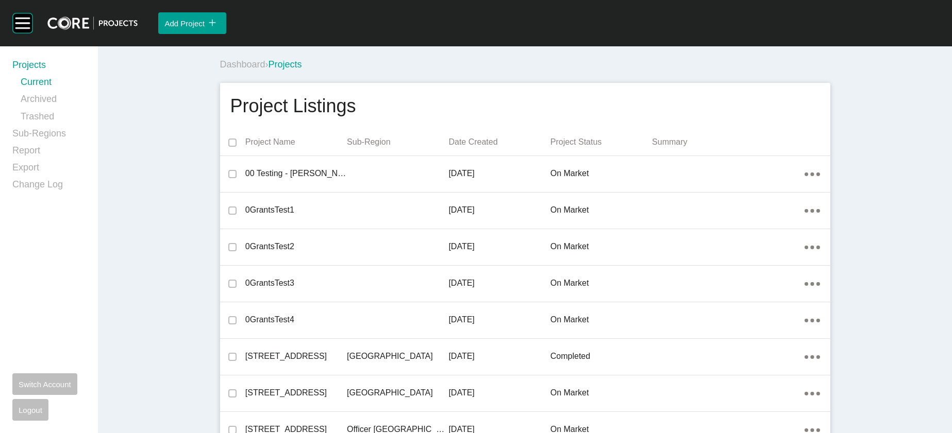
scroll to position [16275, 0]
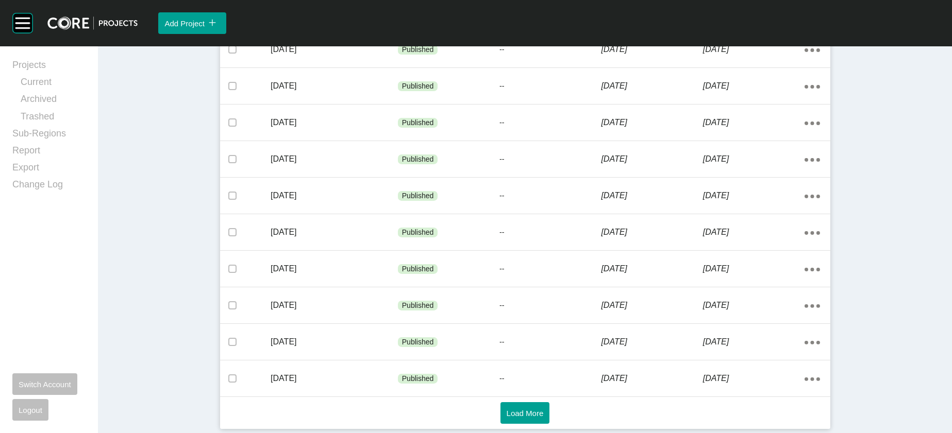
scroll to position [703, 0]
click at [508, 419] on button "Load More" at bounding box center [524, 413] width 49 height 22
click at [539, 413] on span "Load More" at bounding box center [524, 413] width 37 height 9
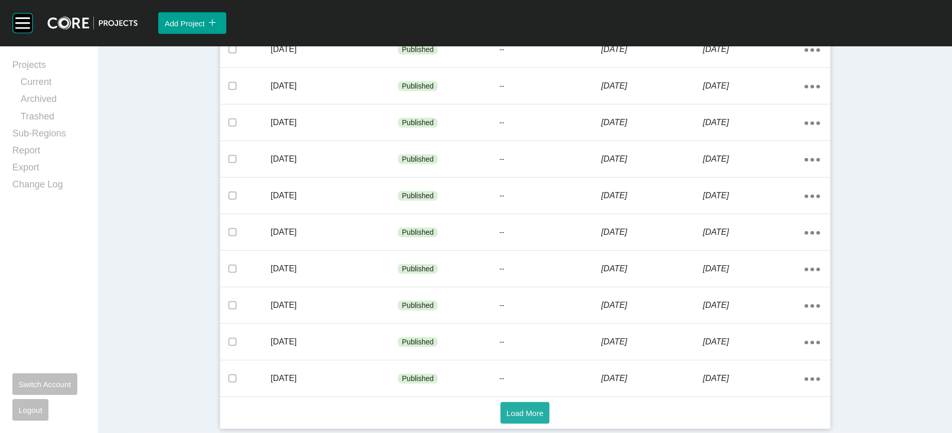
click at [539, 416] on button "Load More" at bounding box center [524, 413] width 49 height 22
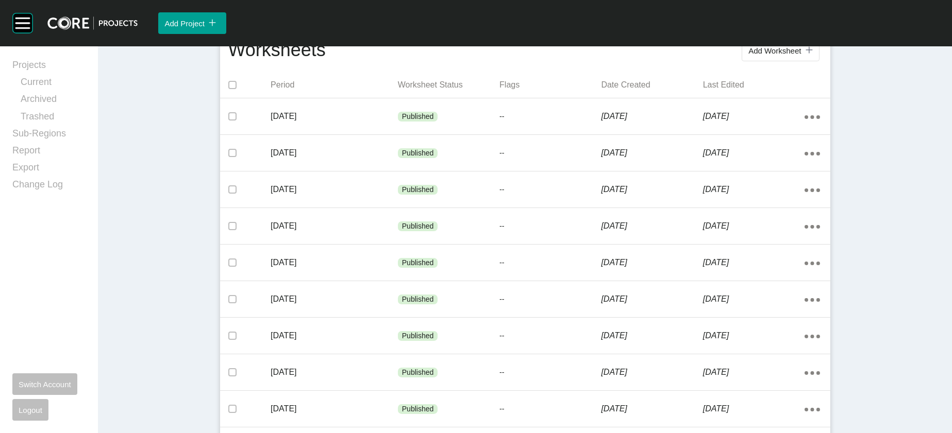
scroll to position [0, 0]
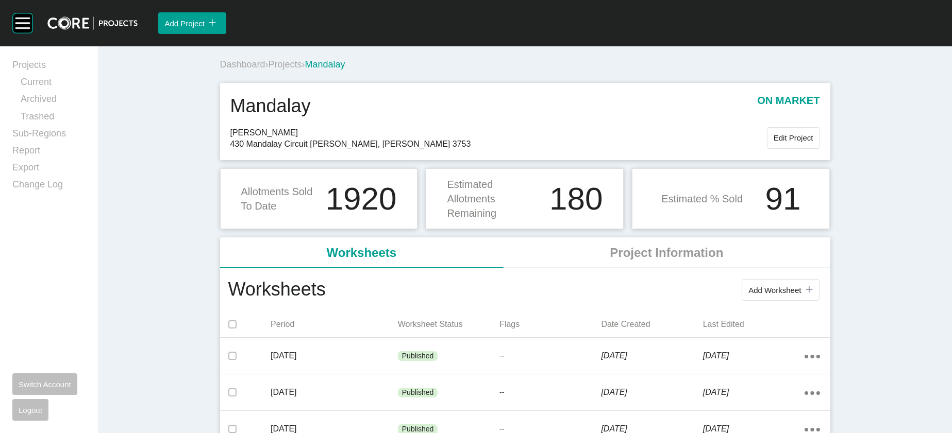
click at [268, 70] on span "Projects" at bounding box center [284, 64] width 33 height 10
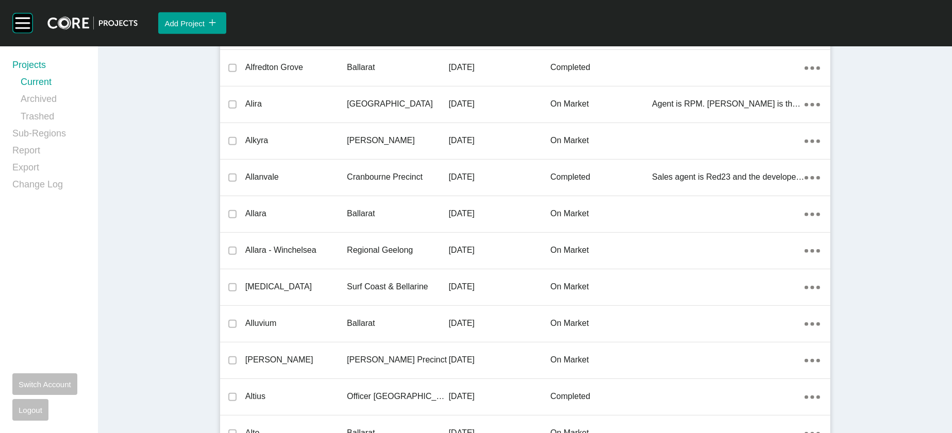
scroll to position [30772, 0]
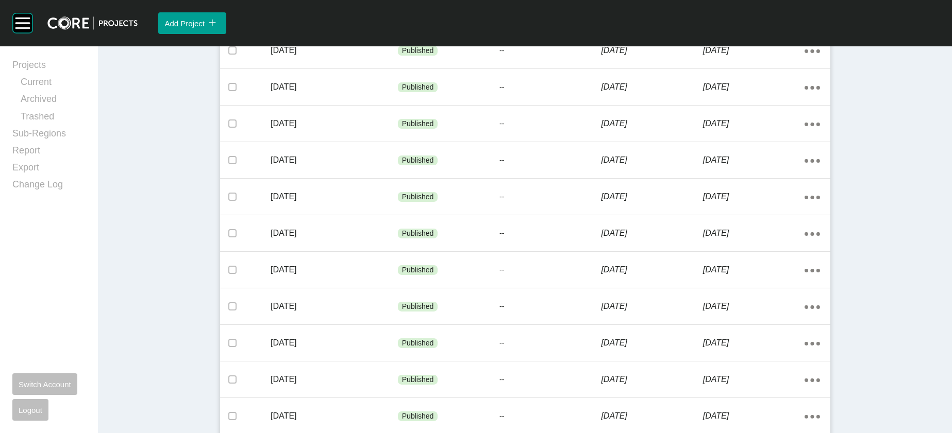
scroll to position [703, 0]
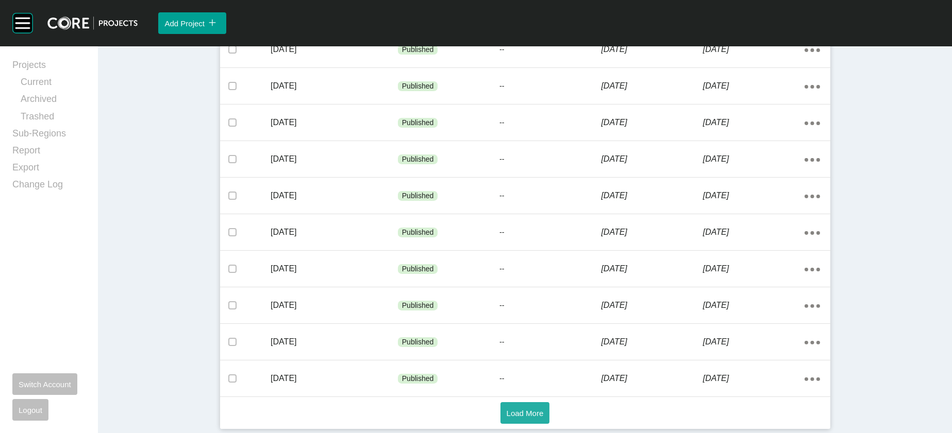
click at [550, 402] on button "Load More" at bounding box center [524, 413] width 49 height 22
click at [534, 416] on button "Load More" at bounding box center [524, 413] width 49 height 22
click at [534, 420] on button "Load More" at bounding box center [524, 413] width 49 height 22
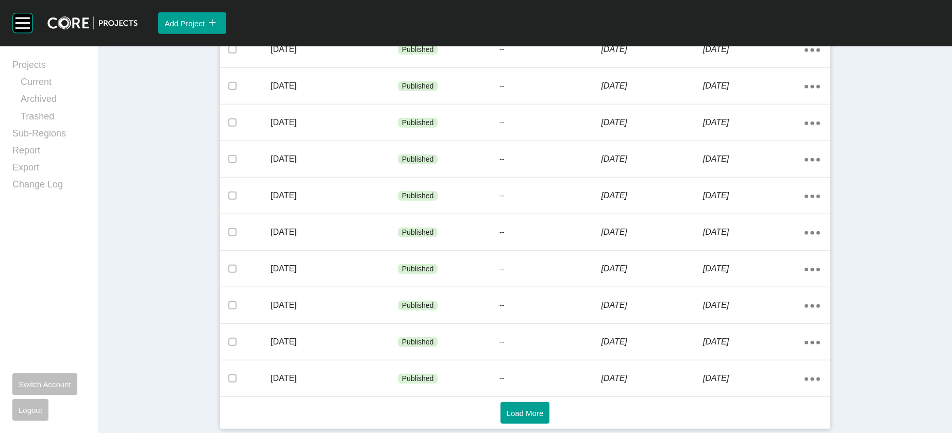
scroll to position [2487, 0]
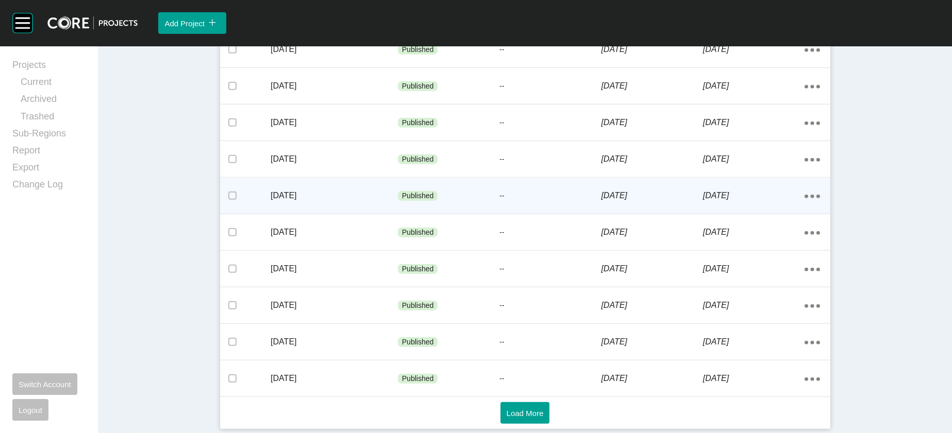
click at [767, 201] on p "[DATE]" at bounding box center [754, 195] width 102 height 11
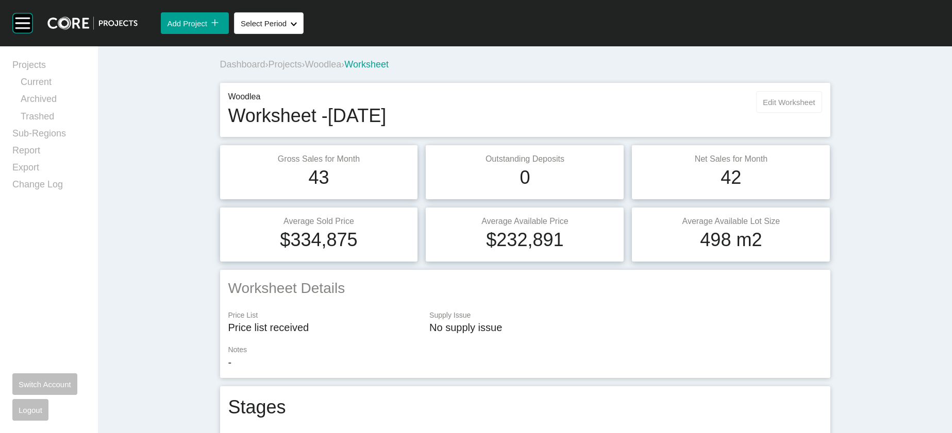
click at [821, 113] on button "Edit Worksheet" at bounding box center [788, 102] width 65 height 22
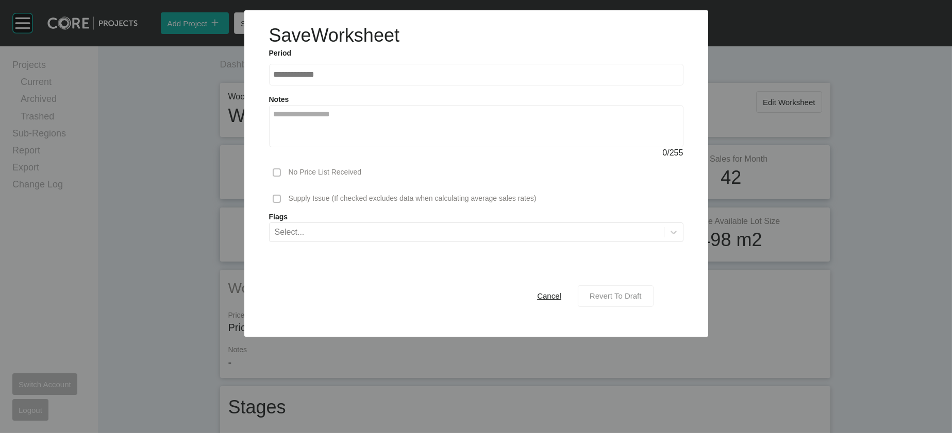
click at [641, 300] on span "Revert To Draft" at bounding box center [615, 296] width 52 height 9
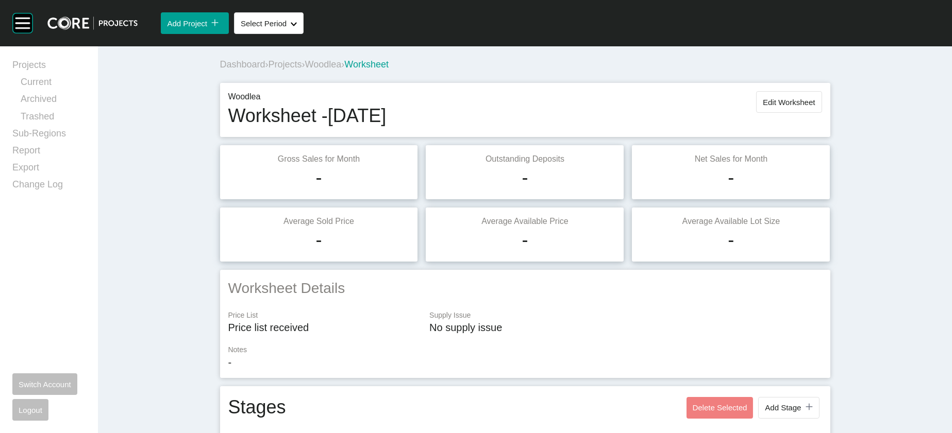
scroll to position [740, 0]
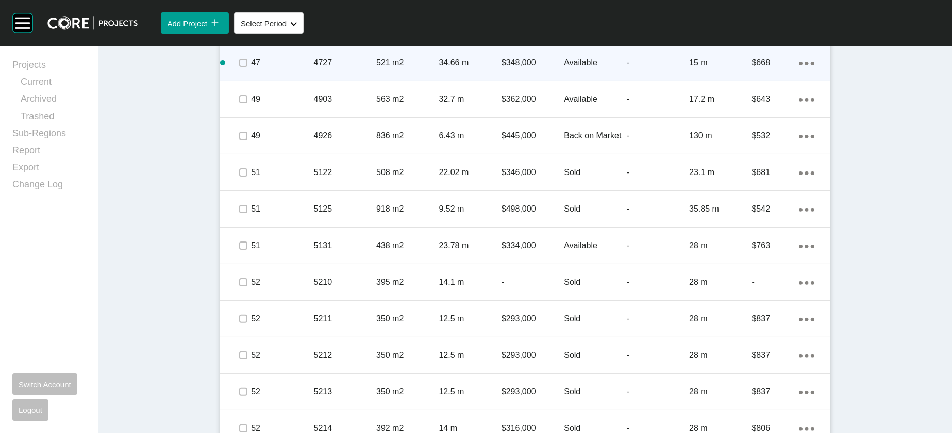
click at [667, 69] on p "-" at bounding box center [658, 62] width 62 height 11
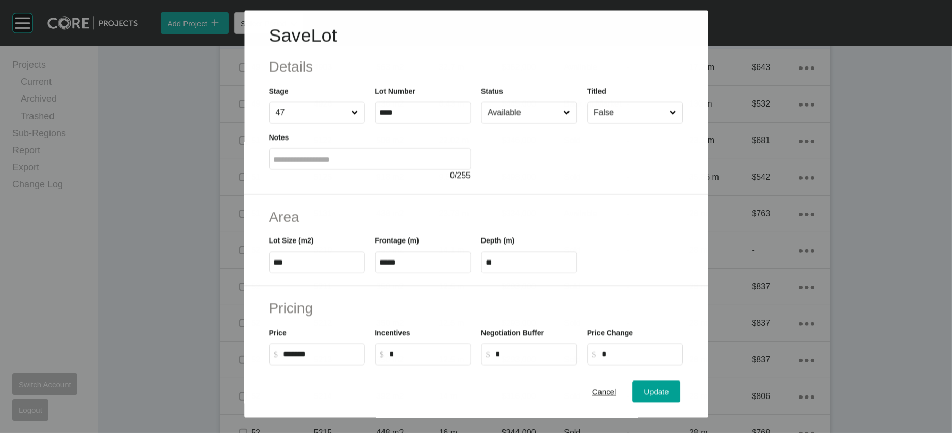
scroll to position [700, 0]
drag, startPoint x: 474, startPoint y: 326, endPoint x: 452, endPoint y: 327, distance: 22.2
click at [453, 274] on div "Lot Size (m2) *** Frontage (m) ***** Depth (m) **" at bounding box center [476, 250] width 425 height 46
type input "**"
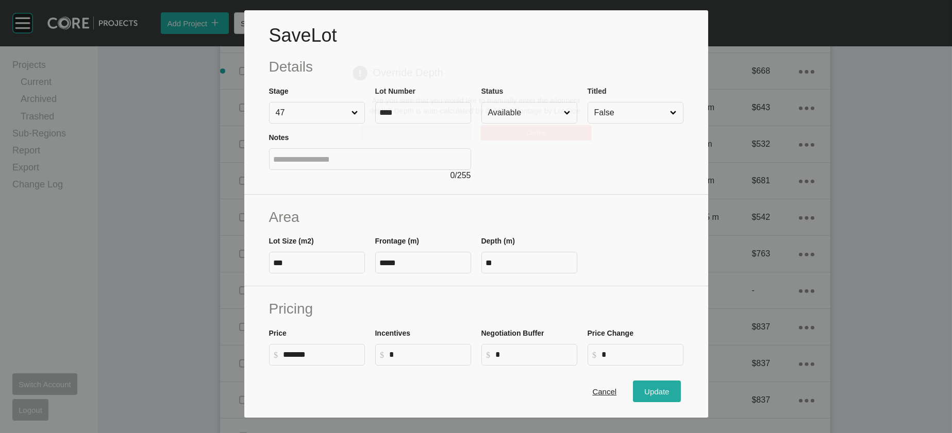
click at [666, 383] on div "Save Lot Details Stage 47 Lot Number **** Status Available Titled False Notes 0…" at bounding box center [476, 216] width 952 height 433
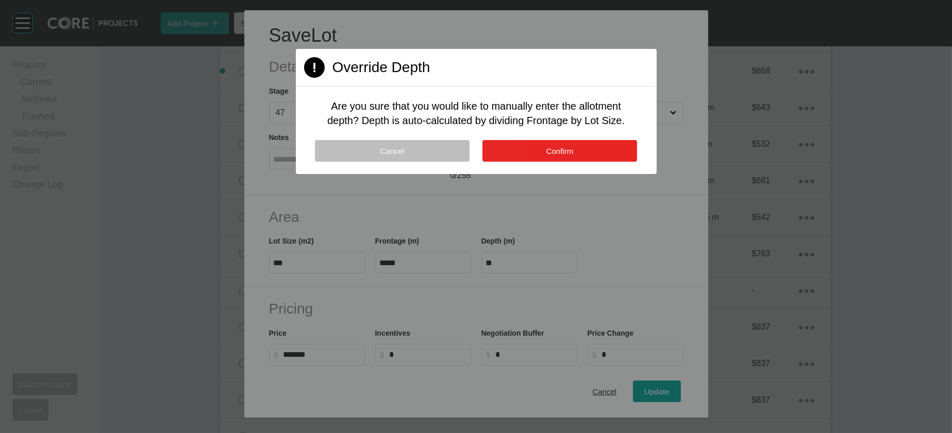
click at [567, 162] on button "Confirm" at bounding box center [559, 151] width 155 height 22
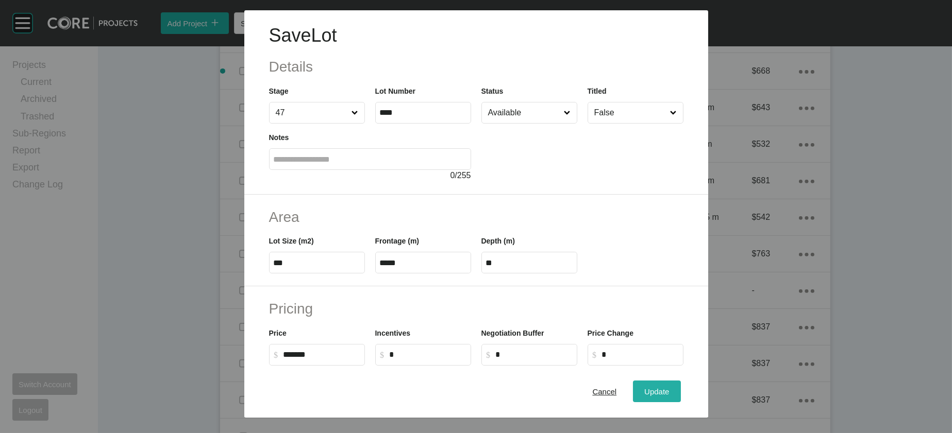
click at [671, 385] on div "Update" at bounding box center [656, 392] width 30 height 14
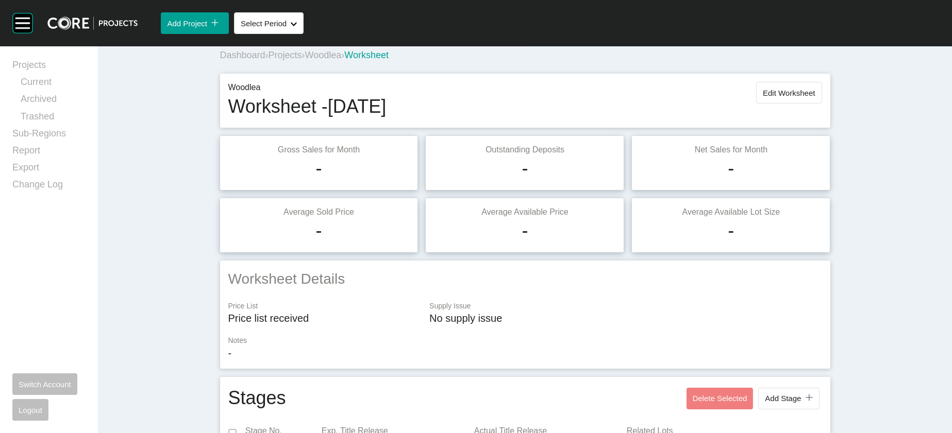
scroll to position [0, 0]
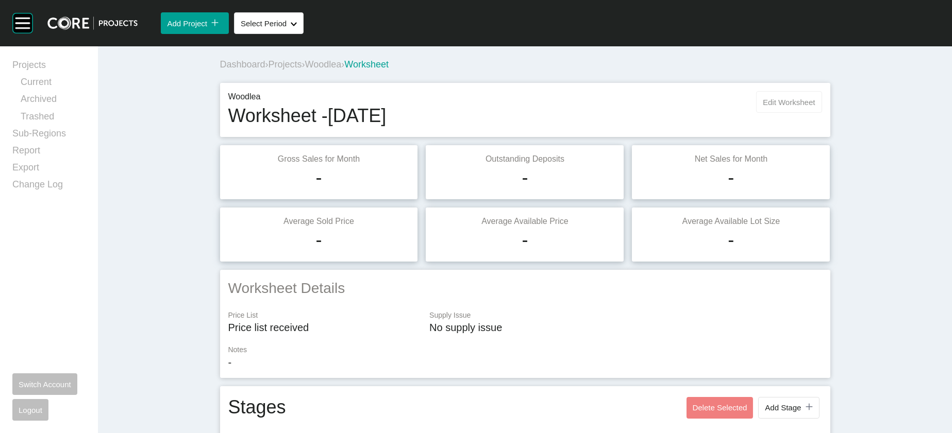
click at [815, 107] on span "Edit Worksheet" at bounding box center [789, 102] width 52 height 9
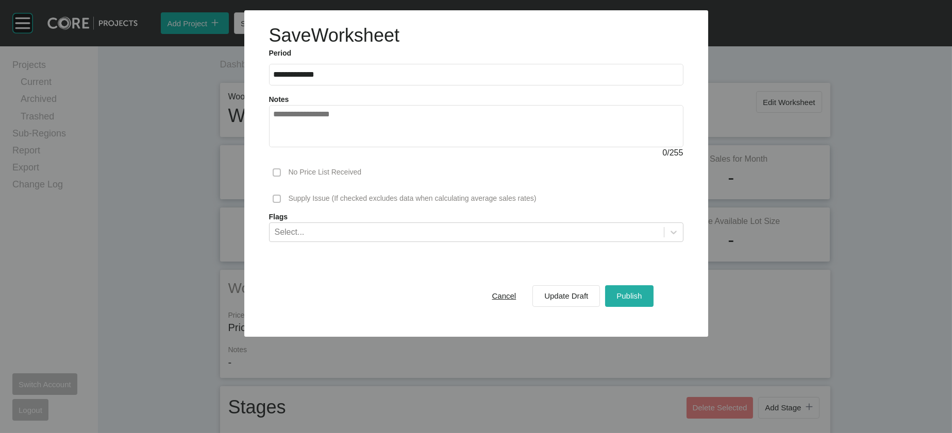
click at [641, 300] on span "Publish" at bounding box center [628, 296] width 25 height 9
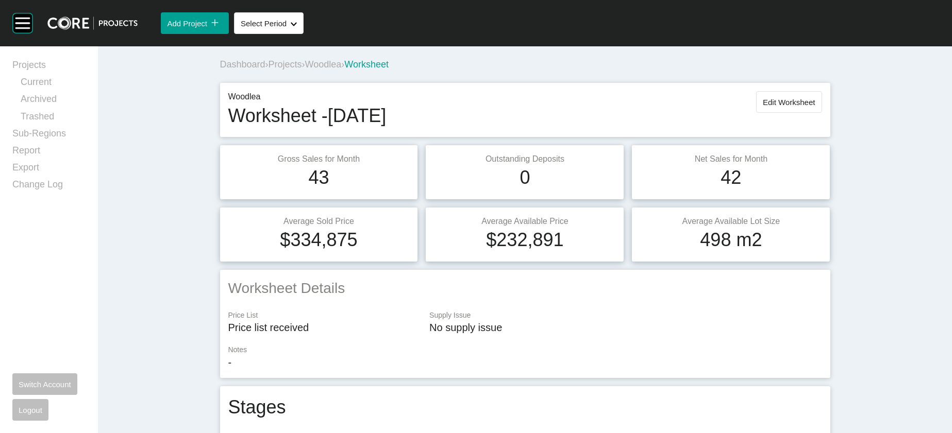
click at [305, 70] on span "Woodlea" at bounding box center [323, 64] width 37 height 10
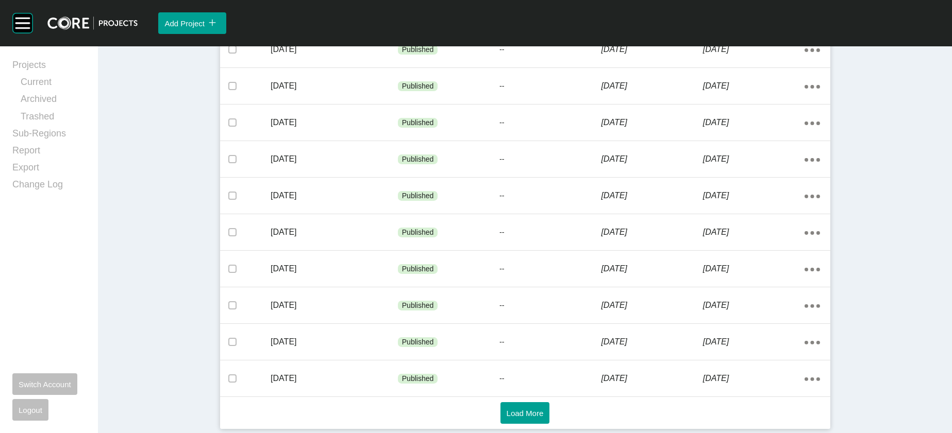
scroll to position [703, 0]
click at [518, 420] on button "Load More" at bounding box center [524, 413] width 49 height 22
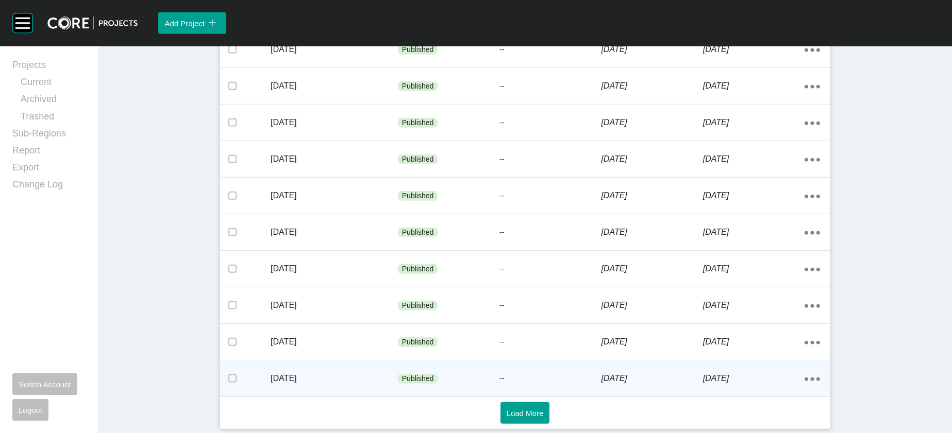
click at [702, 373] on p "[DATE]" at bounding box center [652, 378] width 102 height 11
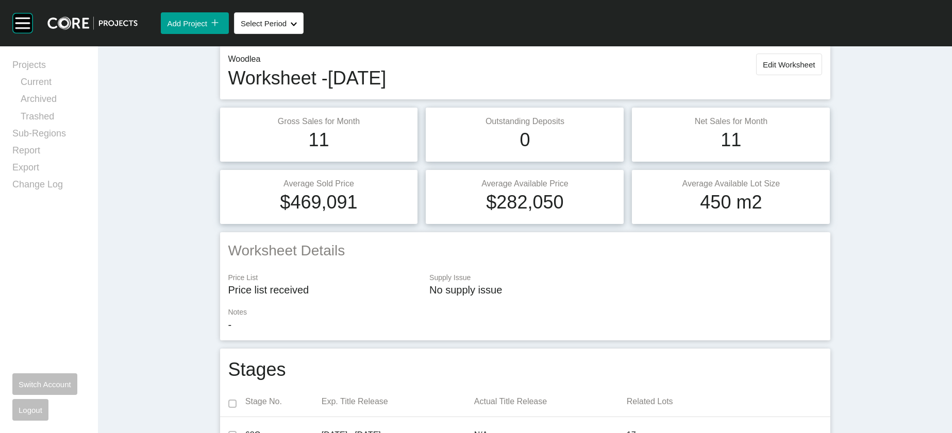
scroll to position [13, 0]
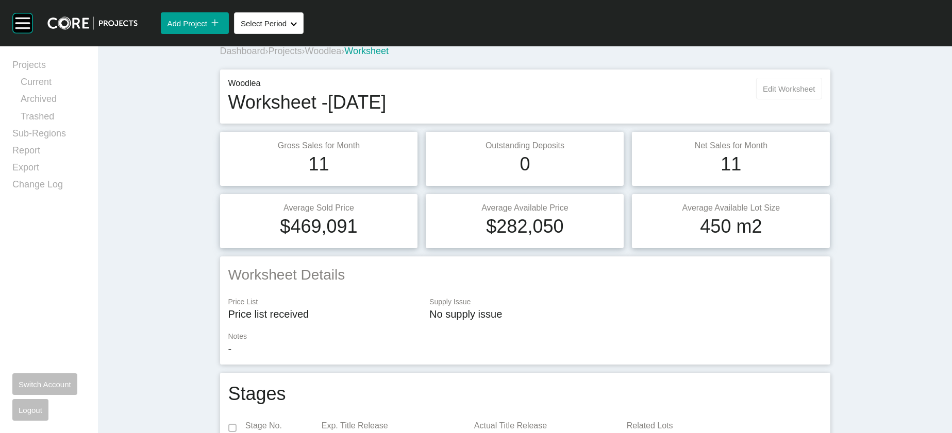
click at [815, 93] on span "Edit Worksheet" at bounding box center [789, 89] width 52 height 9
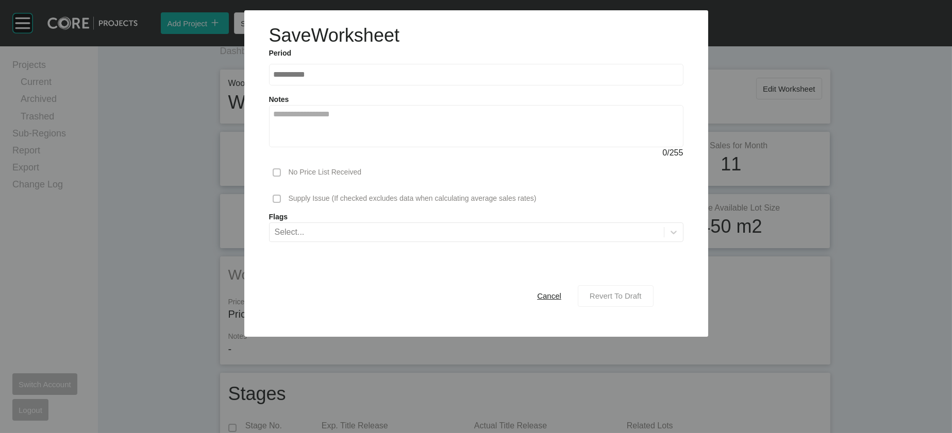
click at [653, 307] on button "Revert To Draft" at bounding box center [616, 296] width 76 height 22
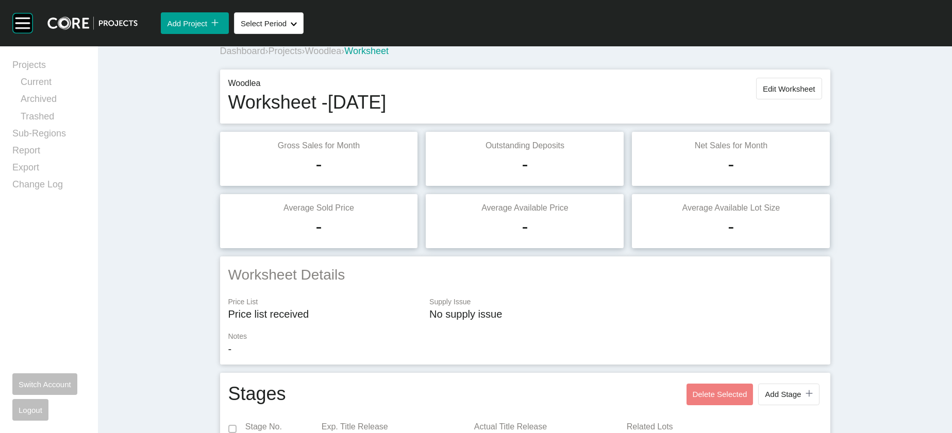
click at [830, 106] on div "Woodlea Worksheet - [DATE] Edit Worksheet" at bounding box center [525, 97] width 610 height 54
click at [815, 93] on span "Edit Worksheet" at bounding box center [789, 89] width 52 height 9
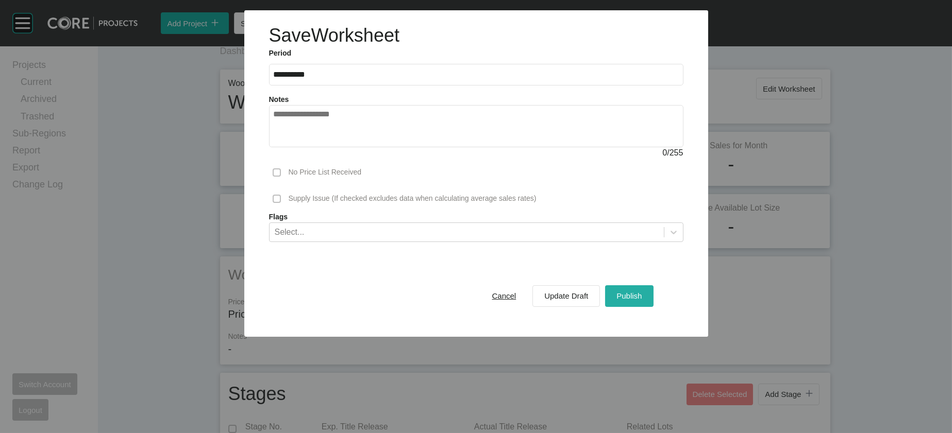
click at [641, 300] on span "Publish" at bounding box center [628, 296] width 25 height 9
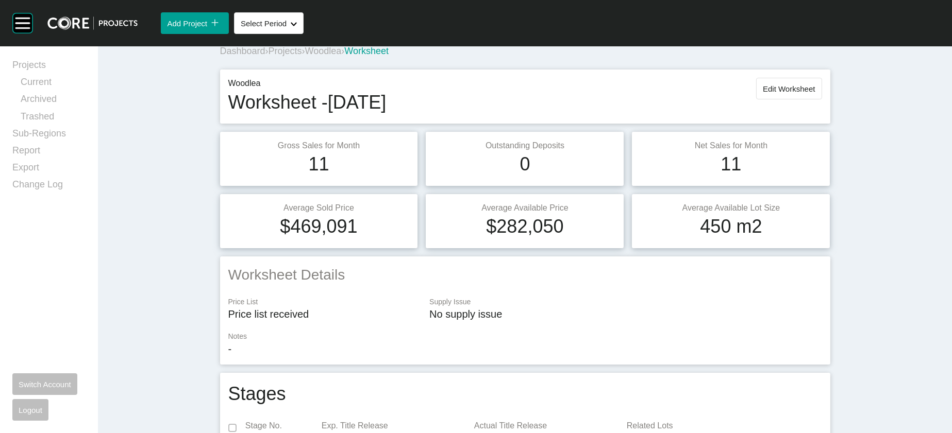
click at [305, 56] on span "Woodlea" at bounding box center [323, 51] width 37 height 10
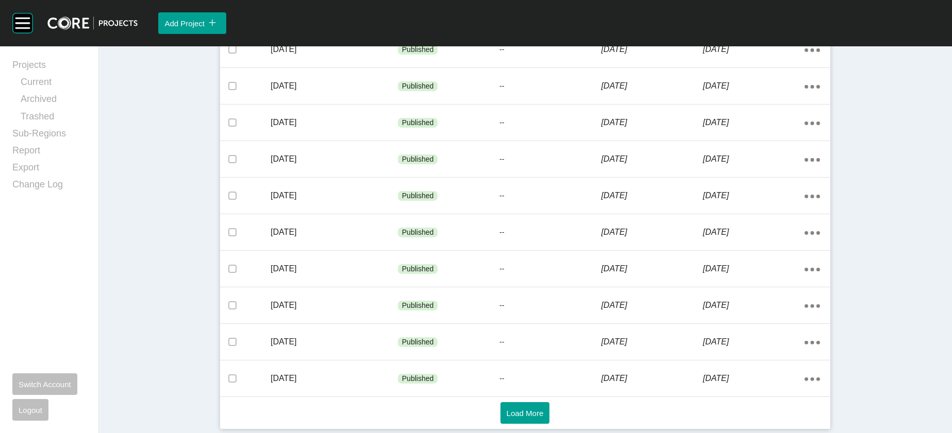
scroll to position [703, 0]
click at [537, 417] on button "Load More" at bounding box center [524, 413] width 49 height 22
click at [514, 417] on button "Load More" at bounding box center [524, 413] width 49 height 22
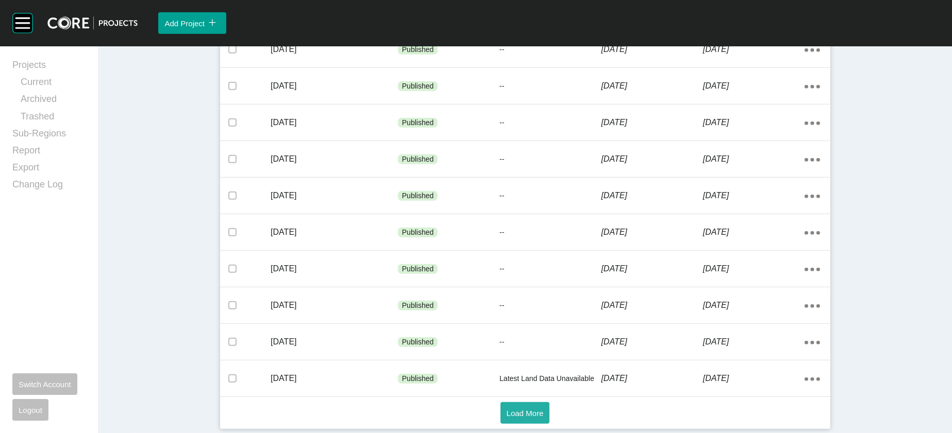
click at [535, 417] on button "Load More" at bounding box center [524, 413] width 49 height 22
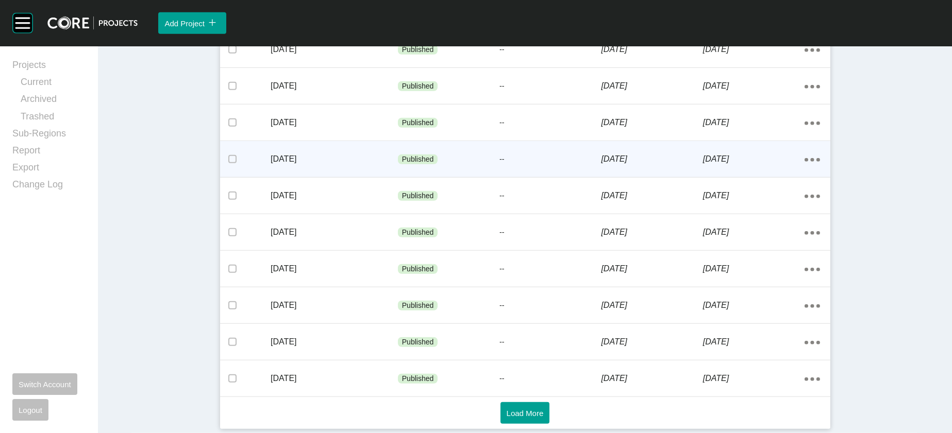
click at [664, 175] on div "[DATE]" at bounding box center [652, 159] width 102 height 32
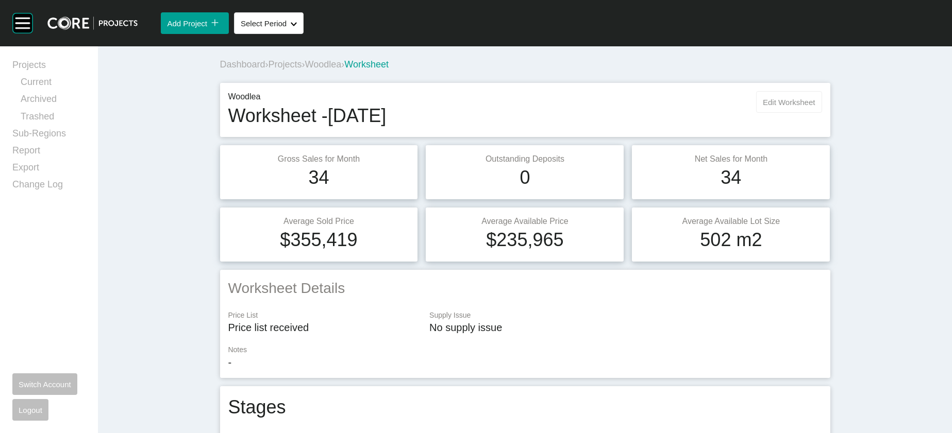
click at [821, 113] on button "Edit Worksheet" at bounding box center [788, 102] width 65 height 22
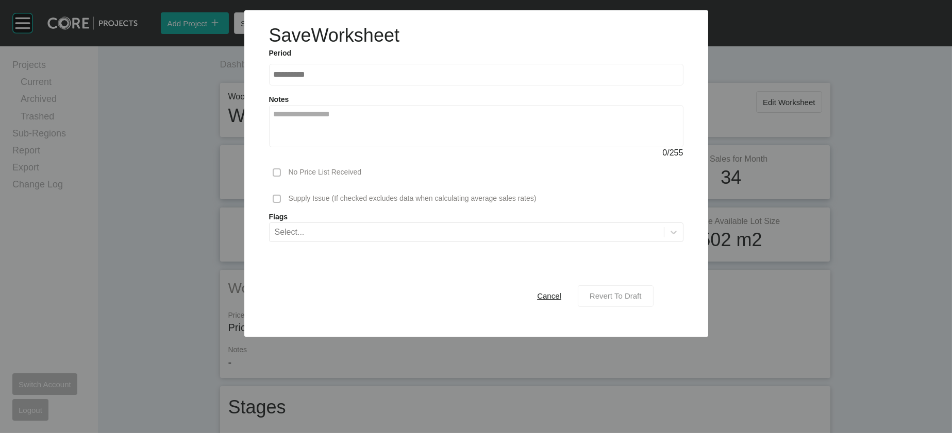
click at [641, 300] on span "Revert To Draft" at bounding box center [615, 296] width 52 height 9
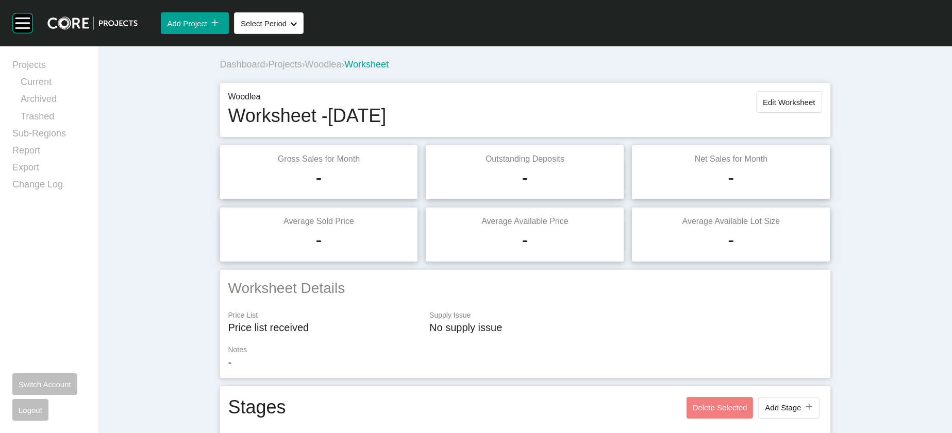
scroll to position [786, 0]
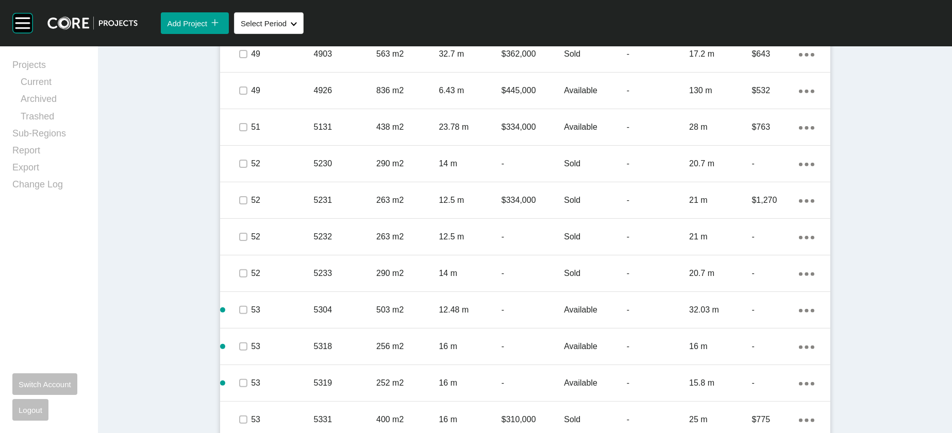
click at [799, 33] on div "$668" at bounding box center [775, 18] width 47 height 32
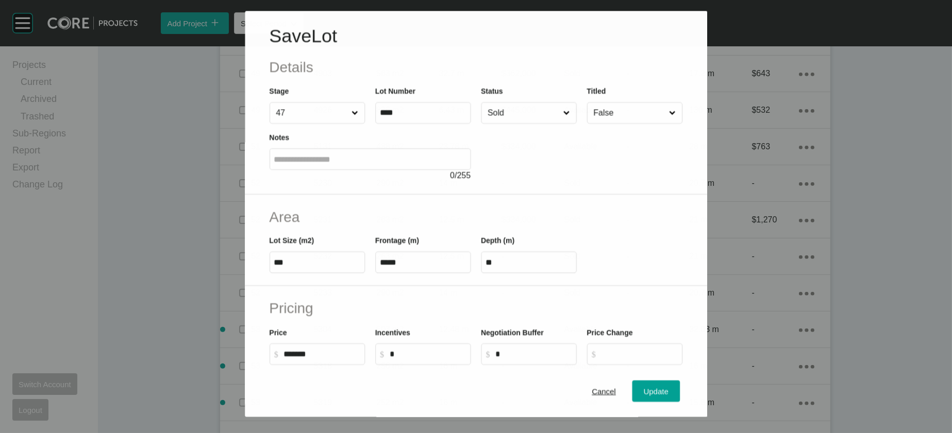
scroll to position [746, 0]
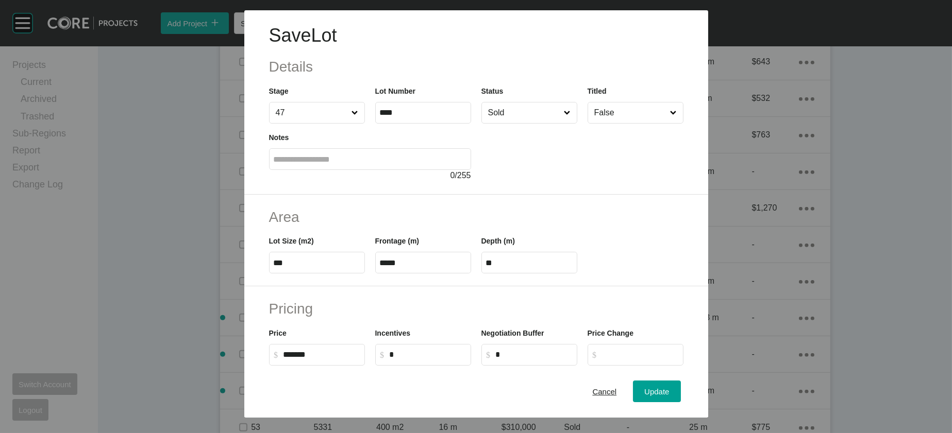
drag, startPoint x: 503, startPoint y: 330, endPoint x: 444, endPoint y: 327, distance: 59.3
click at [466, 274] on div "Lot Size (m2) *** Frontage (m) ***** Depth (m) **" at bounding box center [476, 250] width 425 height 46
type input "**"
click at [684, 377] on div "Save Lot Details Stage 47 Lot Number **** Status Sold Titled False Notes 0 / 25…" at bounding box center [476, 216] width 952 height 433
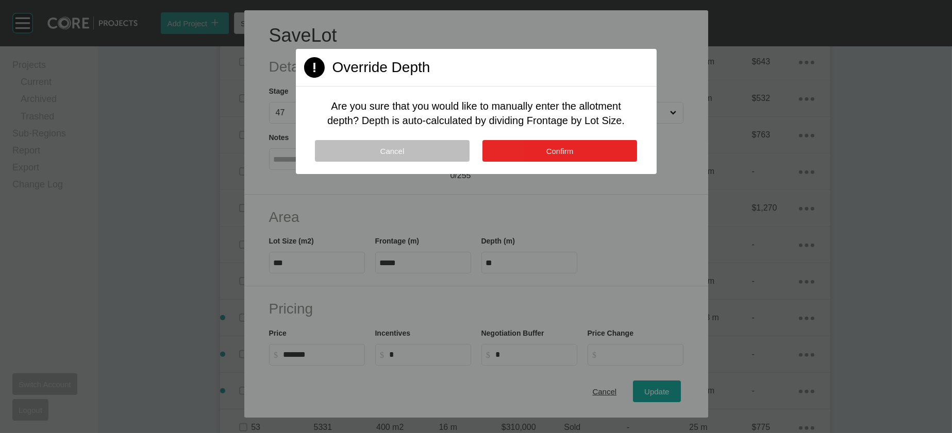
click at [549, 156] on span "Confirm" at bounding box center [559, 151] width 27 height 9
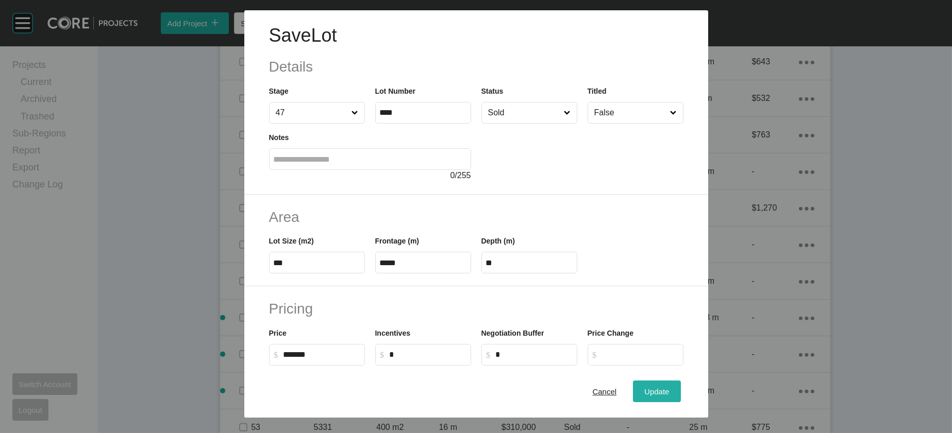
click at [669, 390] on span "Update" at bounding box center [656, 391] width 25 height 9
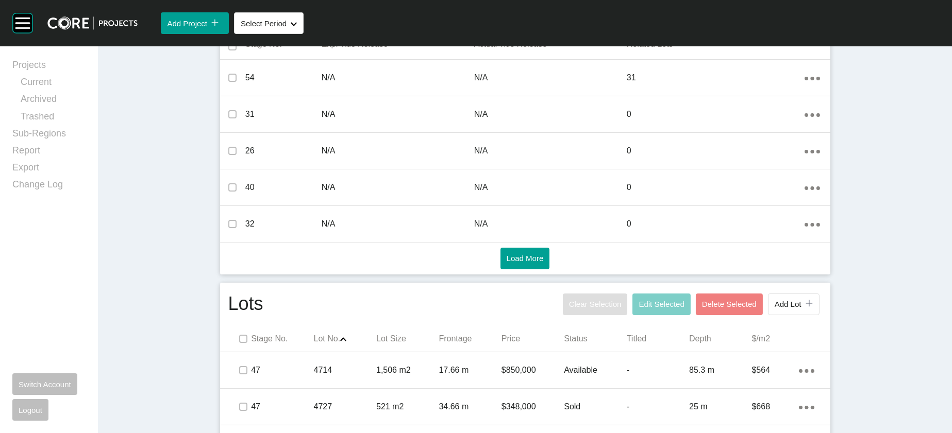
scroll to position [0, 0]
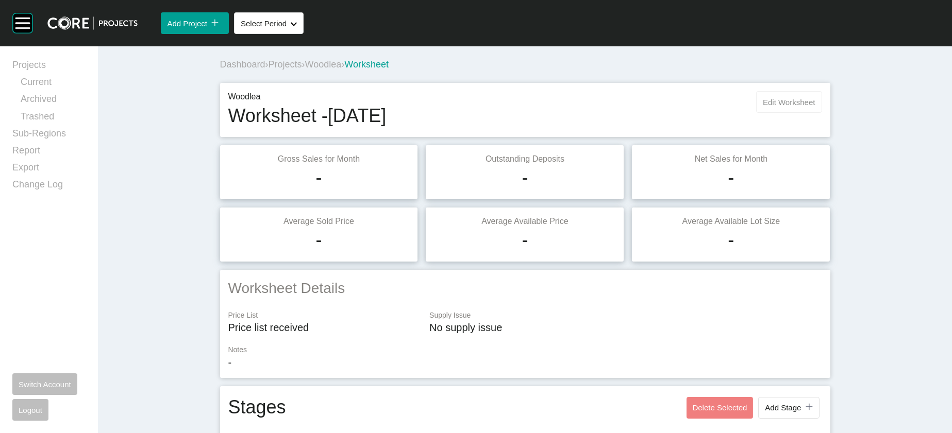
click at [815, 107] on span "Edit Worksheet" at bounding box center [789, 102] width 52 height 9
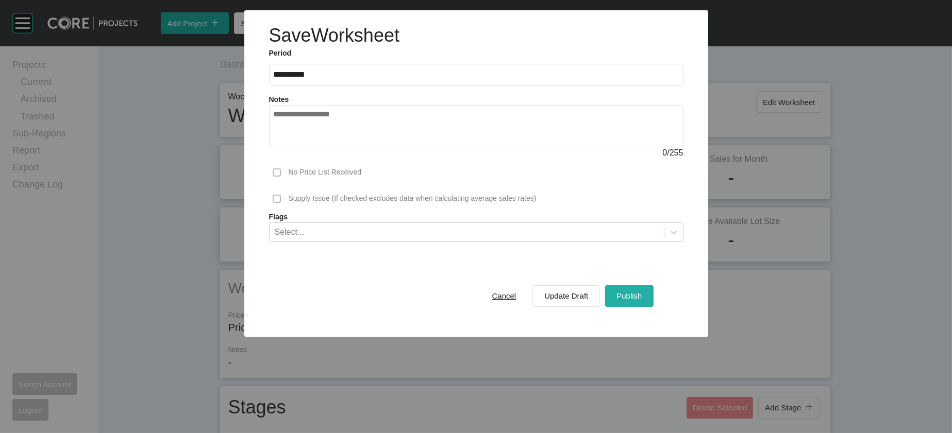
click at [641, 300] on span "Publish" at bounding box center [628, 296] width 25 height 9
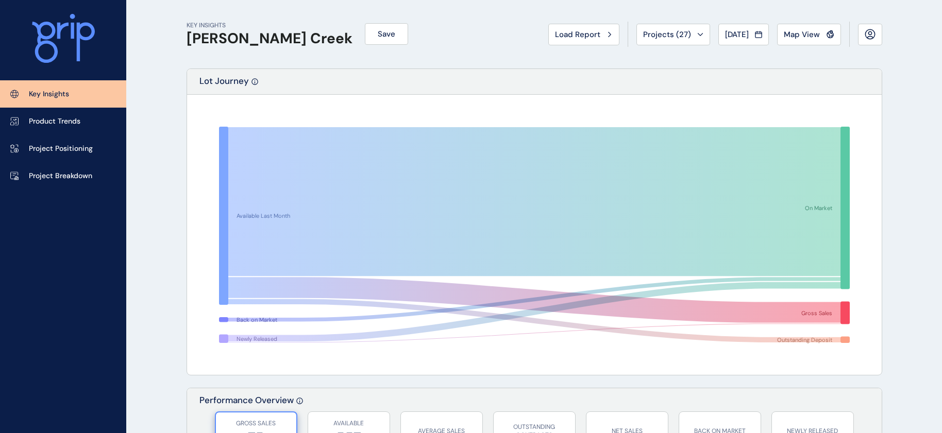
scroll to position [1336, 0]
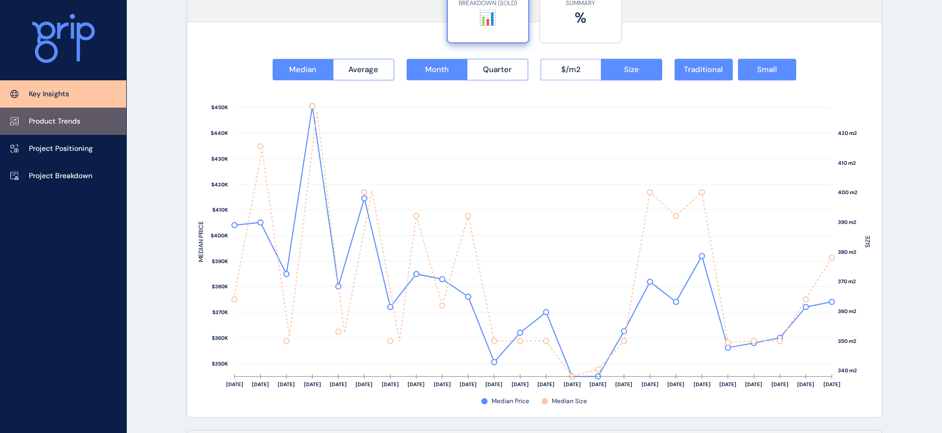
click at [80, 120] on p "Product Trends" at bounding box center [55, 121] width 52 height 10
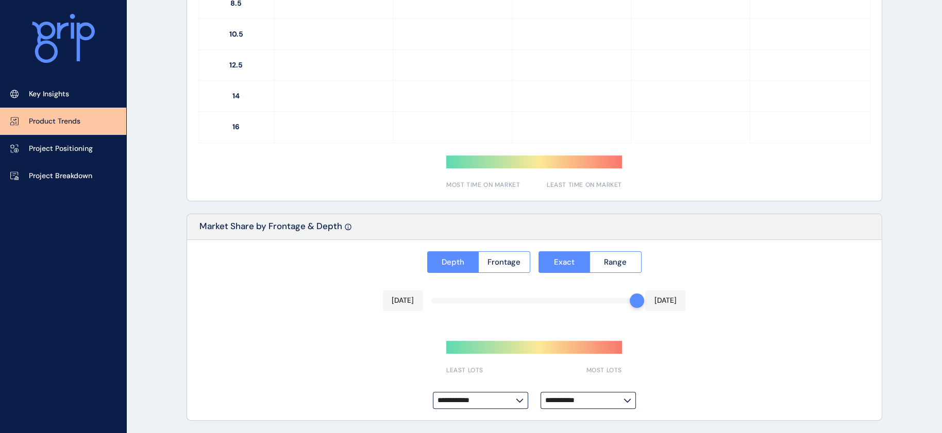
type input "**********"
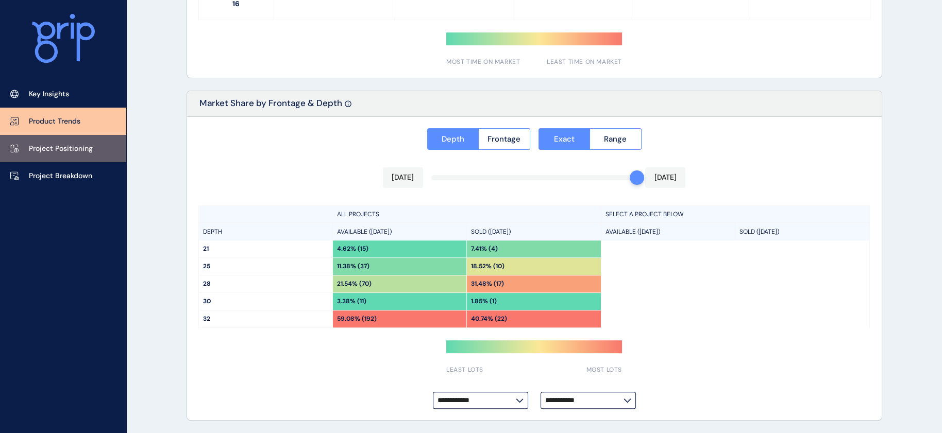
click at [103, 157] on link "Project Positioning" at bounding box center [63, 148] width 126 height 27
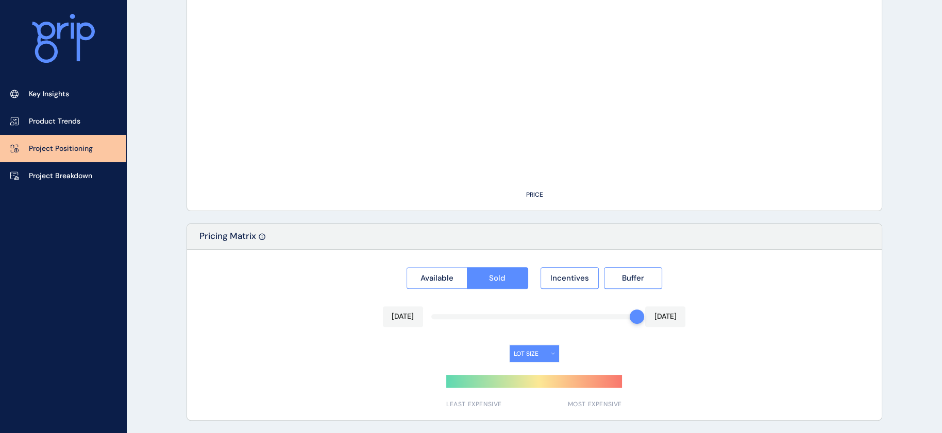
type input "*******"
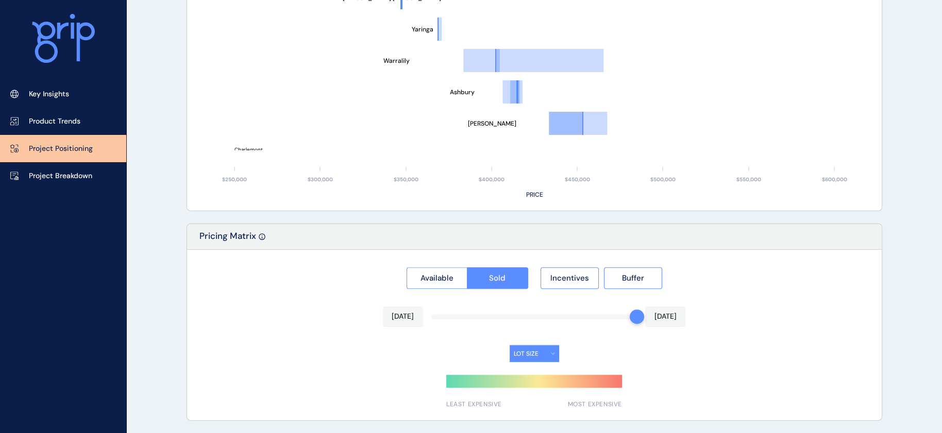
scroll to position [788, 0]
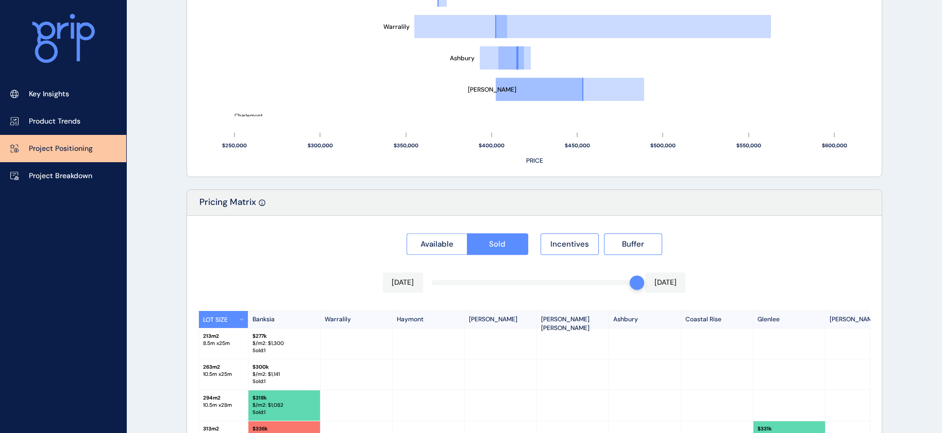
drag, startPoint x: 941, startPoint y: 297, endPoint x: 956, endPoint y: 183, distance: 114.9
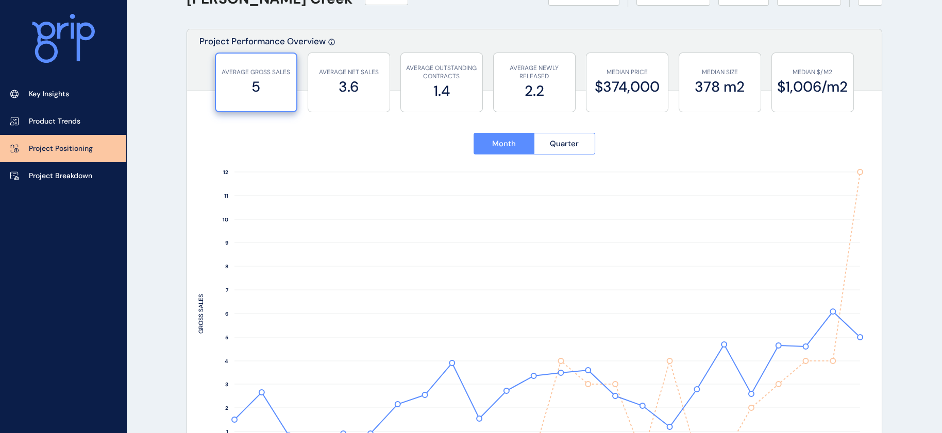
scroll to position [0, 0]
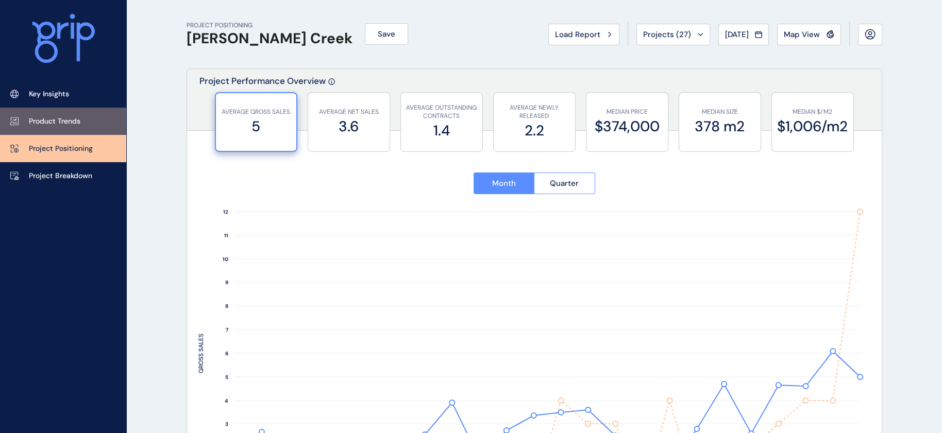
click at [96, 119] on link "Product Trends" at bounding box center [63, 121] width 126 height 27
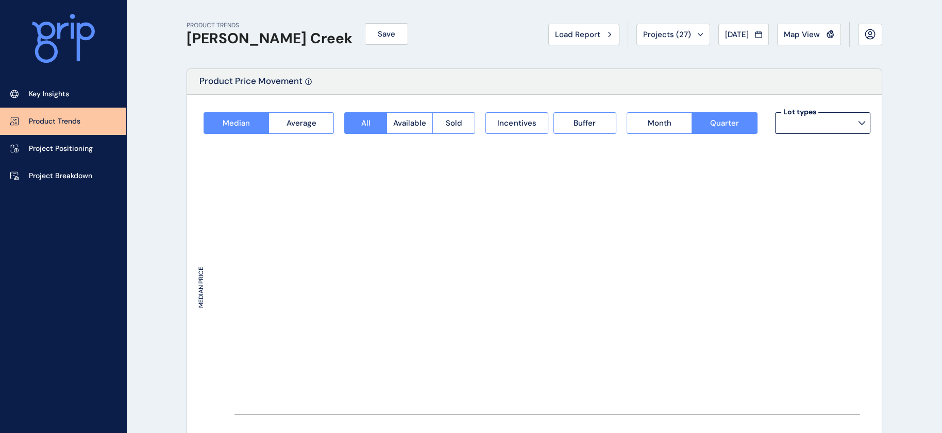
type input "**********"
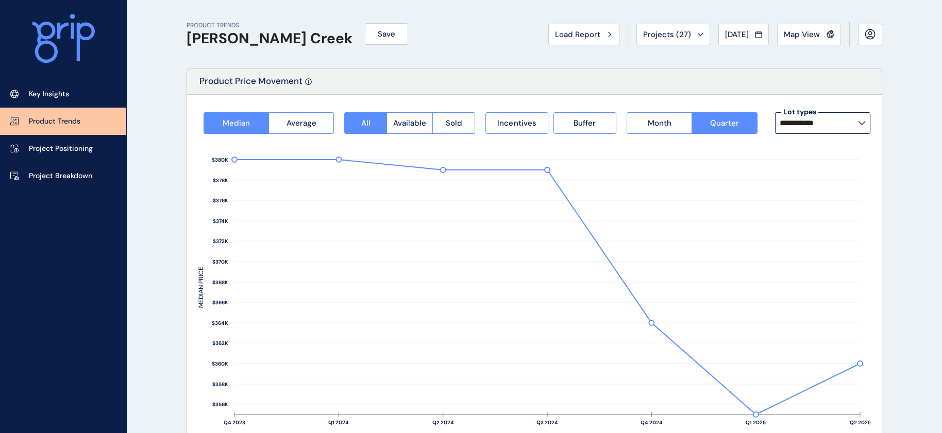
click at [844, 127] on input "**********" at bounding box center [819, 123] width 78 height 8
click at [855, 123] on input "**********" at bounding box center [819, 123] width 78 height 8
click at [816, 75] on div "Product Price Movement" at bounding box center [534, 82] width 695 height 26
